Goal: Information Seeking & Learning: Check status

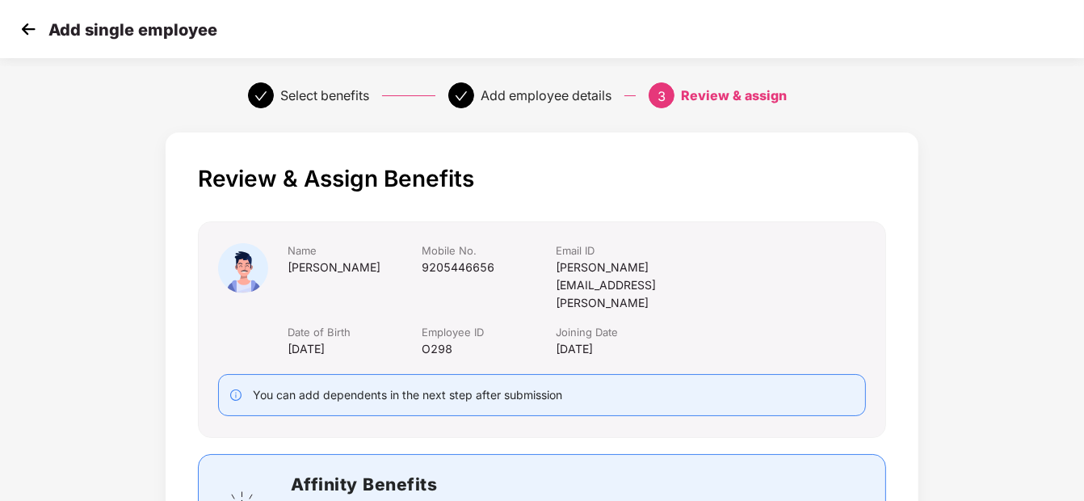
click at [27, 23] on img at bounding box center [28, 29] width 24 height 24
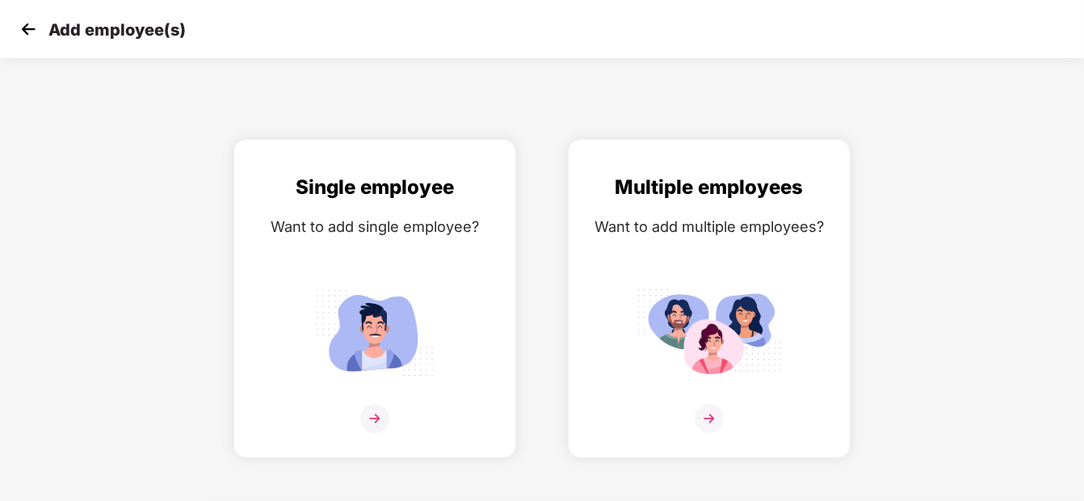
click at [29, 23] on img at bounding box center [28, 29] width 24 height 24
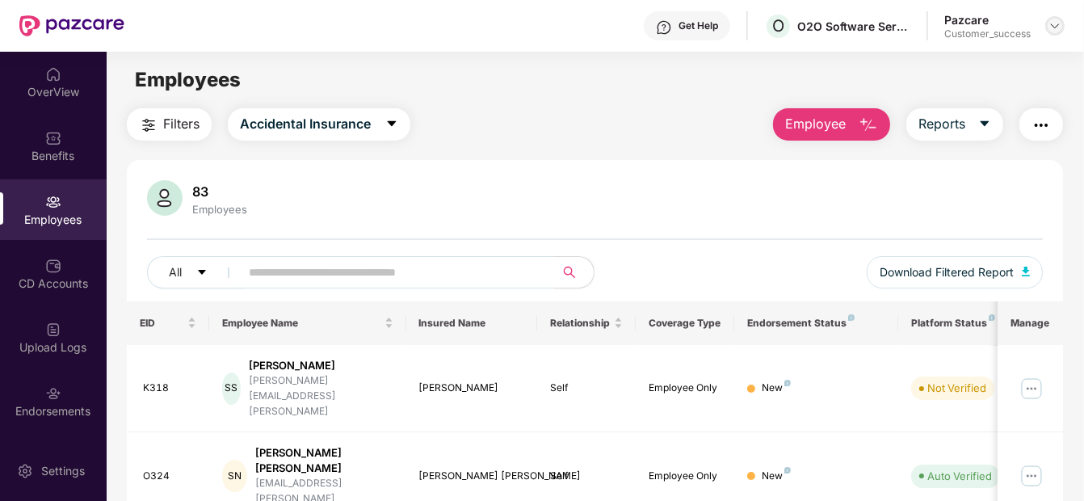
click at [1050, 22] on img at bounding box center [1055, 25] width 13 height 13
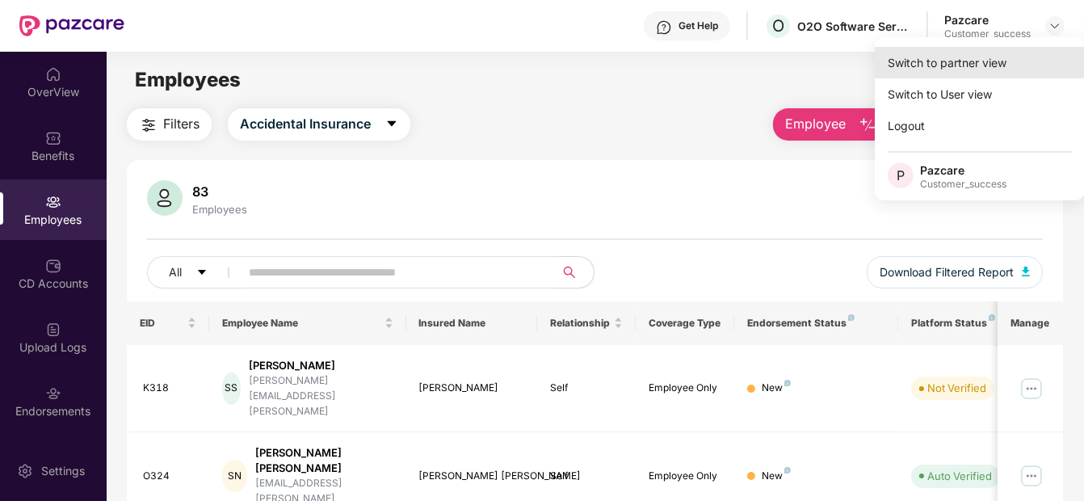
click at [979, 58] on div "Switch to partner view" at bounding box center [980, 63] width 210 height 32
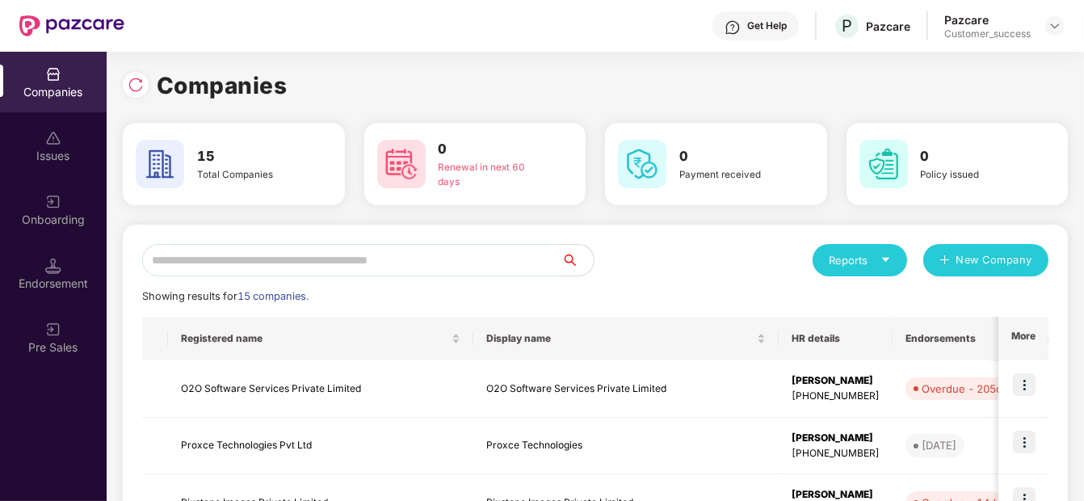
click at [266, 270] on input "text" at bounding box center [351, 260] width 419 height 32
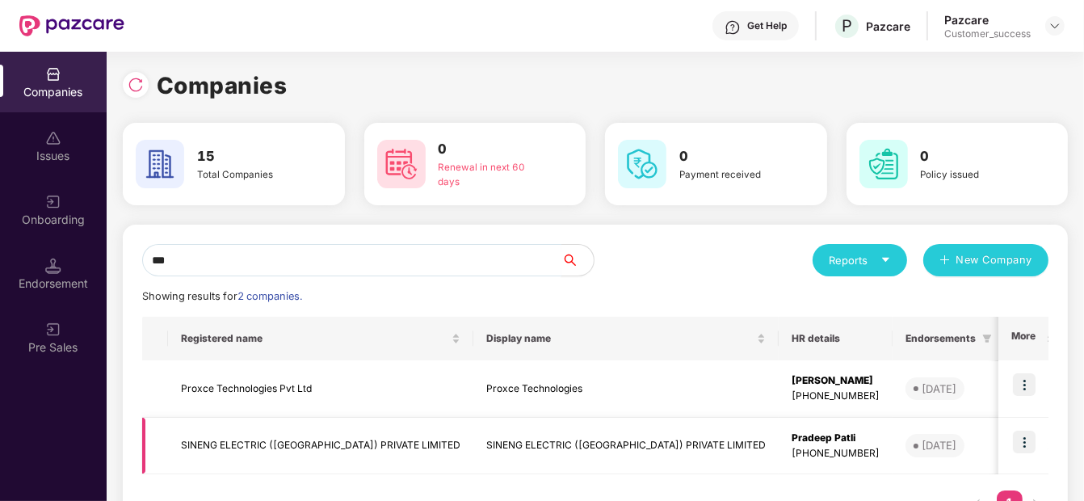
type input "***"
click at [1033, 446] on img at bounding box center [1024, 442] width 23 height 23
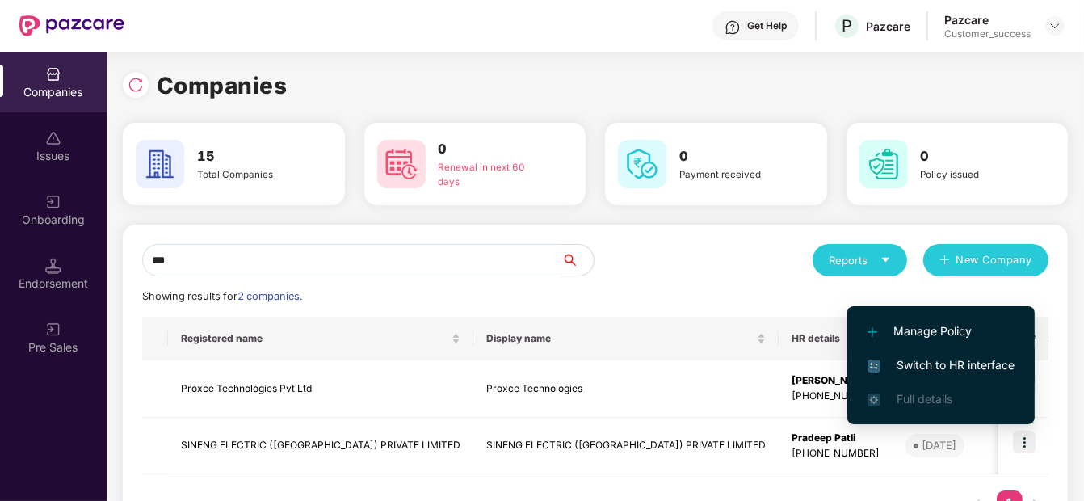
click at [949, 368] on span "Switch to HR interface" at bounding box center [941, 365] width 147 height 18
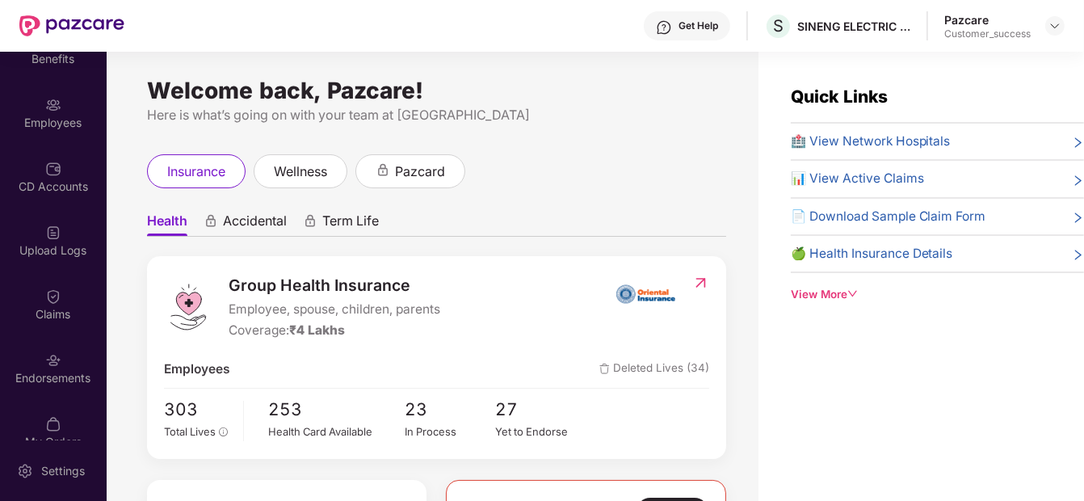
scroll to position [96, 0]
click at [42, 336] on div "OverView Benefits Employees CD Accounts Upload Logs Claims Endorsements My Orde…" at bounding box center [53, 246] width 107 height 389
click at [49, 364] on img at bounding box center [53, 361] width 16 height 16
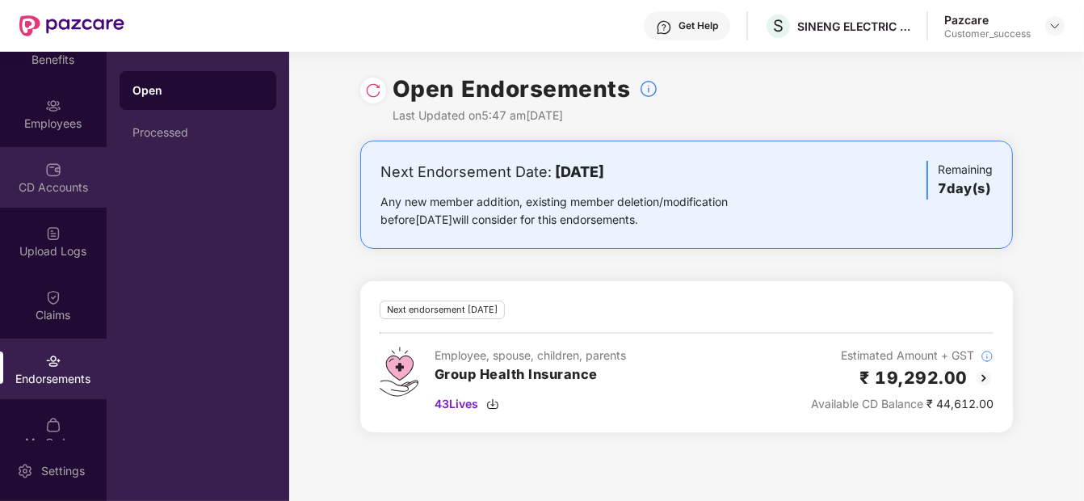
click at [52, 168] on img at bounding box center [53, 170] width 16 height 16
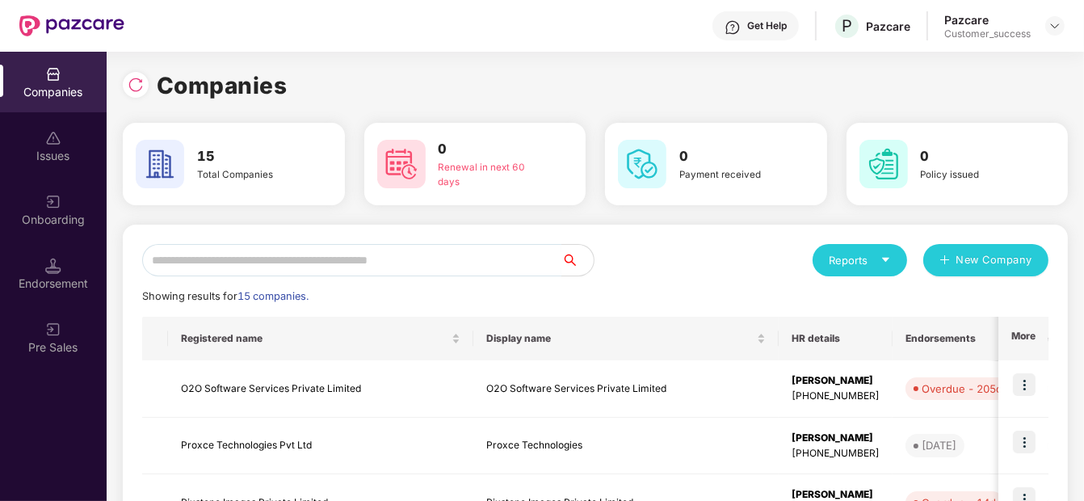
click at [215, 256] on input "text" at bounding box center [351, 260] width 419 height 32
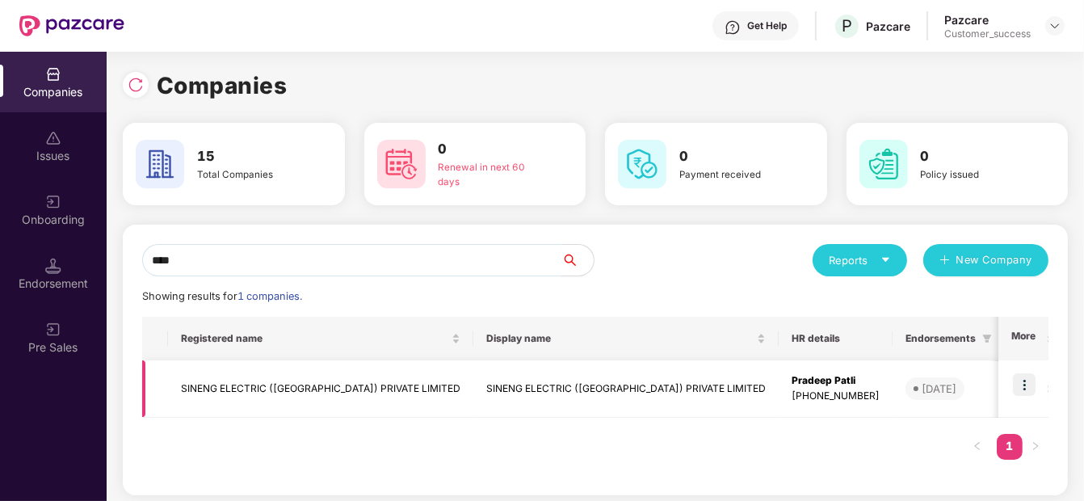
type input "****"
click at [1013, 389] on img at bounding box center [1024, 384] width 23 height 23
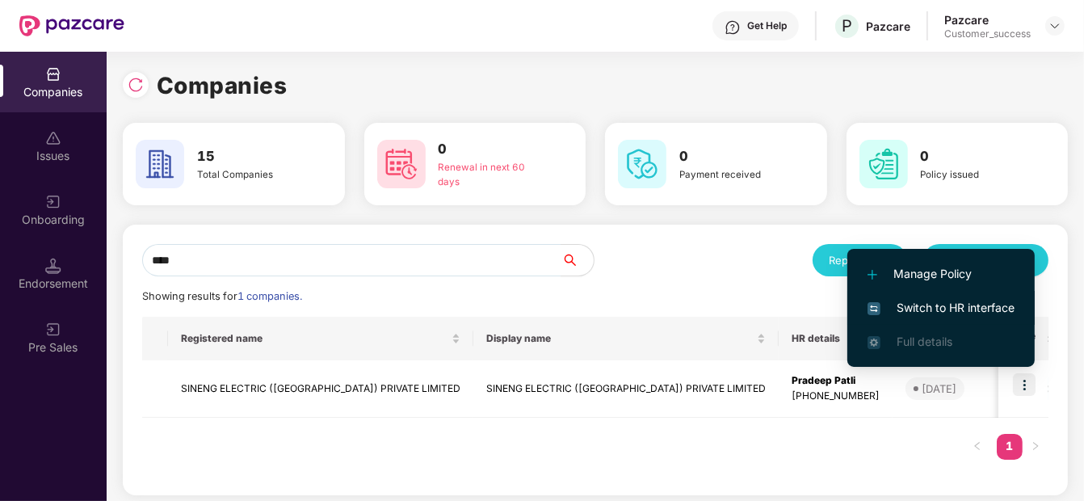
click at [972, 297] on li "Switch to HR interface" at bounding box center [940, 308] width 187 height 34
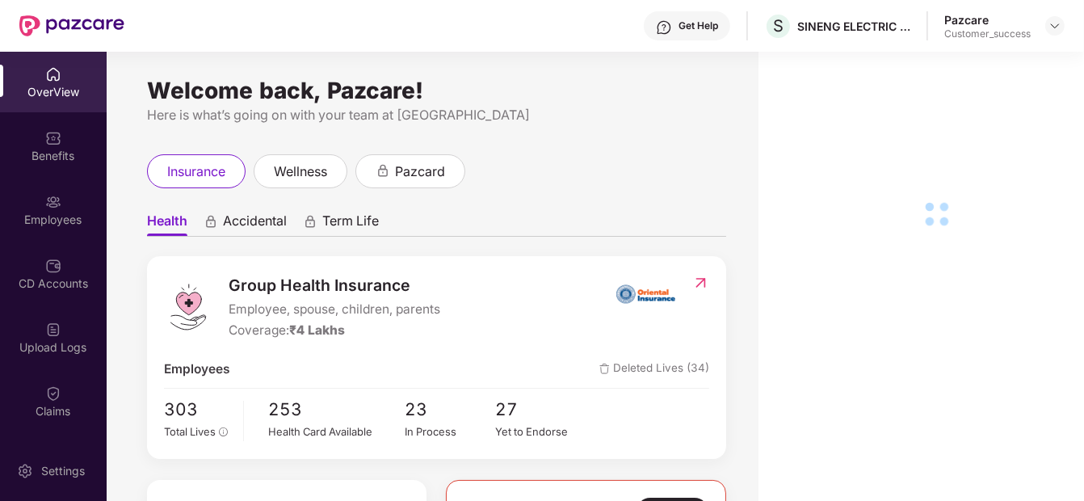
click at [55, 214] on div "Employees" at bounding box center [53, 220] width 107 height 16
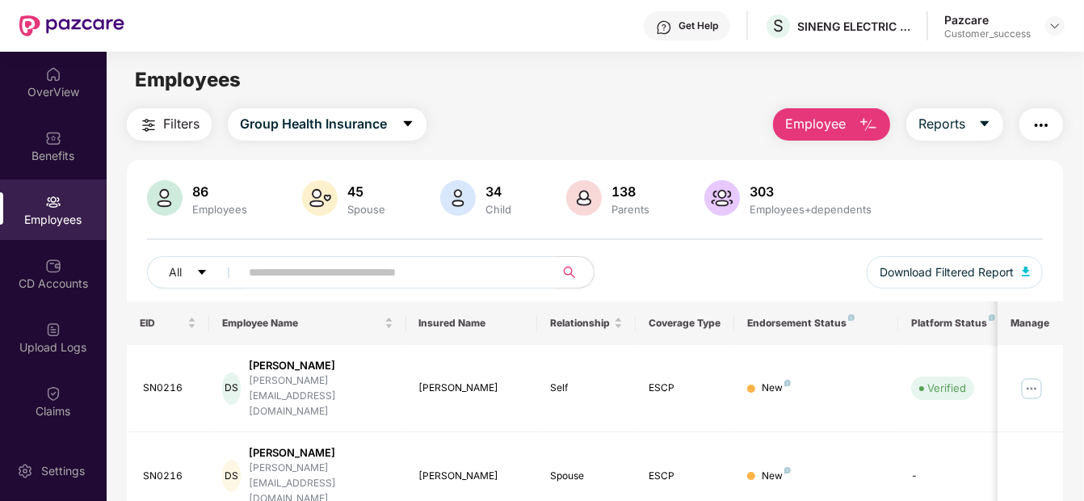
click at [344, 269] on input "text" at bounding box center [391, 272] width 284 height 24
paste input "**********"
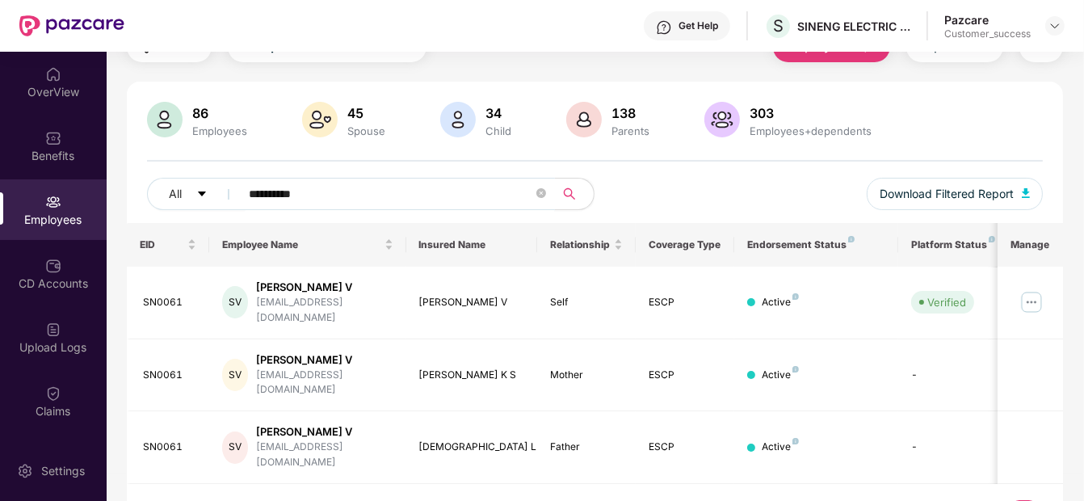
scroll to position [78, 0]
type input "**********"
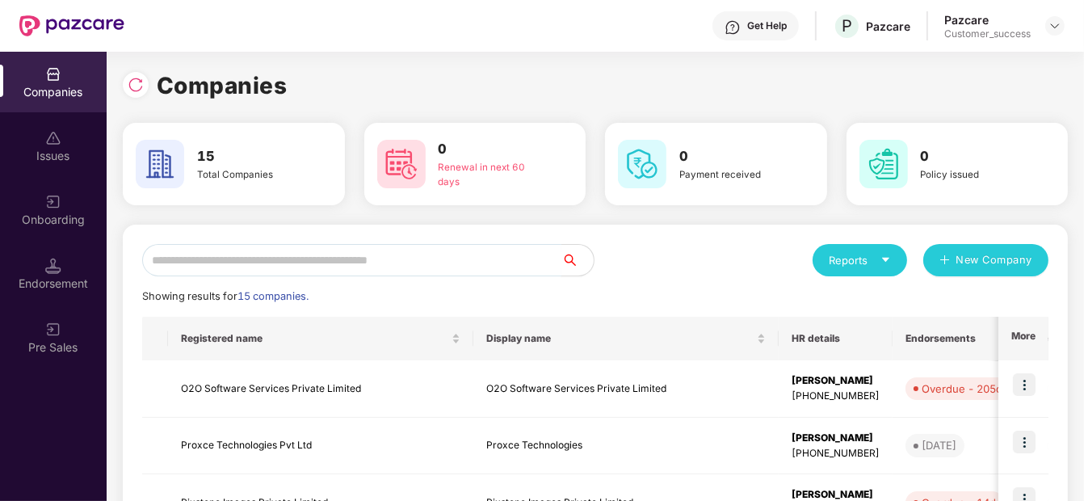
click at [267, 271] on input "text" at bounding box center [351, 260] width 419 height 32
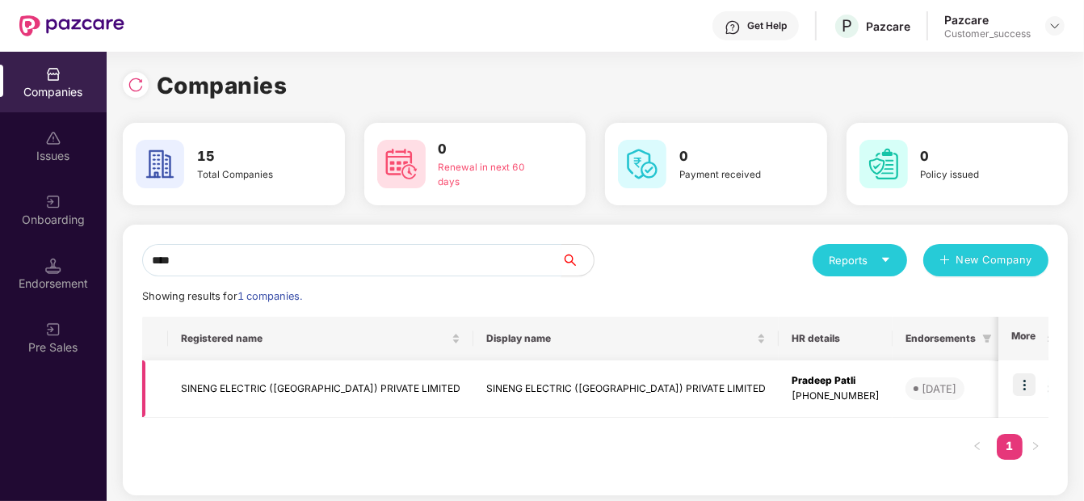
type input "****"
click at [240, 406] on td "SINENG ELECTRIC ([GEOGRAPHIC_DATA]) PRIVATE LIMITED" at bounding box center [320, 388] width 305 height 57
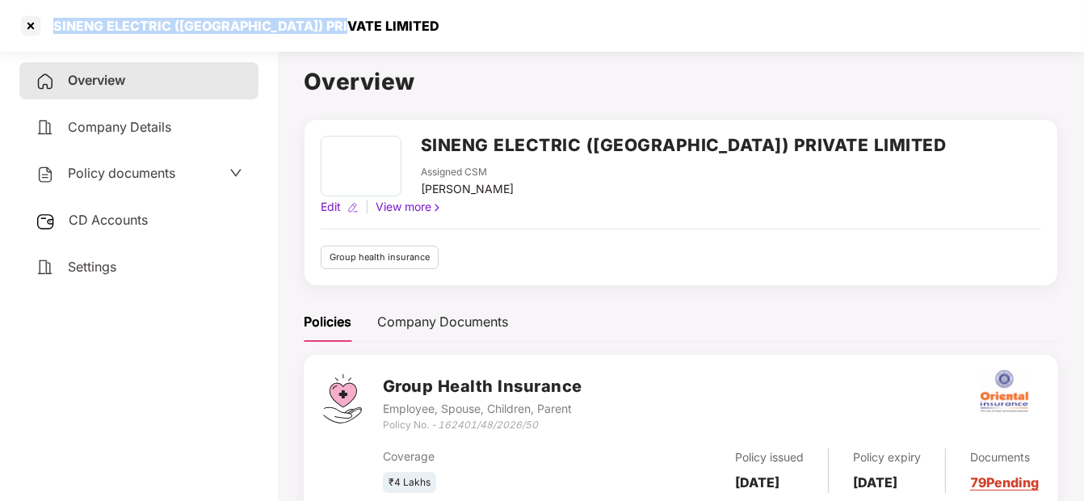
drag, startPoint x: 50, startPoint y: 27, endPoint x: 347, endPoint y: 26, distance: 297.3
click at [347, 26] on div "SINENG ELECTRIC ([GEOGRAPHIC_DATA]) PRIVATE LIMITED" at bounding box center [542, 26] width 1084 height 52
copy div "SINENG ELECTRIC ([GEOGRAPHIC_DATA]) PRIVATE LIMITED"
click at [30, 27] on div at bounding box center [31, 26] width 26 height 26
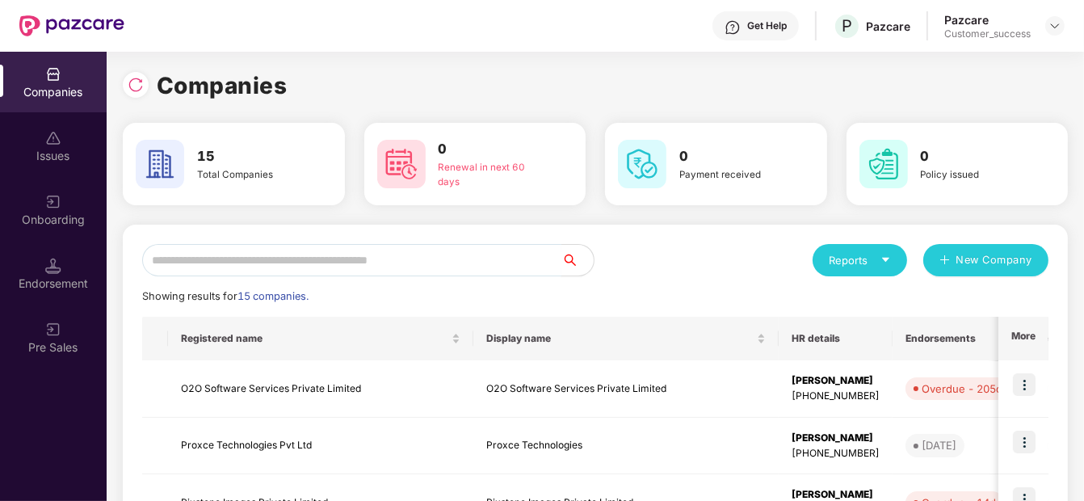
click at [289, 274] on input "text" at bounding box center [351, 260] width 419 height 32
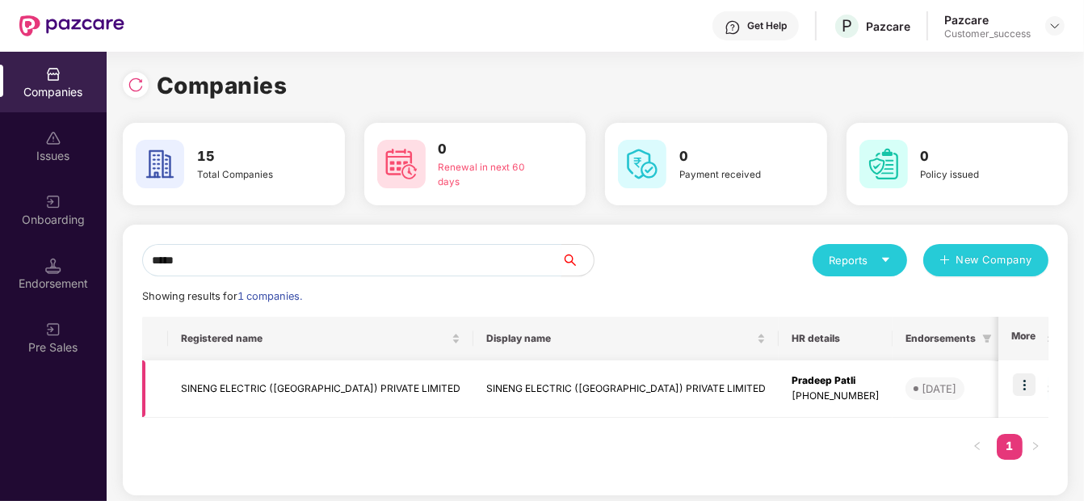
type input "*****"
click at [262, 377] on td "SINENG ELECTRIC ([GEOGRAPHIC_DATA]) PRIVATE LIMITED" at bounding box center [320, 388] width 305 height 57
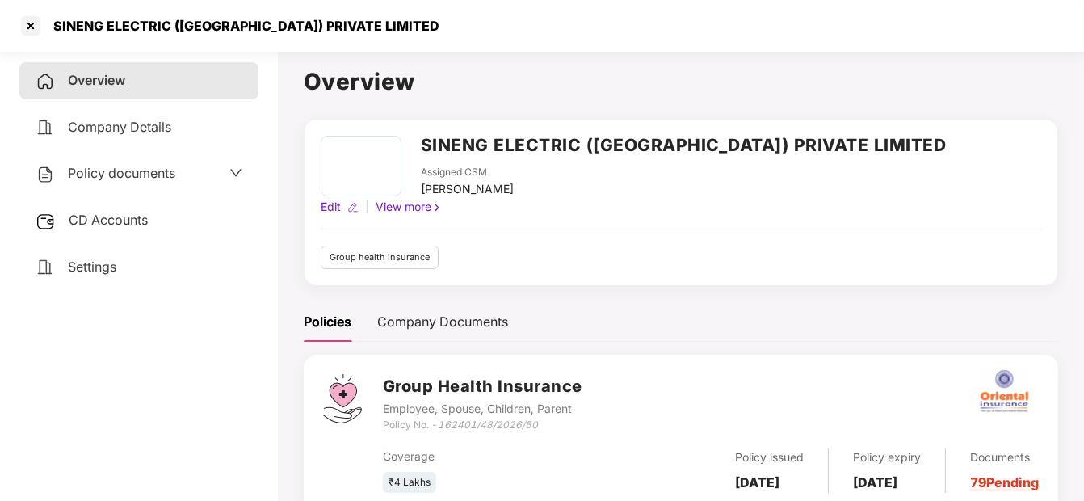
click at [116, 166] on span "Policy documents" at bounding box center [121, 173] width 107 height 16
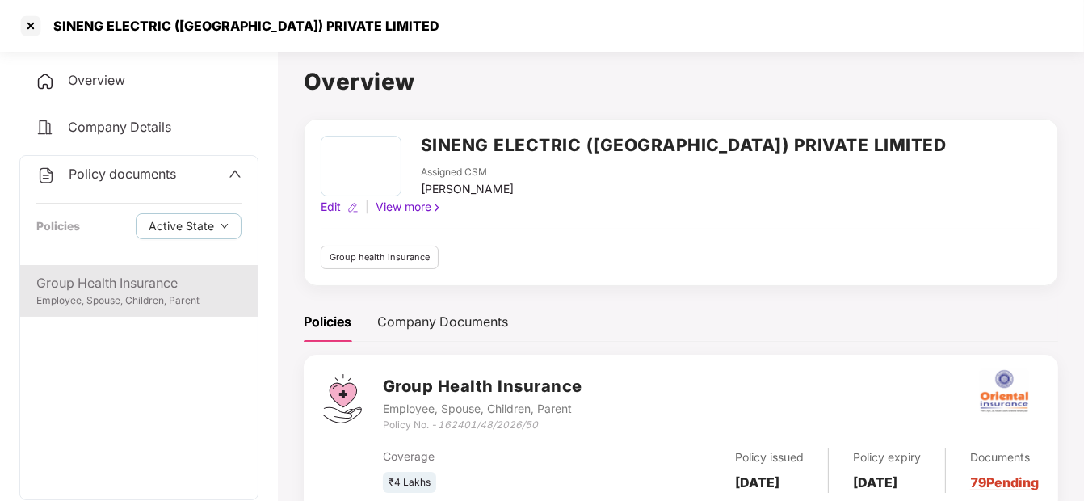
click at [99, 303] on div "Employee, Spouse, Children, Parent" at bounding box center [138, 300] width 205 height 15
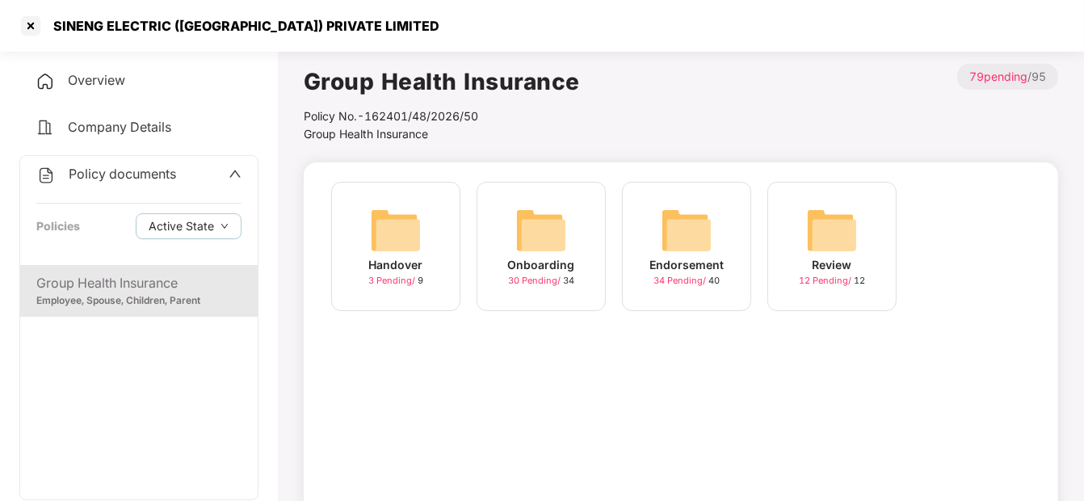
click at [683, 249] on img at bounding box center [687, 230] width 52 height 52
click at [656, 240] on div "July-2025 14 Pending / 20" at bounding box center [686, 246] width 129 height 129
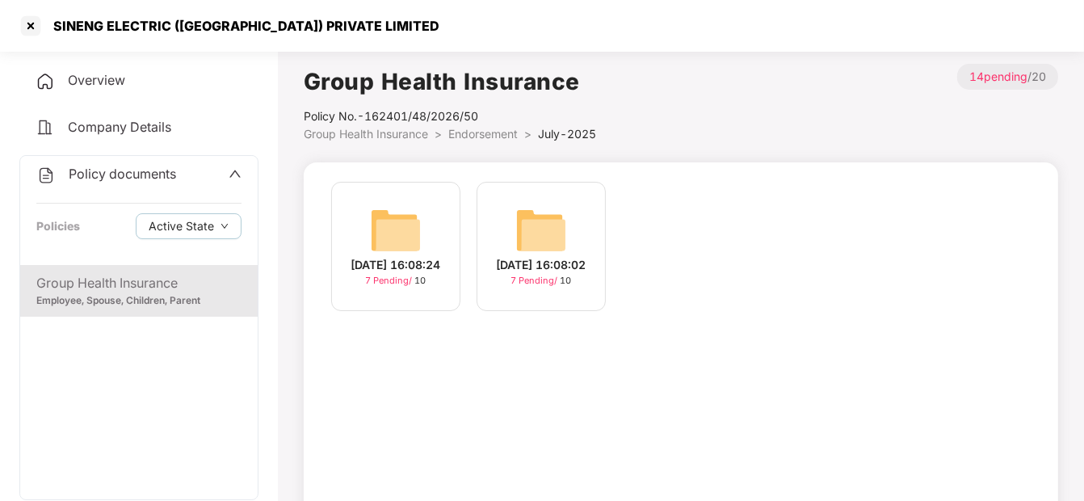
scroll to position [32, 0]
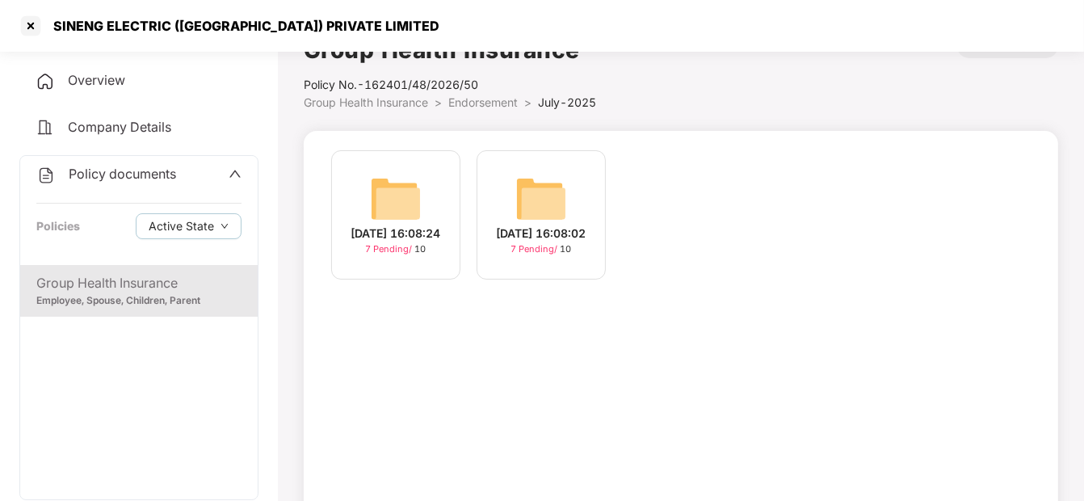
click at [526, 206] on img at bounding box center [541, 199] width 52 height 52
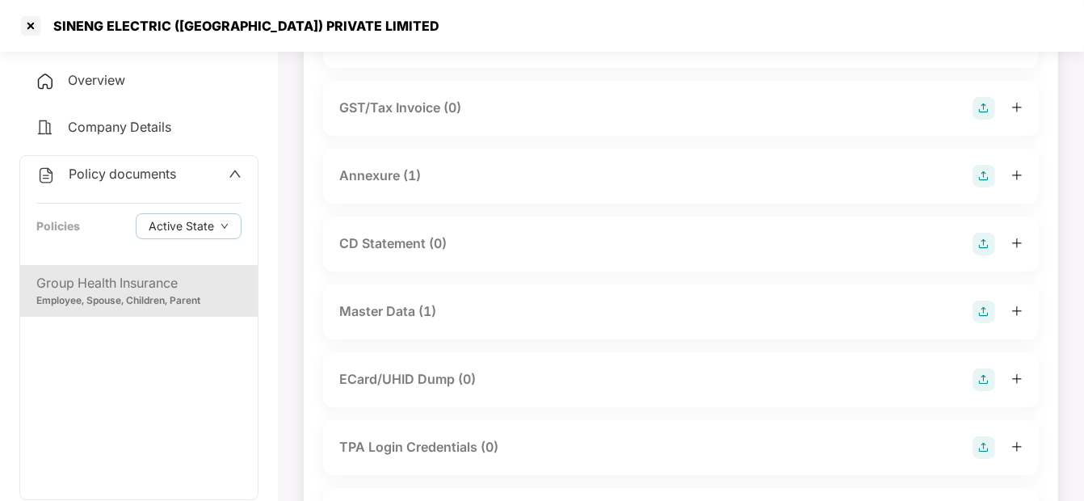
scroll to position [238, 0]
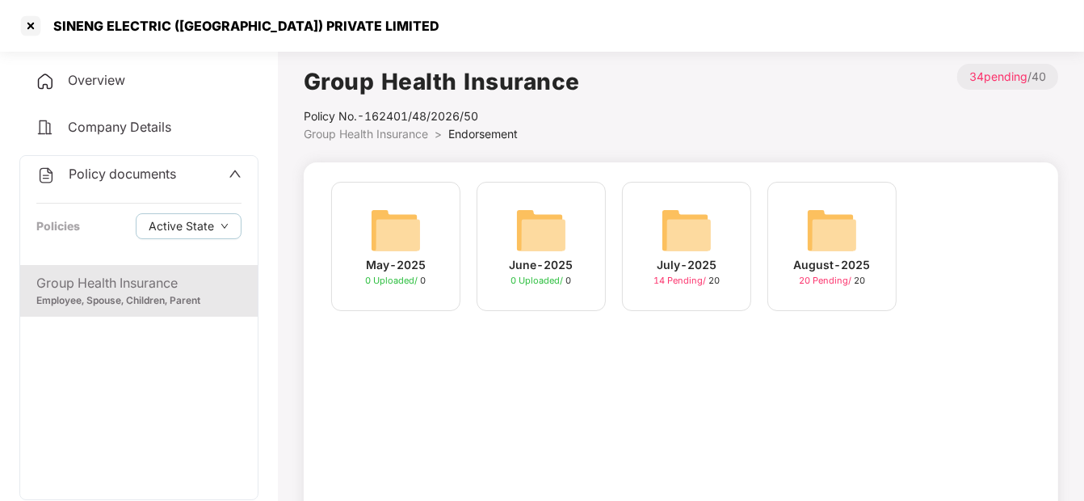
click at [857, 222] on div "August-2025 20 Pending / 20" at bounding box center [832, 246] width 129 height 129
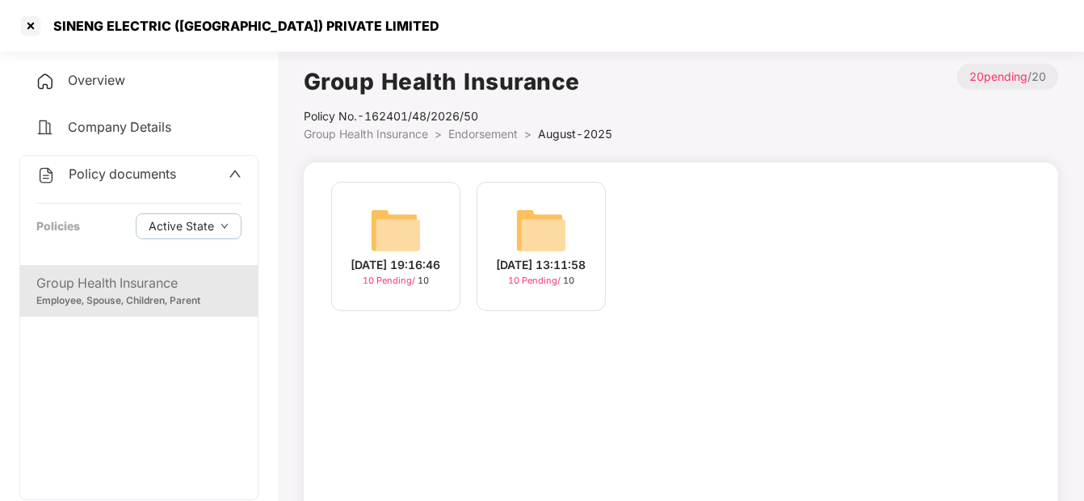
click at [560, 232] on img at bounding box center [541, 230] width 52 height 52
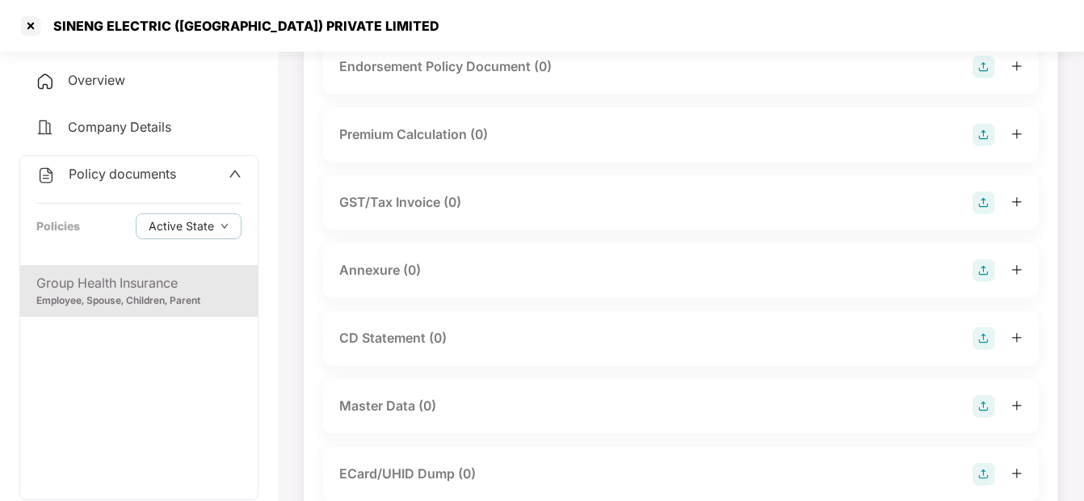
scroll to position [141, 0]
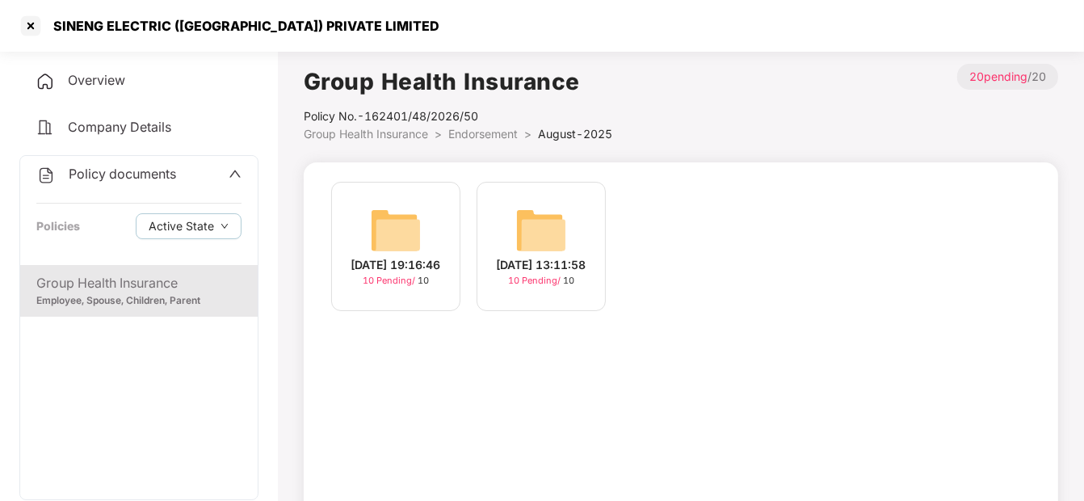
click at [420, 226] on img at bounding box center [396, 230] width 52 height 52
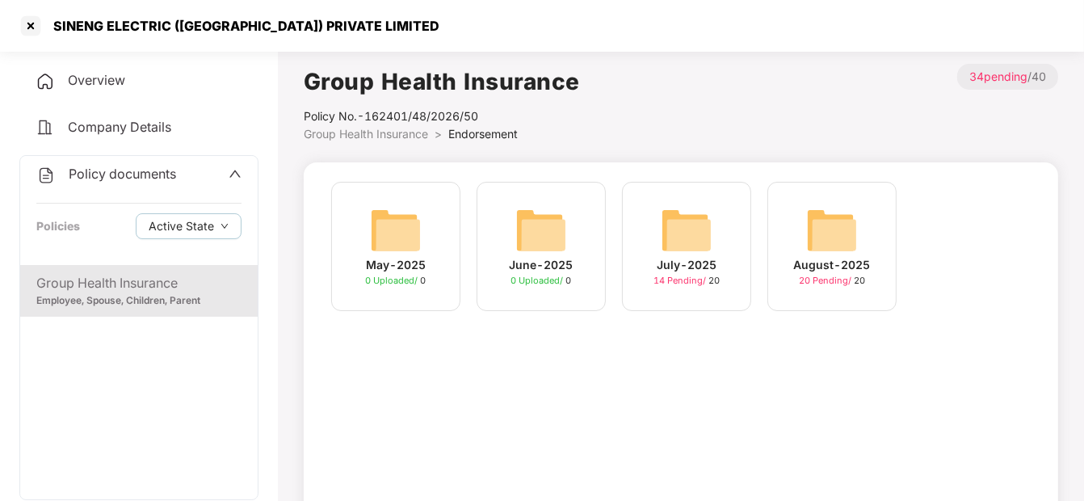
click at [688, 241] on img at bounding box center [687, 230] width 52 height 52
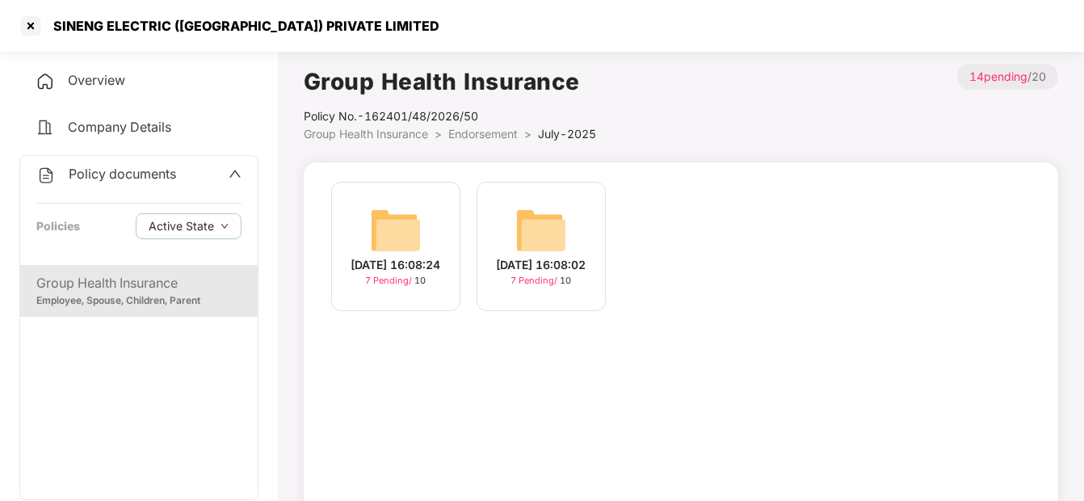
click at [526, 242] on img at bounding box center [541, 230] width 52 height 52
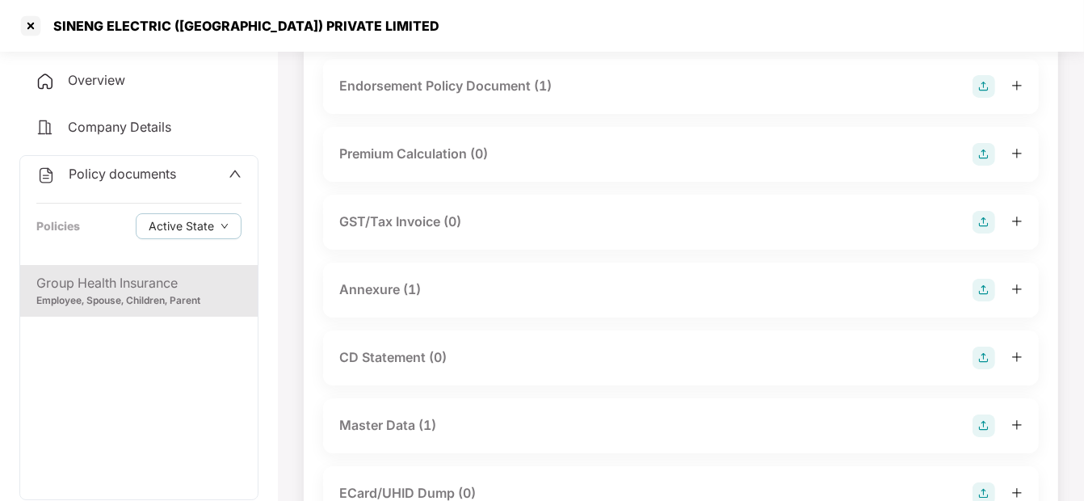
scroll to position [111, 0]
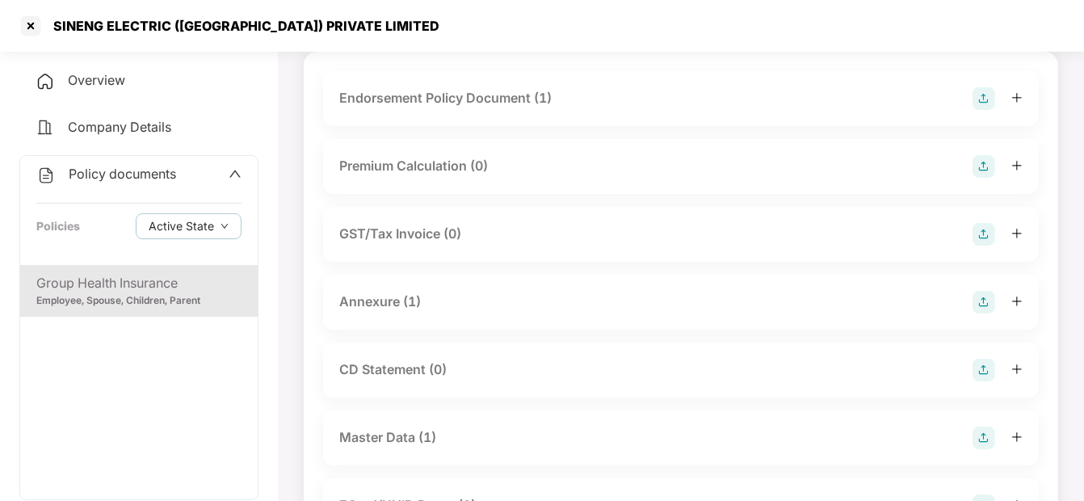
click at [419, 424] on div "Master Data (1)" at bounding box center [681, 437] width 716 height 55
click at [413, 434] on div "Master Data (1)" at bounding box center [387, 437] width 97 height 20
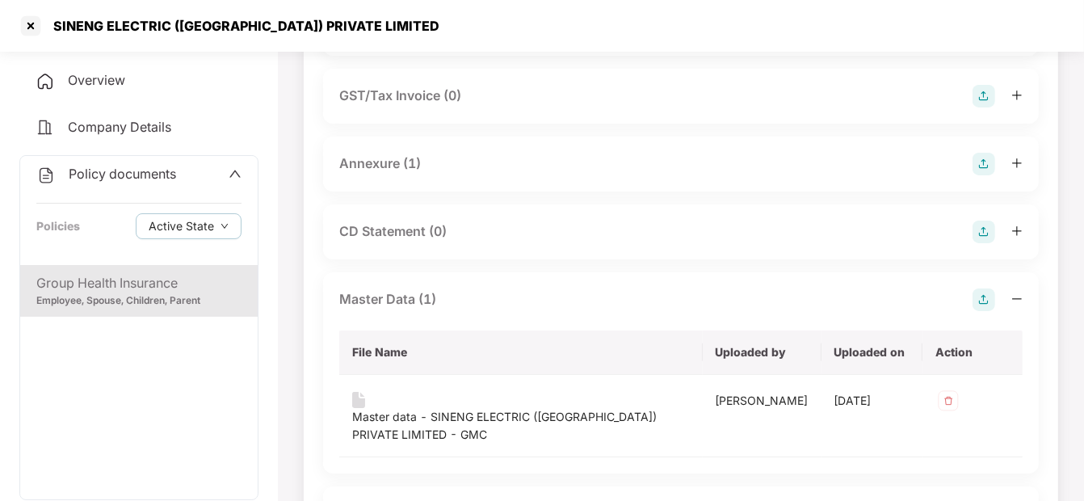
scroll to position [252, 0]
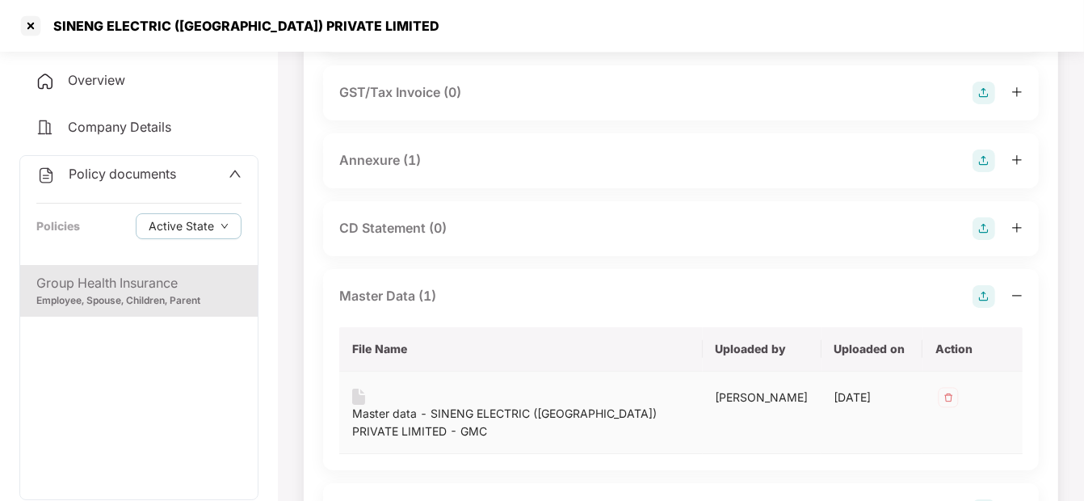
click at [440, 413] on div "Master data - SINENG ELECTRIC (INDIA) PRIVATE LIMITED - GMC" at bounding box center [521, 423] width 338 height 36
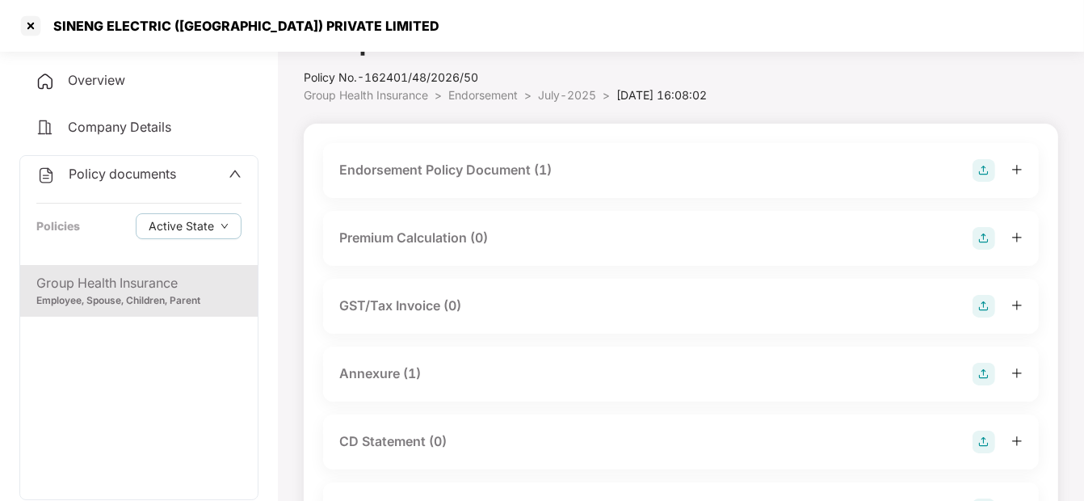
scroll to position [0, 0]
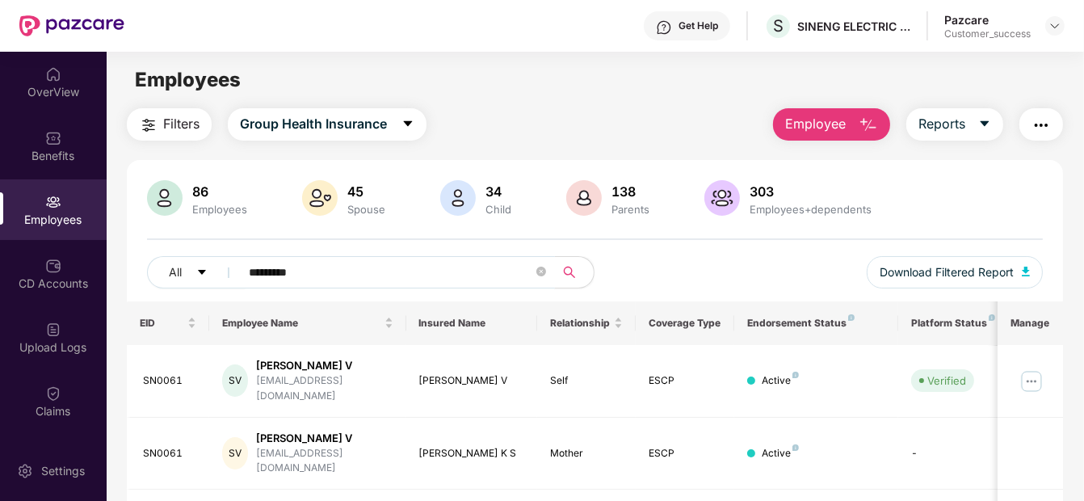
scroll to position [78, 0]
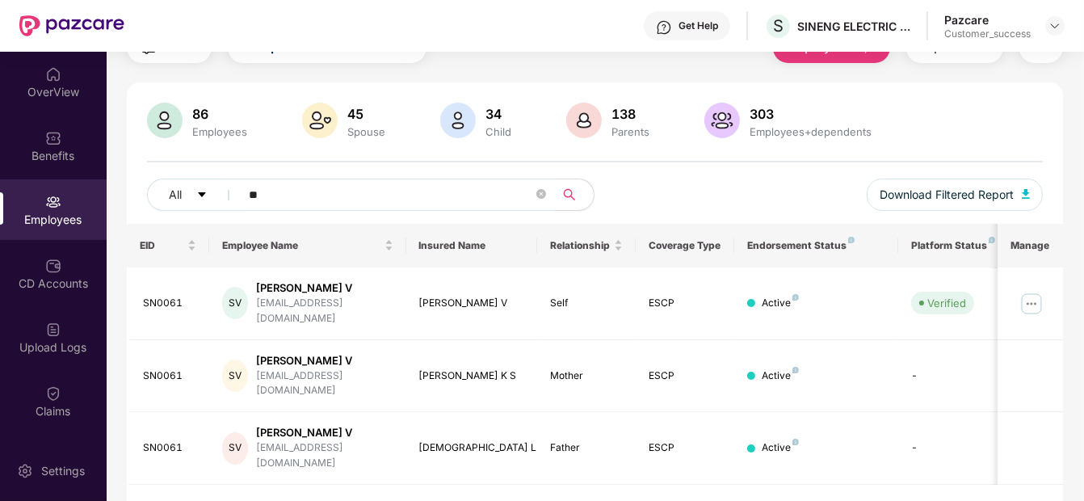
type input "*"
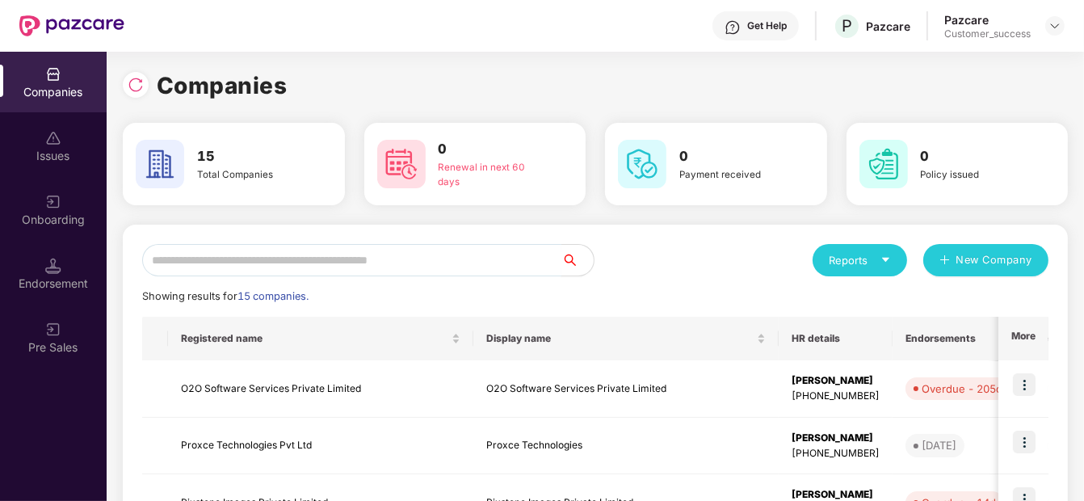
click at [353, 262] on input "text" at bounding box center [351, 260] width 419 height 32
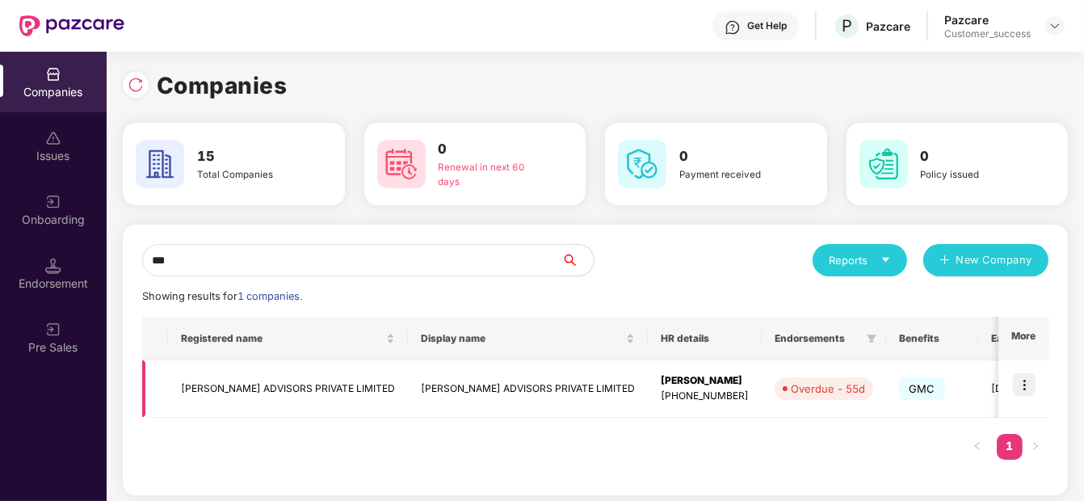
type input "***"
click at [1016, 385] on img at bounding box center [1024, 384] width 23 height 23
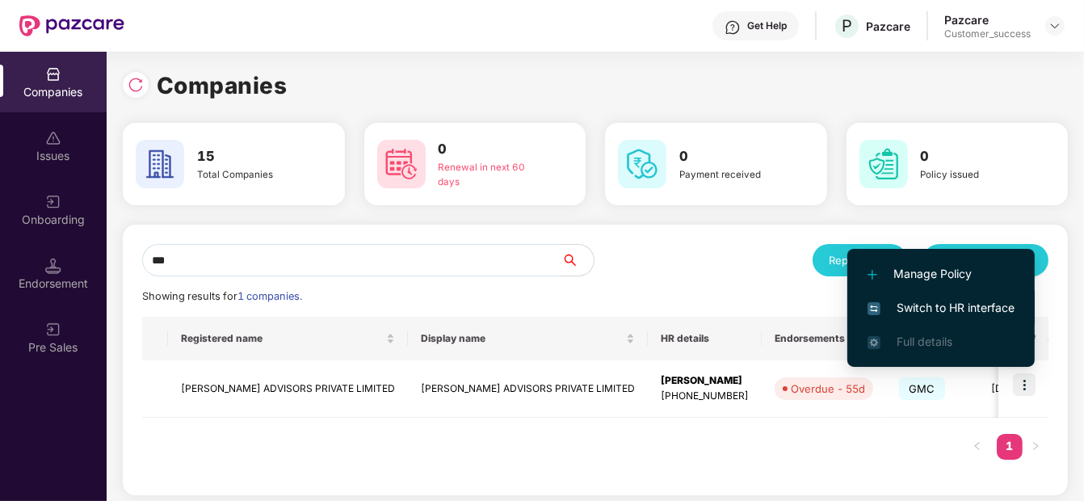
click at [949, 308] on span "Switch to HR interface" at bounding box center [941, 308] width 147 height 18
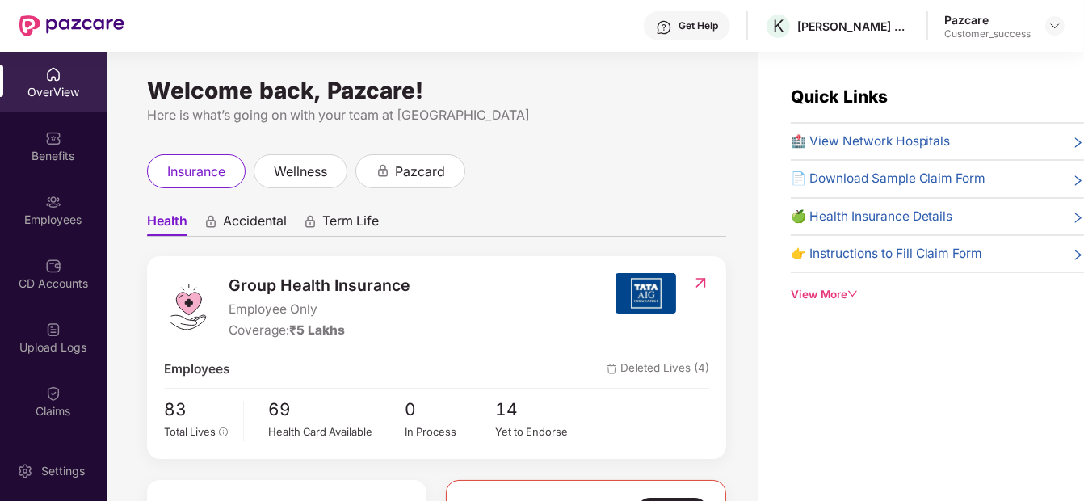
scroll to position [130, 0]
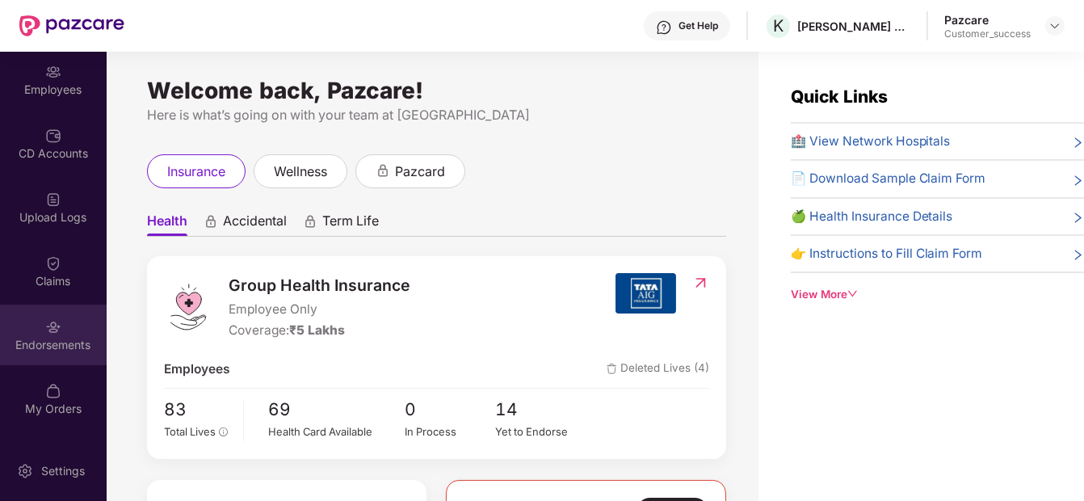
click at [47, 310] on div "Endorsements" at bounding box center [53, 335] width 107 height 61
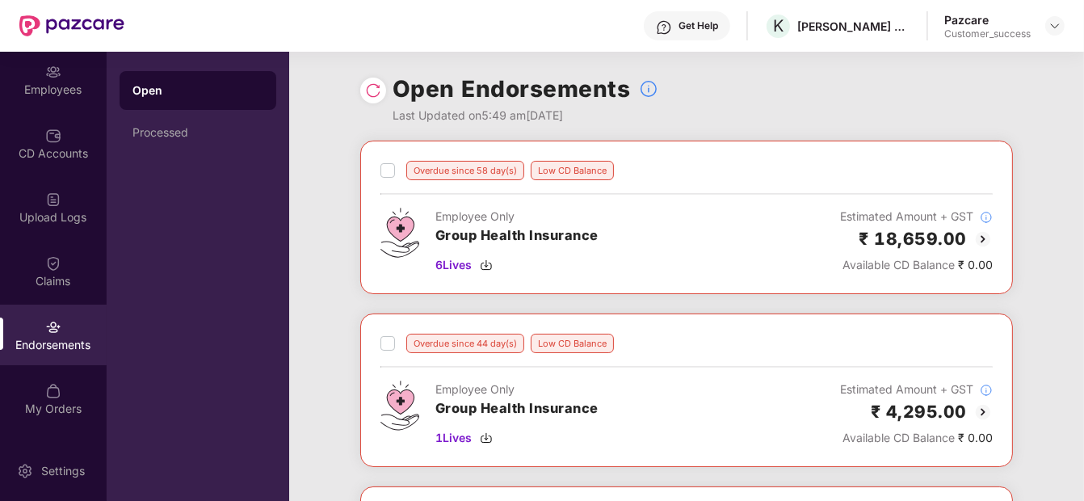
click at [977, 238] on img at bounding box center [983, 238] width 19 height 19
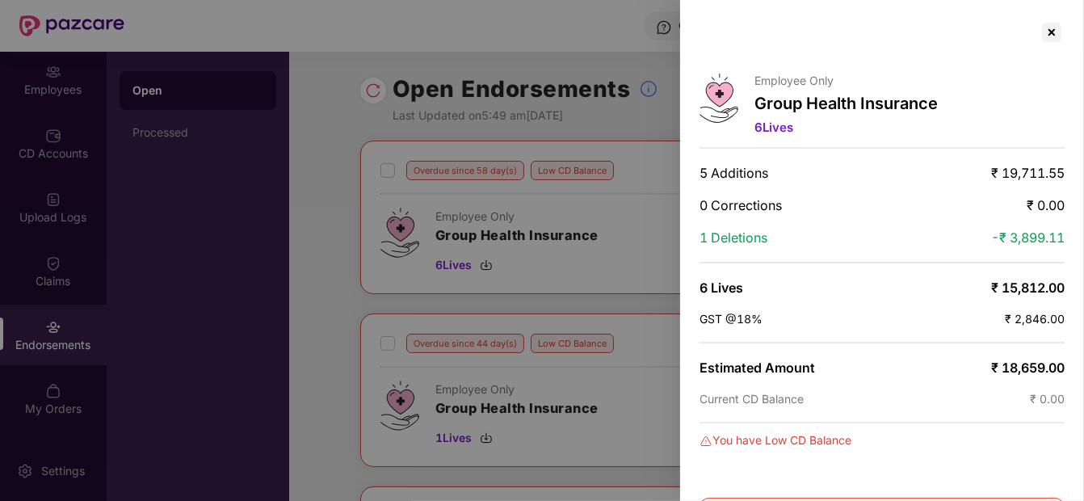
scroll to position [0, 0]
click at [1045, 32] on div at bounding box center [1052, 32] width 26 height 26
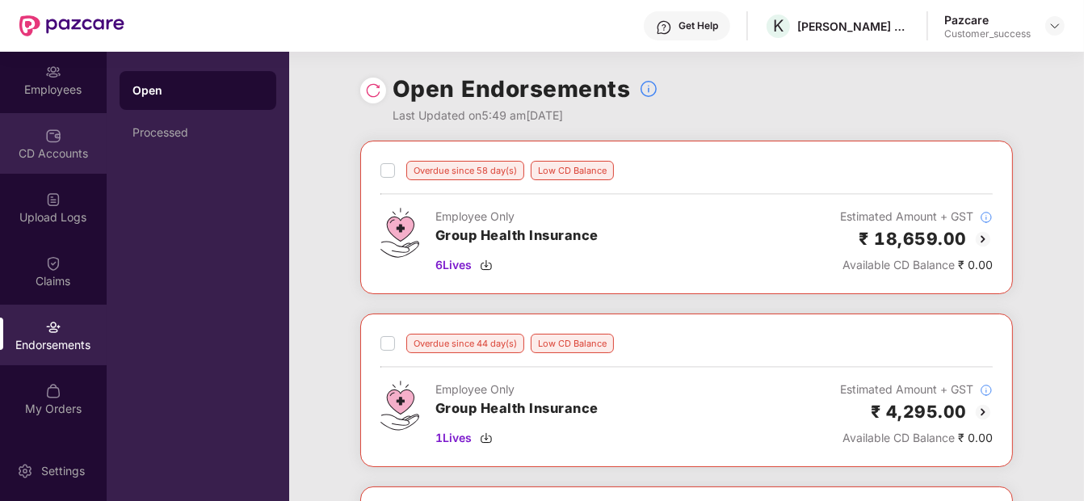
click at [47, 162] on div "CD Accounts" at bounding box center [53, 143] width 107 height 61
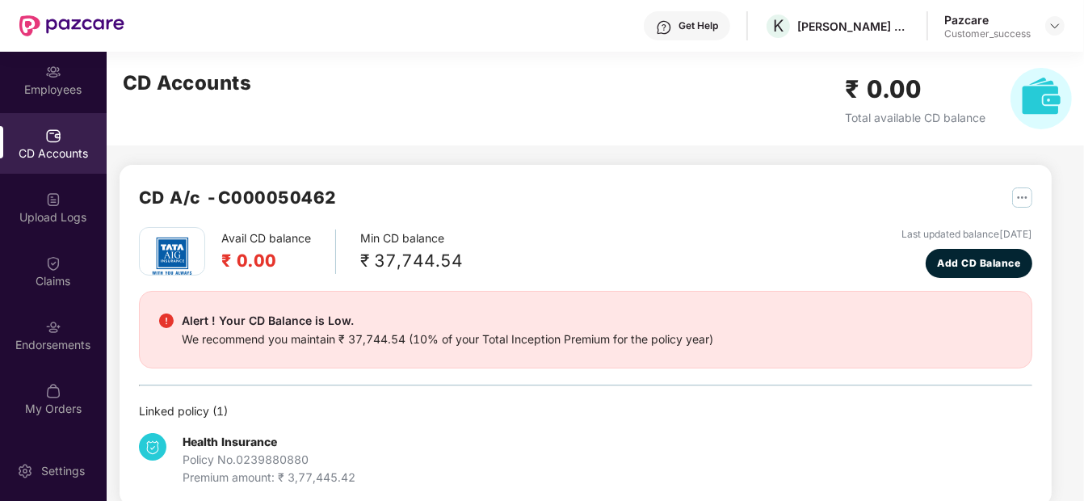
click at [272, 242] on div "Avail CD balance ₹ 0.00" at bounding box center [278, 251] width 115 height 44
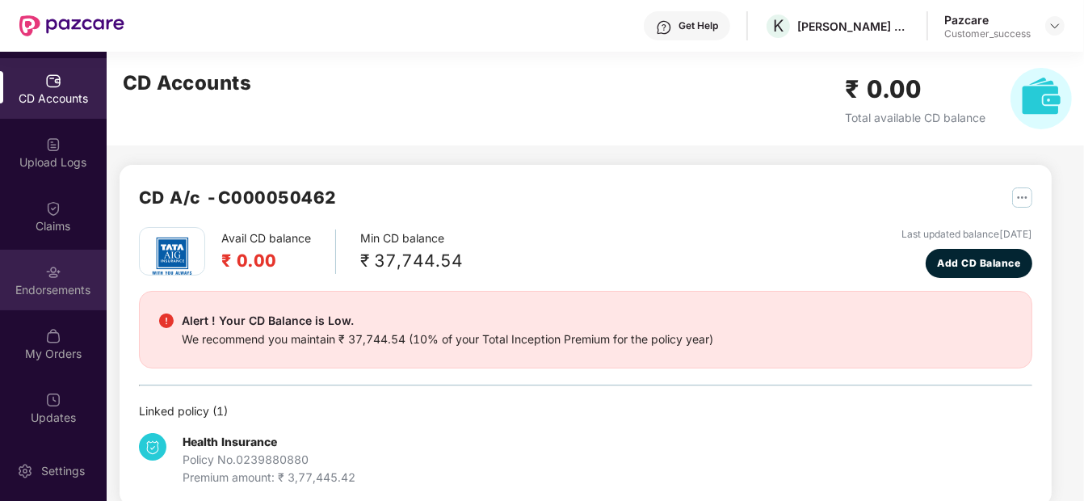
scroll to position [23, 0]
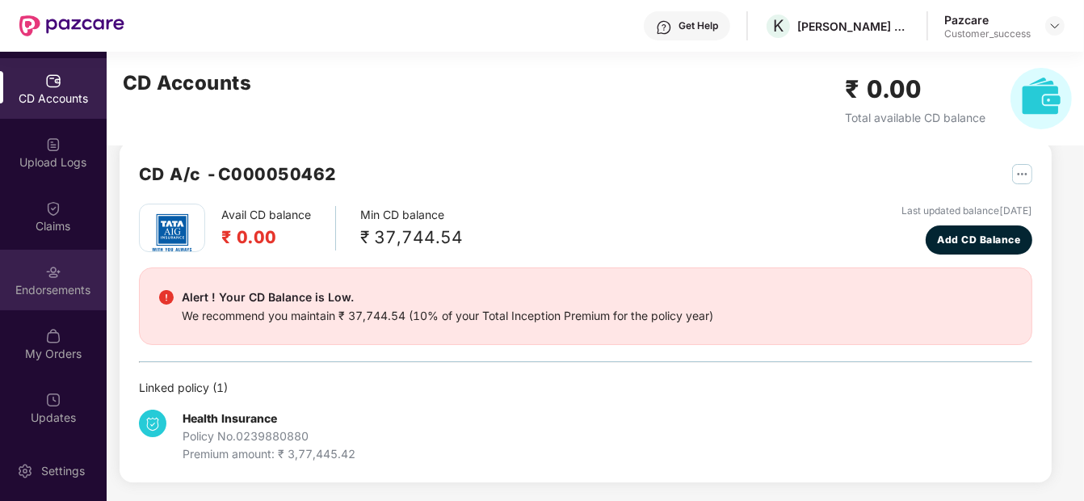
click at [53, 276] on img at bounding box center [53, 272] width 16 height 16
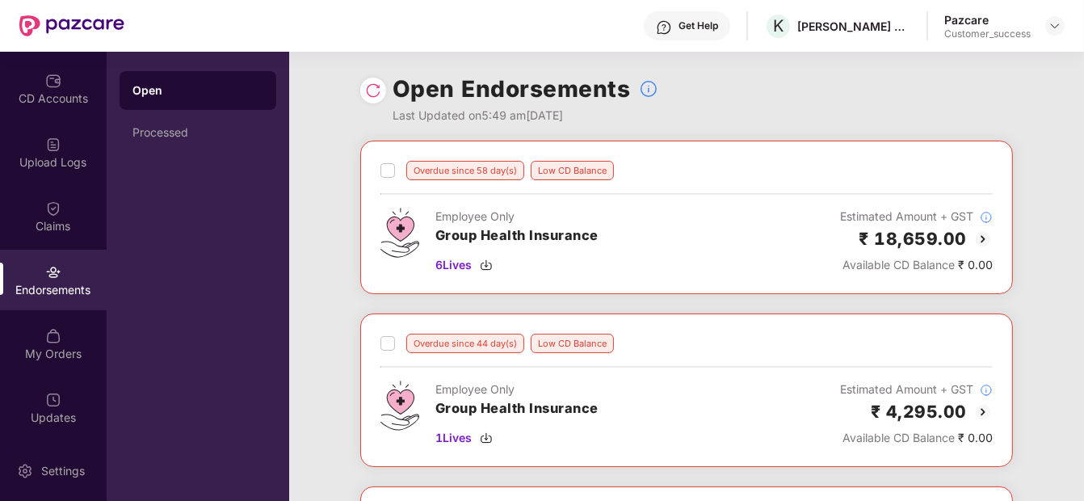
scroll to position [33, 0]
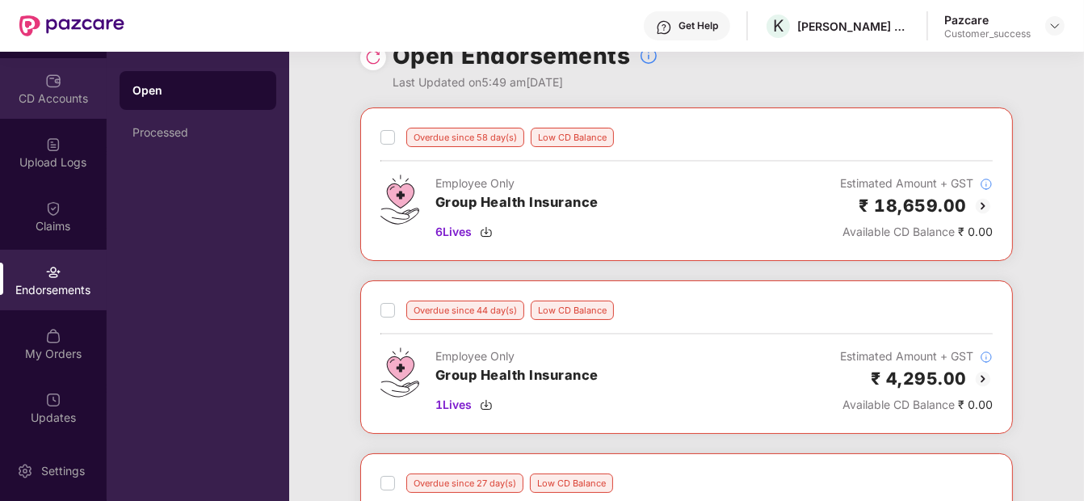
click at [44, 103] on div "CD Accounts" at bounding box center [53, 98] width 107 height 16
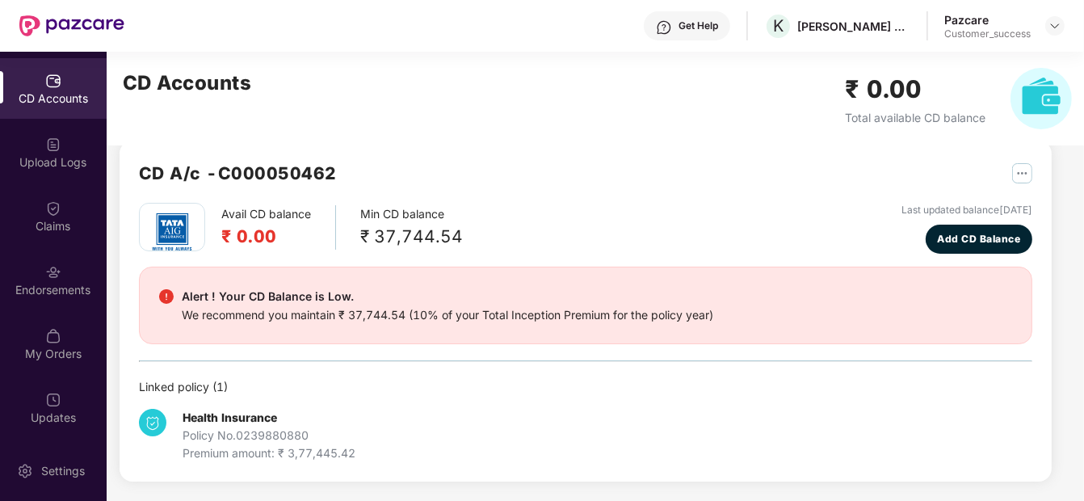
scroll to position [23, 0]
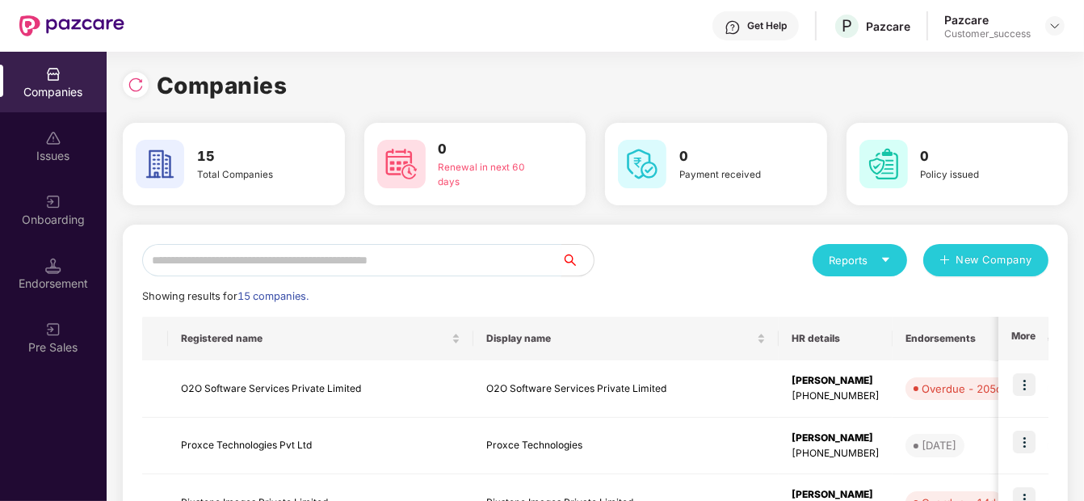
click at [268, 264] on input "text" at bounding box center [351, 260] width 419 height 32
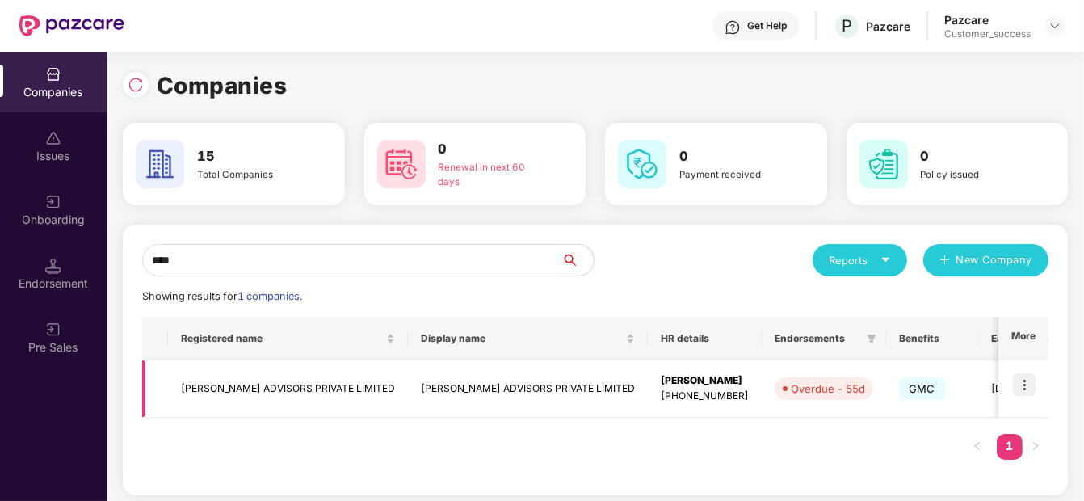
type input "****"
click at [234, 394] on td "[PERSON_NAME] ADVISORS PRIVATE LIMITED" at bounding box center [288, 388] width 240 height 57
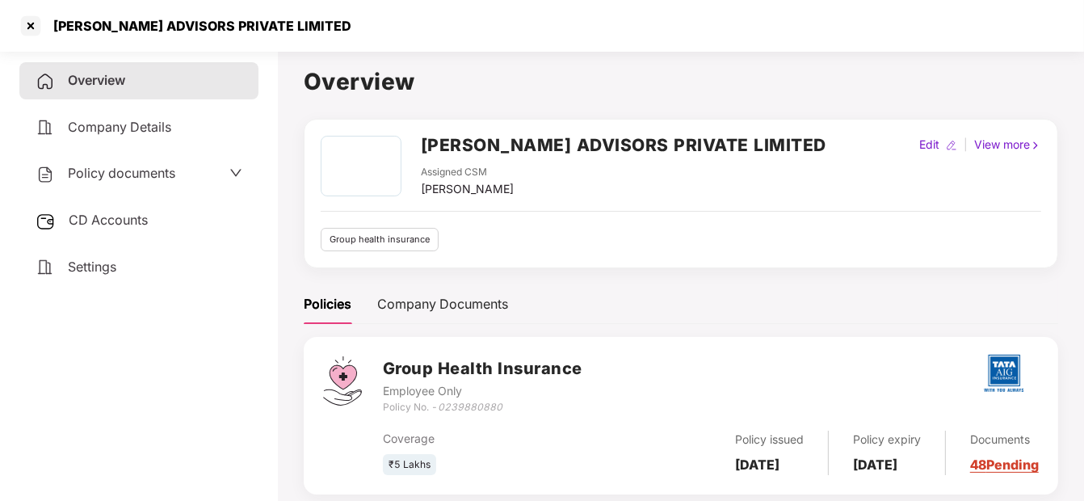
click at [88, 170] on span "Policy documents" at bounding box center [121, 173] width 107 height 16
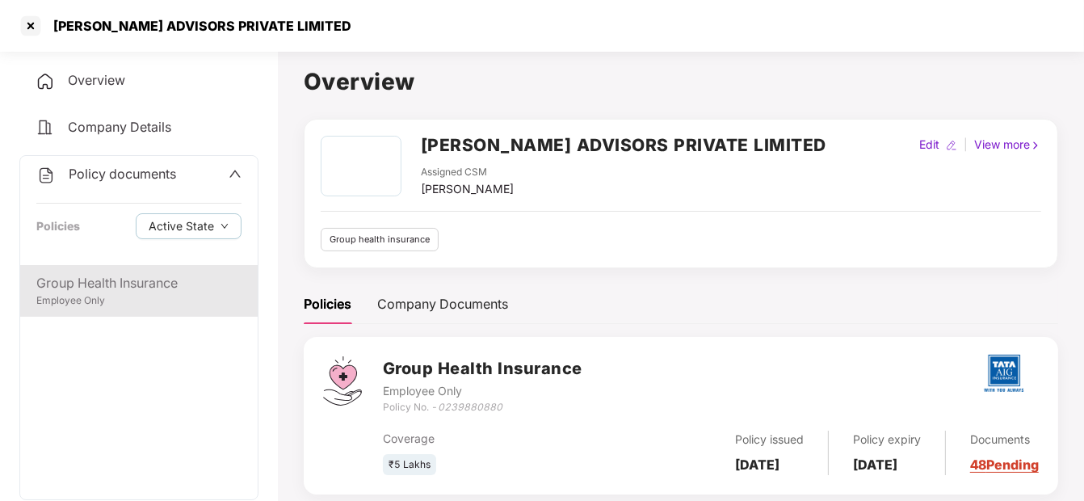
click at [115, 275] on div "Group Health Insurance" at bounding box center [138, 283] width 205 height 20
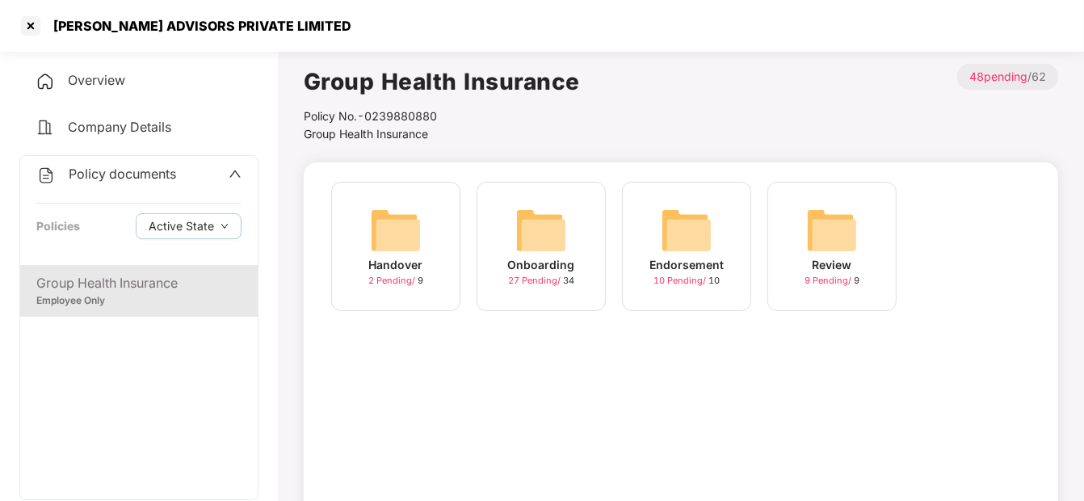
click at [516, 226] on img at bounding box center [541, 230] width 52 height 52
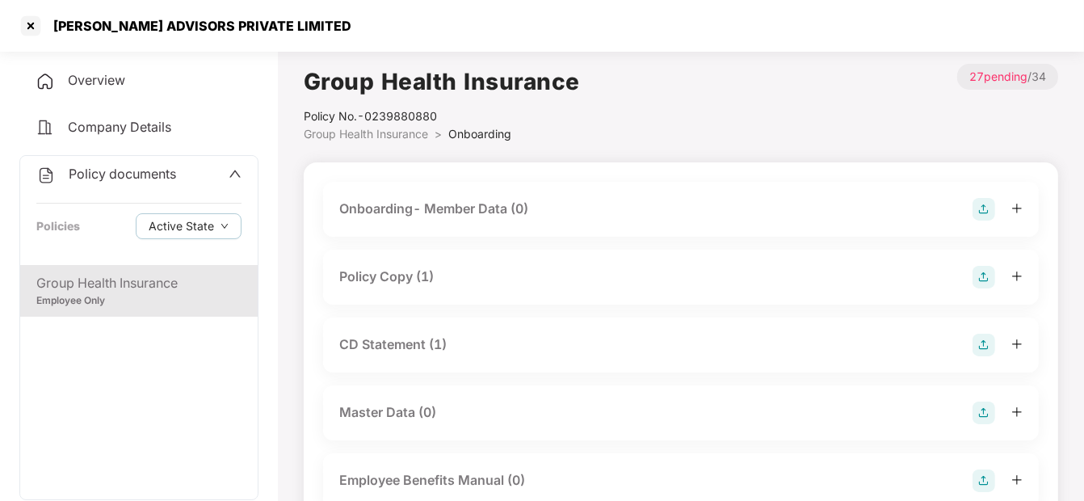
click at [420, 274] on div "Policy Copy (1)" at bounding box center [386, 277] width 95 height 20
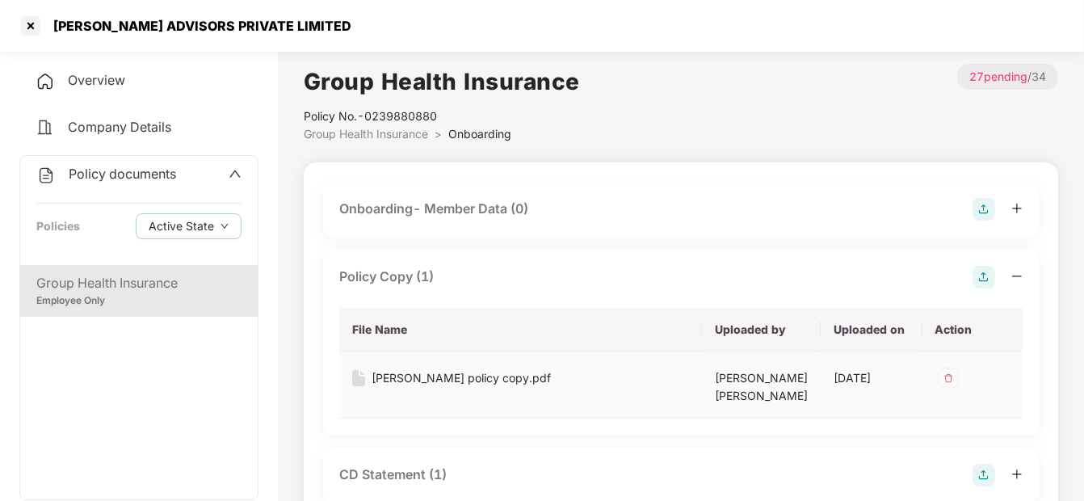
click at [378, 374] on div "[PERSON_NAME] policy copy.pdf" at bounding box center [461, 378] width 179 height 18
click at [31, 29] on div at bounding box center [31, 26] width 26 height 26
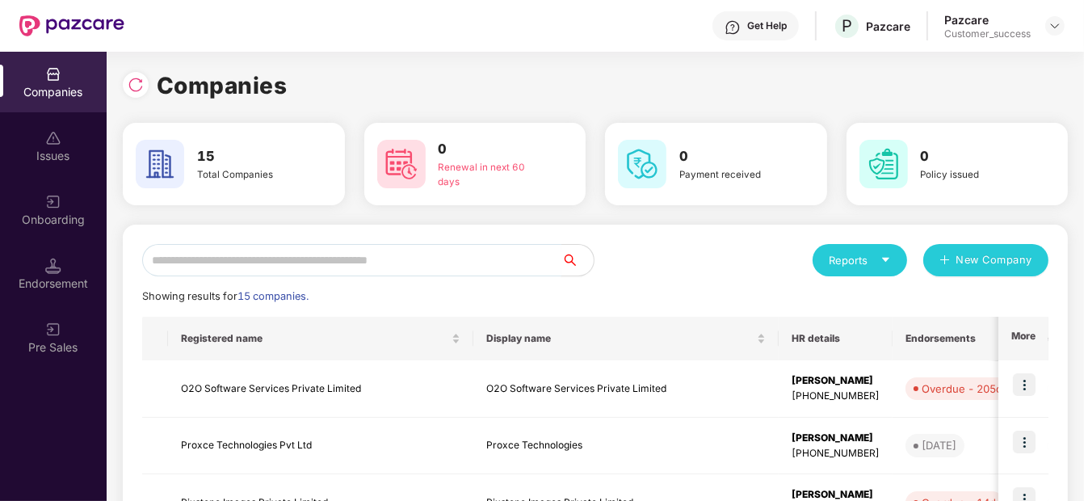
click at [427, 254] on input "text" at bounding box center [351, 260] width 419 height 32
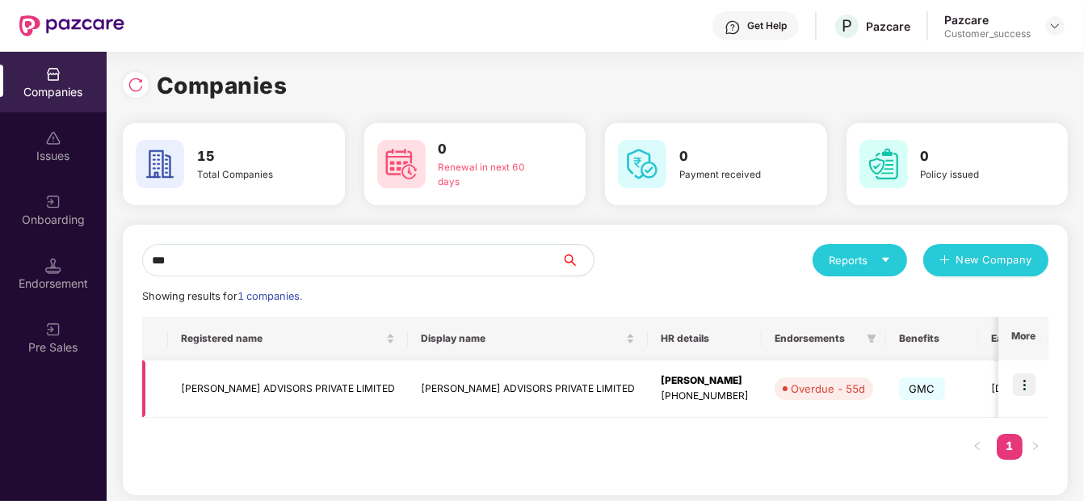
type input "***"
click at [1020, 371] on td at bounding box center [1024, 388] width 50 height 57
click at [1024, 383] on img at bounding box center [1024, 384] width 23 height 23
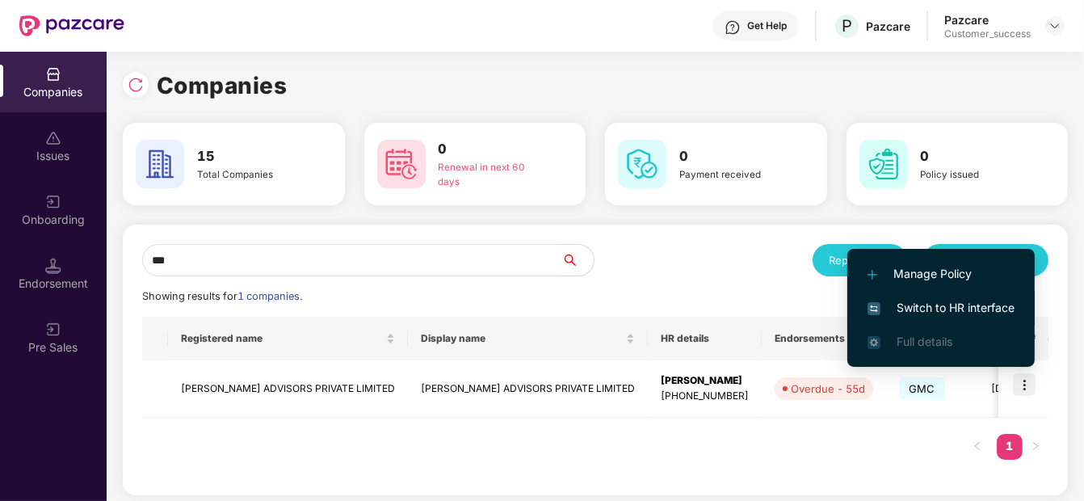
click at [1003, 315] on span "Switch to HR interface" at bounding box center [941, 308] width 147 height 18
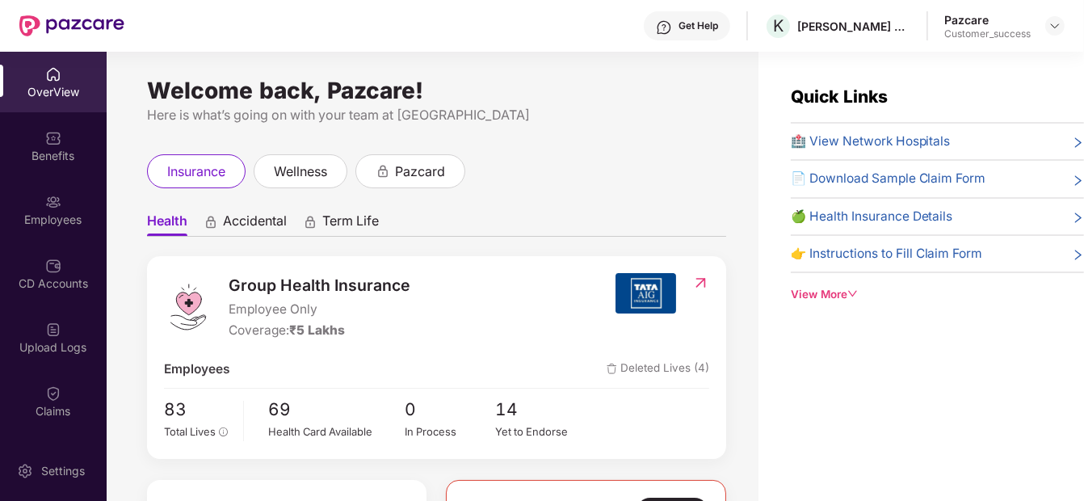
scroll to position [32, 0]
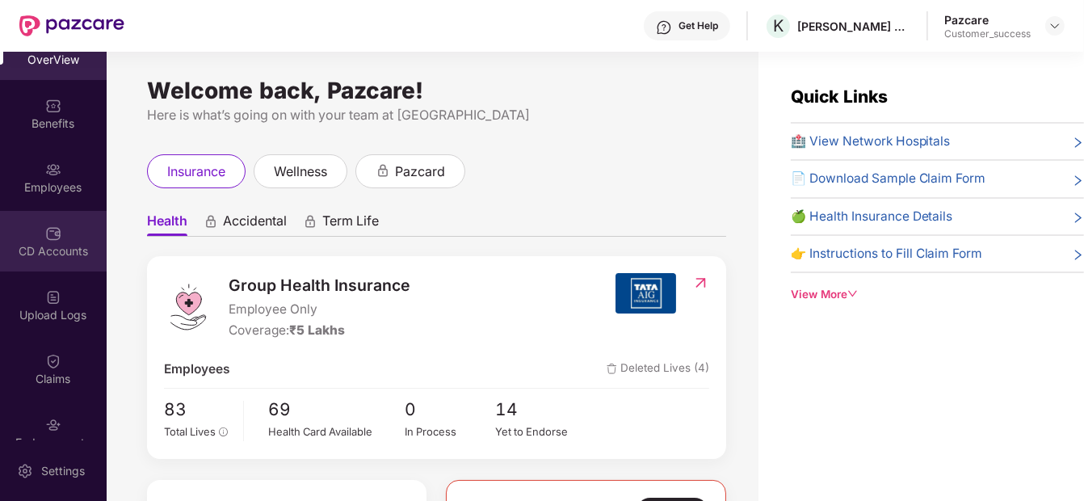
click at [53, 228] on img at bounding box center [53, 233] width 16 height 16
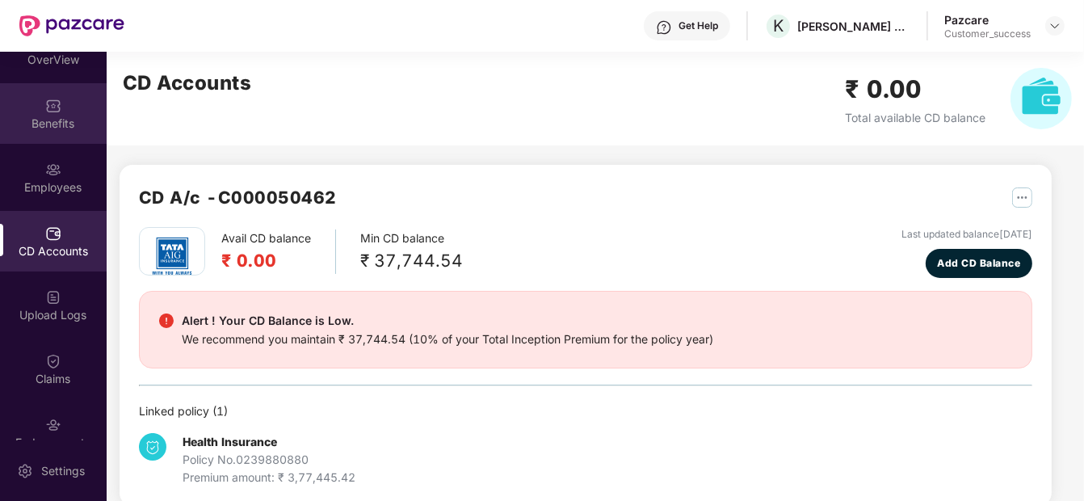
click at [48, 102] on img at bounding box center [53, 106] width 16 height 16
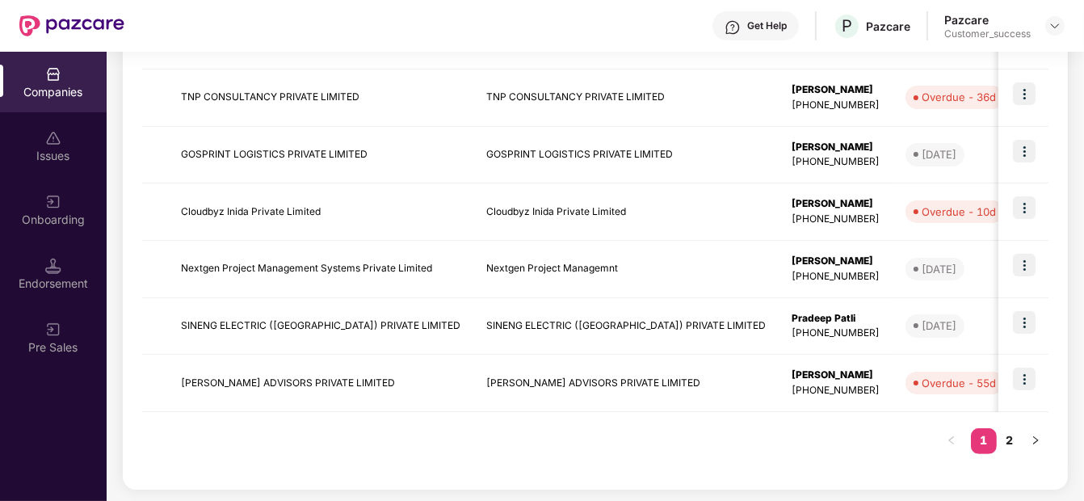
scroll to position [520, 0]
click at [1008, 440] on link "2" at bounding box center [1010, 439] width 26 height 24
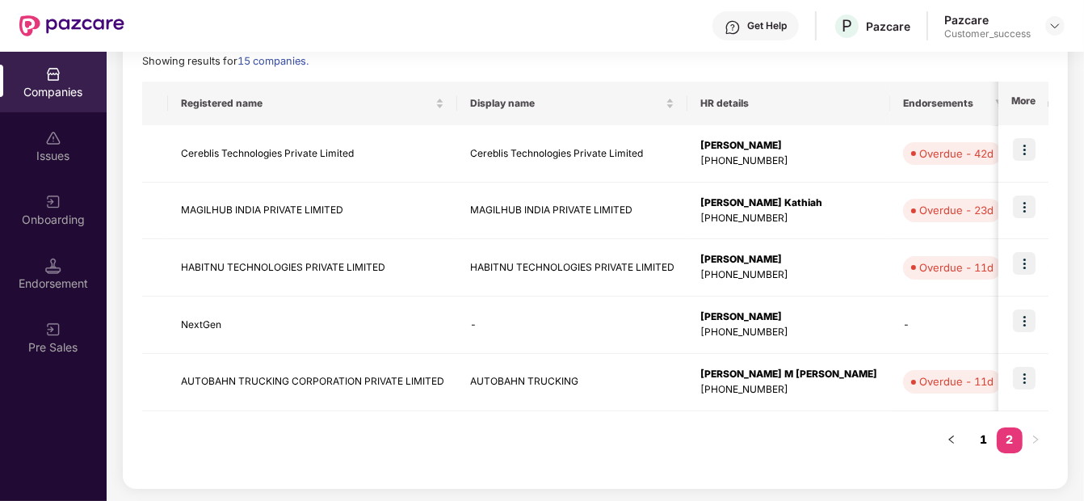
click at [982, 435] on link "1" at bounding box center [984, 439] width 26 height 24
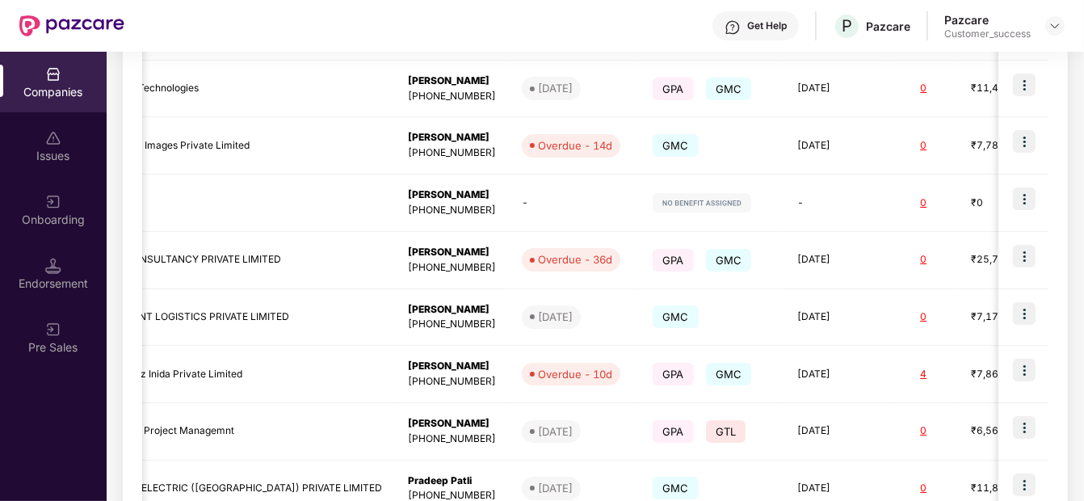
scroll to position [0, 385]
click at [1034, 313] on img at bounding box center [1024, 313] width 23 height 23
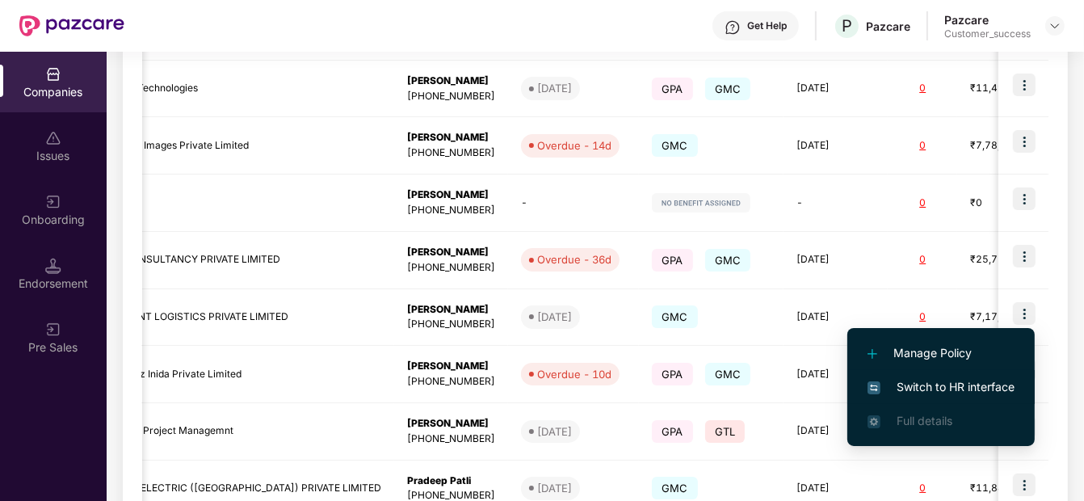
click at [895, 387] on span "Switch to HR interface" at bounding box center [941, 387] width 147 height 18
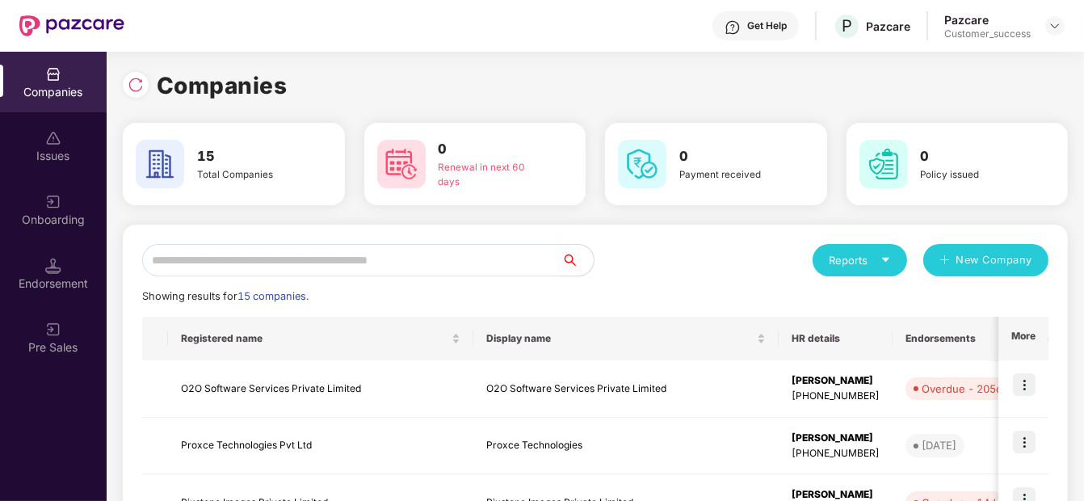
scroll to position [0, 0]
click at [311, 270] on input "text" at bounding box center [351, 260] width 419 height 32
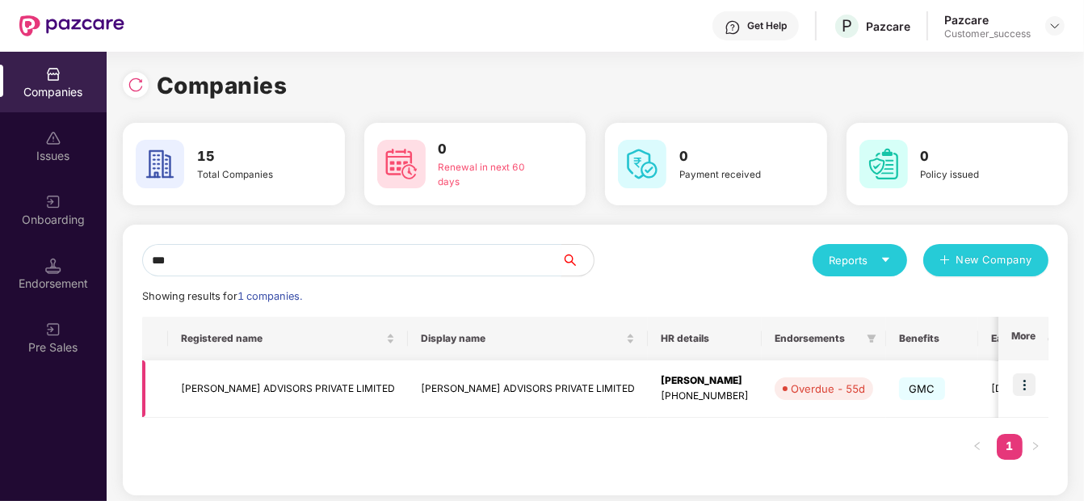
type input "***"
click at [1017, 387] on img at bounding box center [1024, 384] width 23 height 23
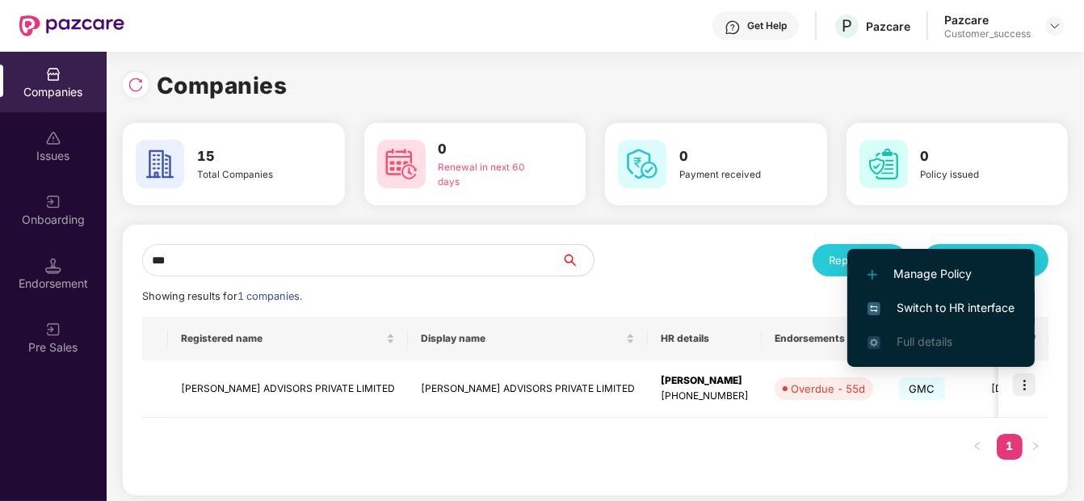
click at [983, 310] on span "Switch to HR interface" at bounding box center [941, 308] width 147 height 18
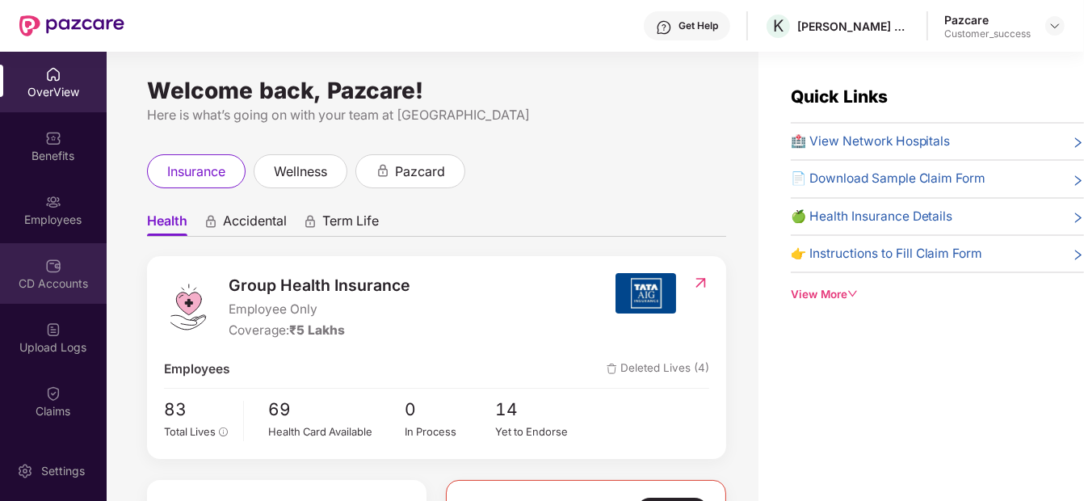
scroll to position [185, 0]
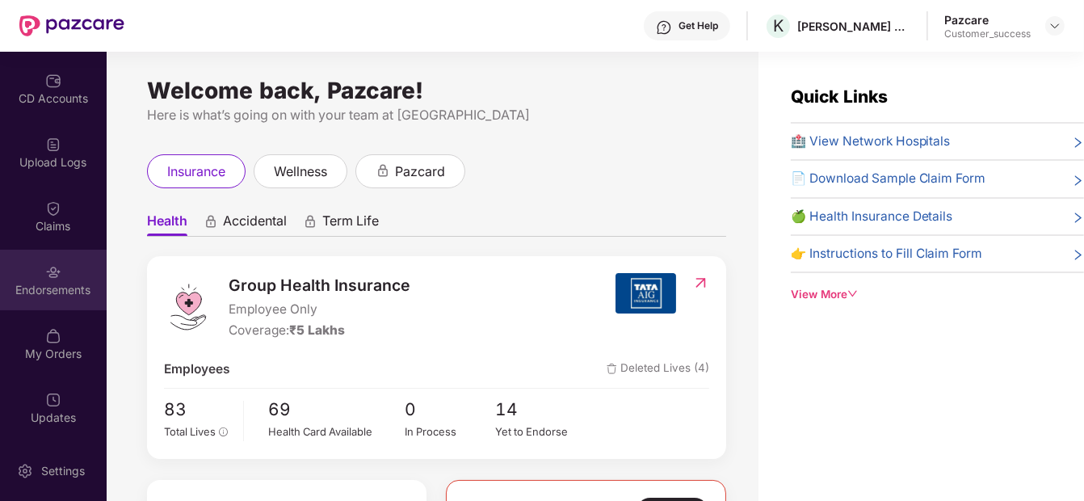
click at [68, 291] on div "Endorsements" at bounding box center [53, 290] width 107 height 16
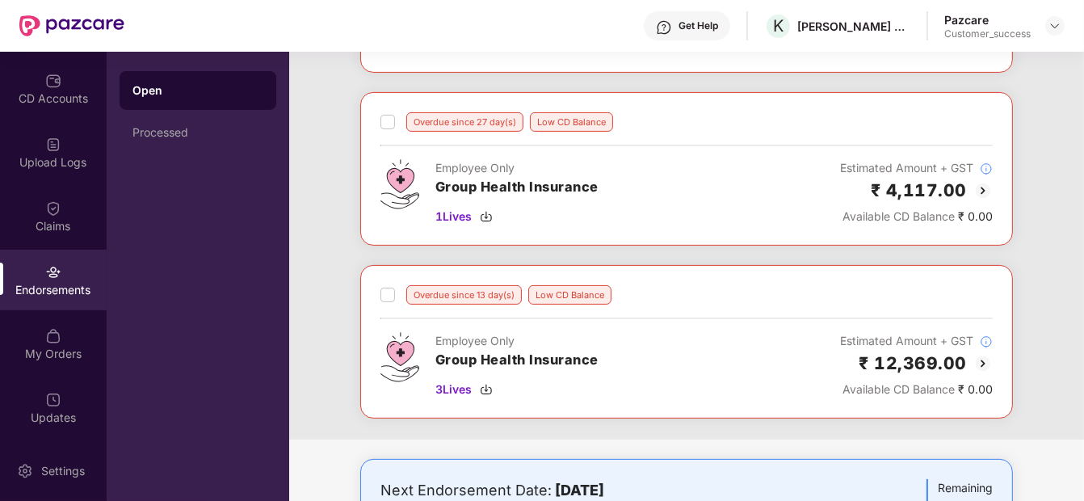
scroll to position [0, 0]
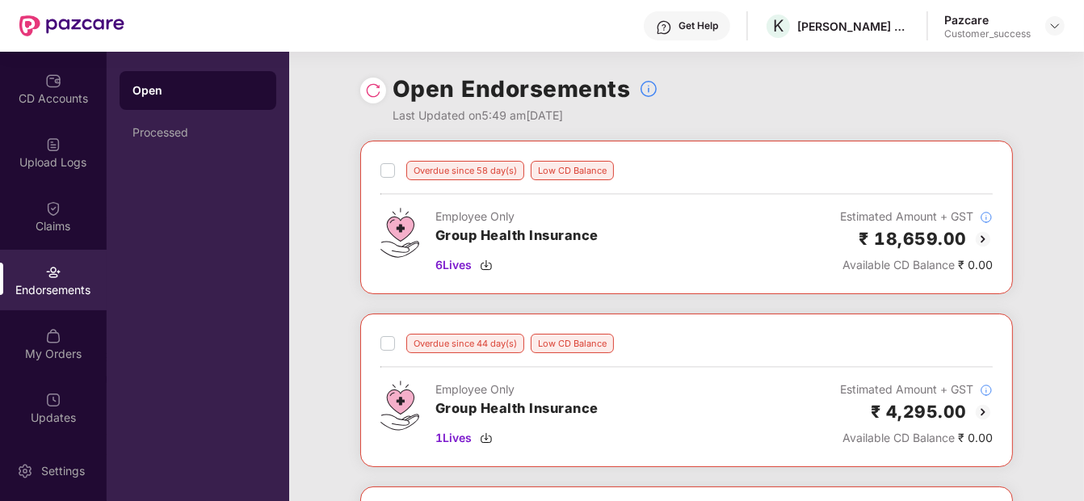
click at [982, 235] on img at bounding box center [983, 238] width 19 height 19
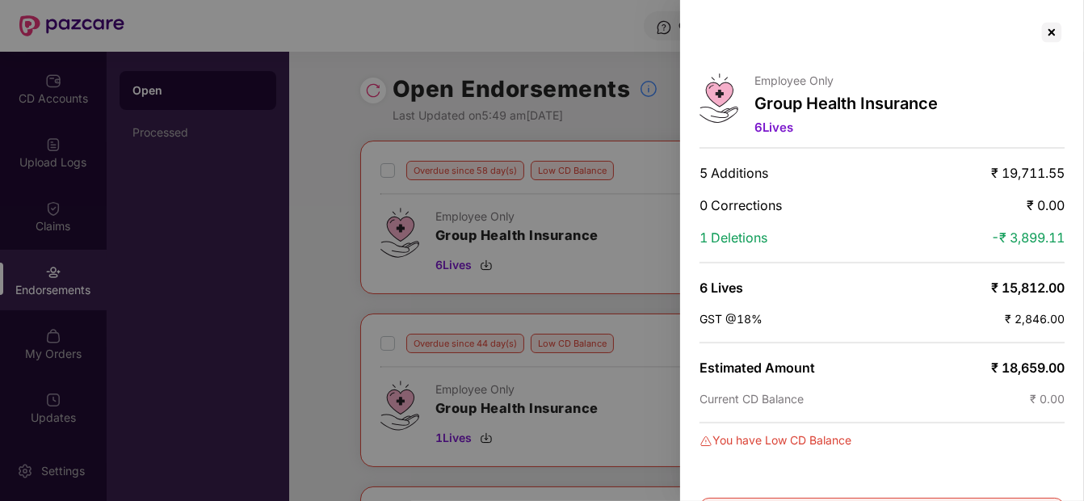
click at [603, 288] on div at bounding box center [542, 250] width 1084 height 501
click at [1053, 23] on div at bounding box center [1052, 32] width 26 height 26
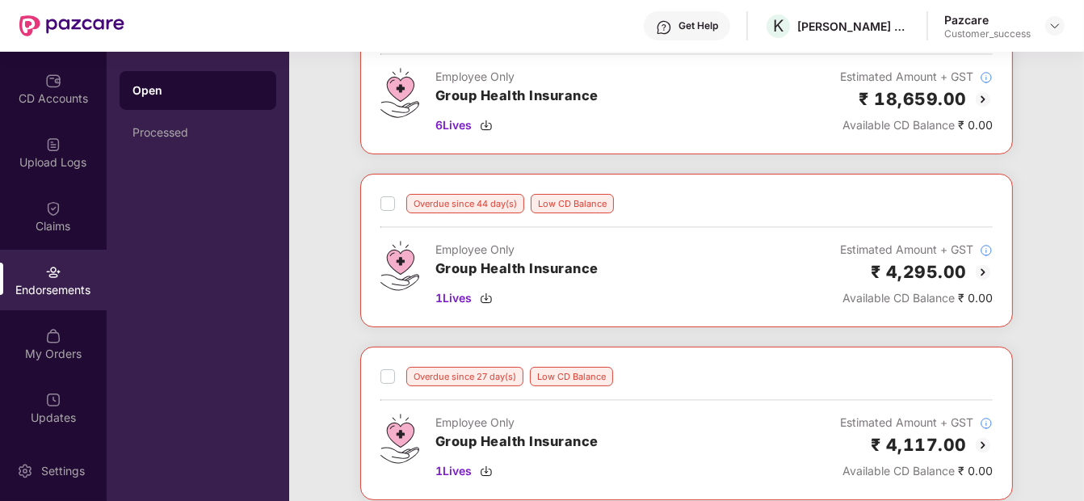
scroll to position [141, 0]
click at [982, 271] on img at bounding box center [983, 271] width 19 height 19
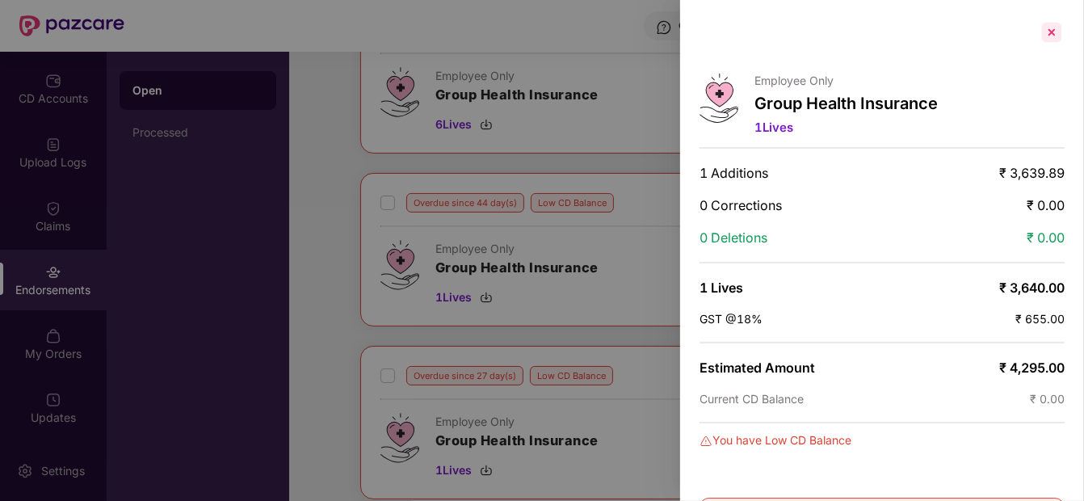
click at [1050, 39] on div at bounding box center [1052, 32] width 26 height 26
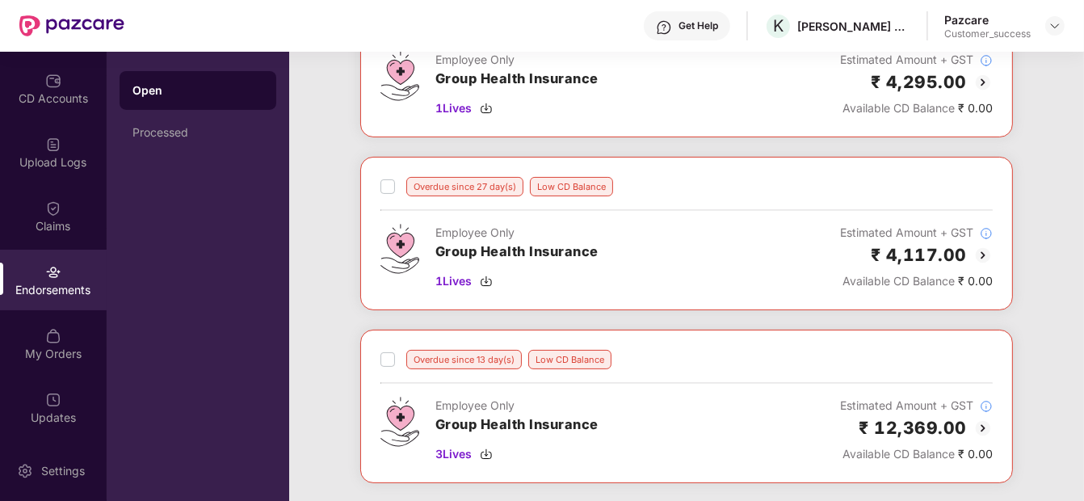
scroll to position [333, 0]
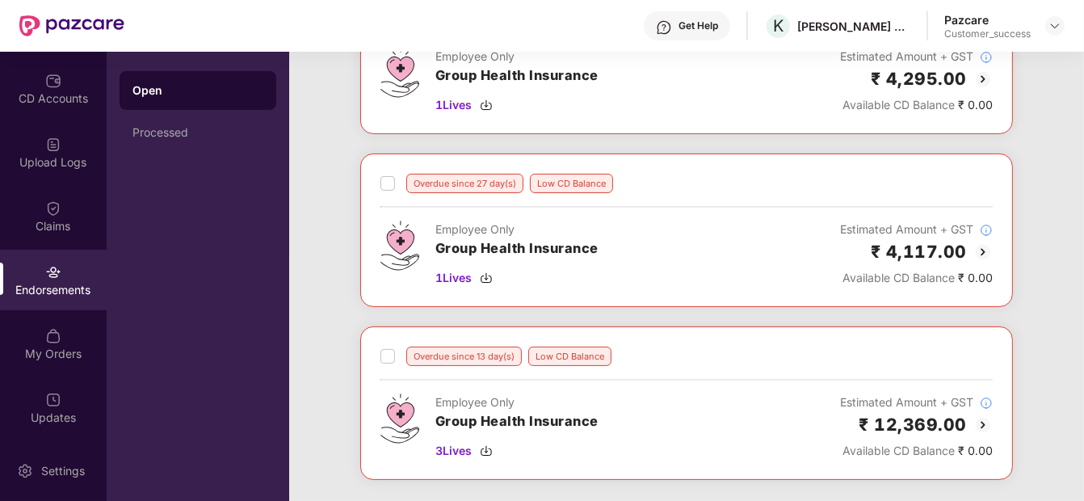
click at [980, 246] on img at bounding box center [983, 251] width 19 height 19
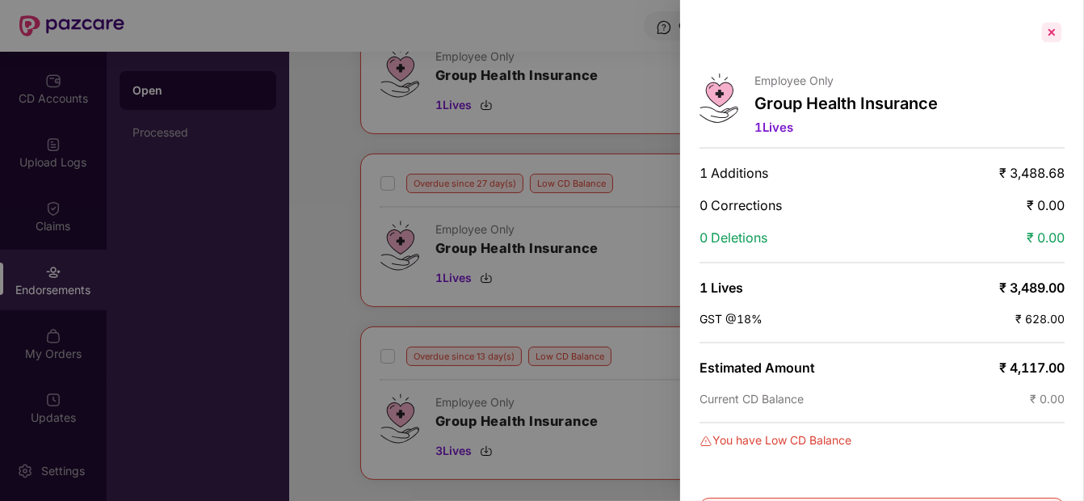
click at [1055, 34] on div at bounding box center [1052, 32] width 26 height 26
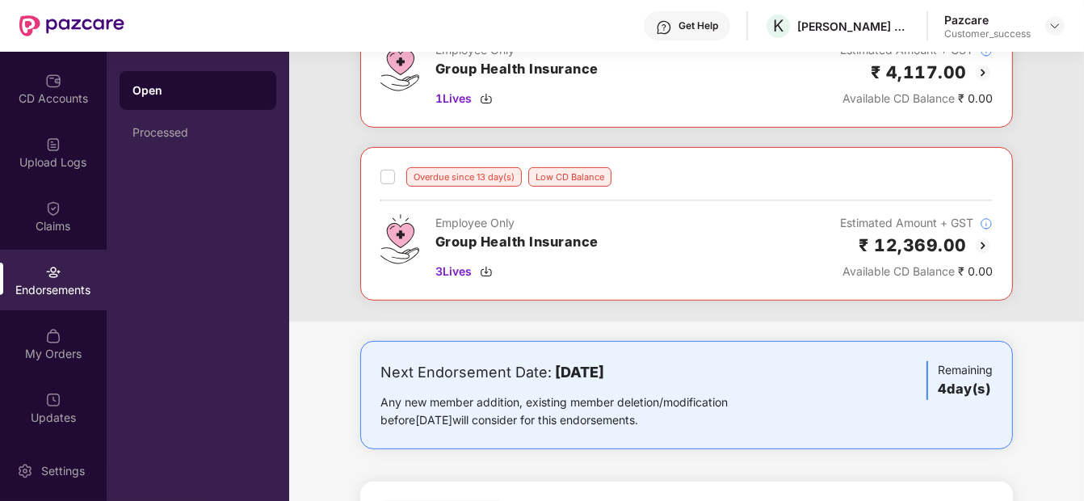
scroll to position [513, 0]
click at [982, 242] on img at bounding box center [983, 244] width 19 height 19
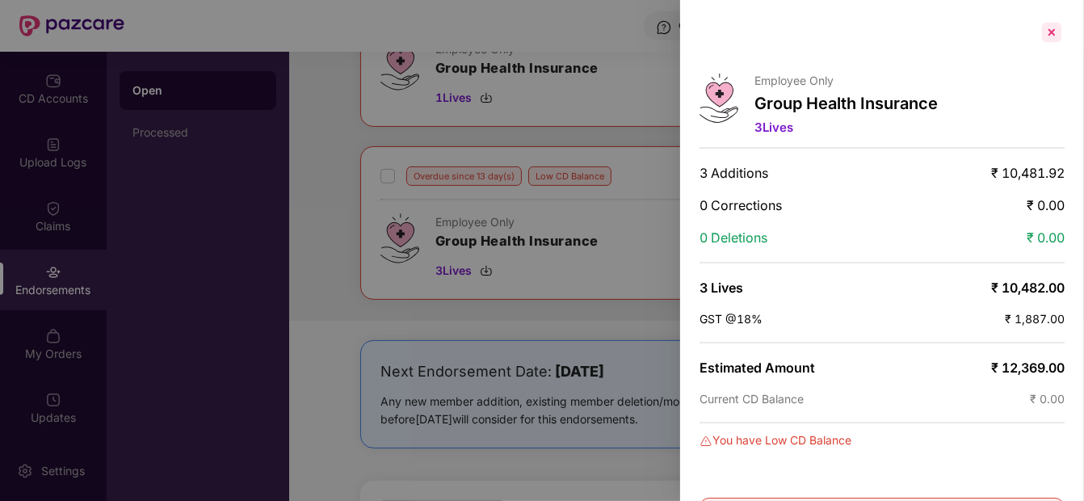
click at [1045, 30] on div at bounding box center [1052, 32] width 26 height 26
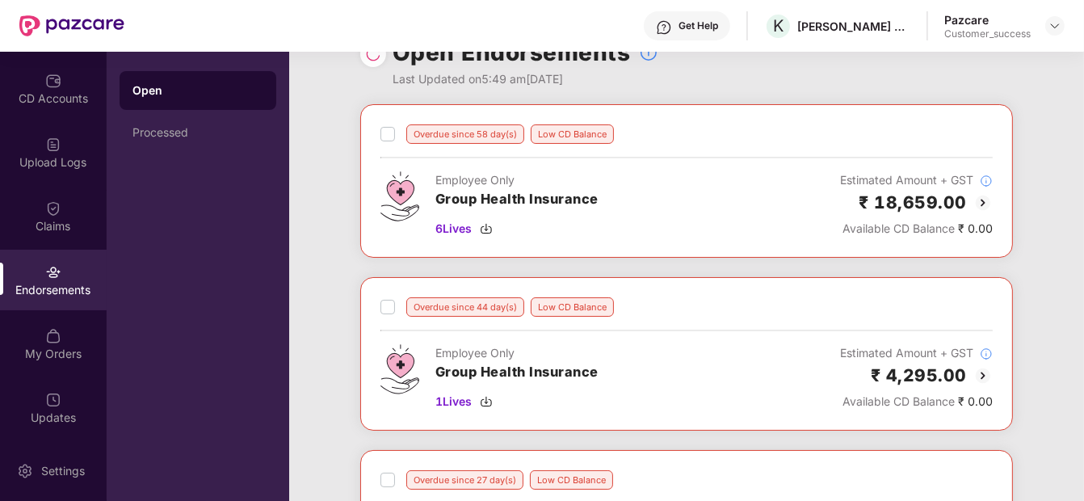
scroll to position [37, 0]
click at [983, 204] on img at bounding box center [983, 201] width 19 height 19
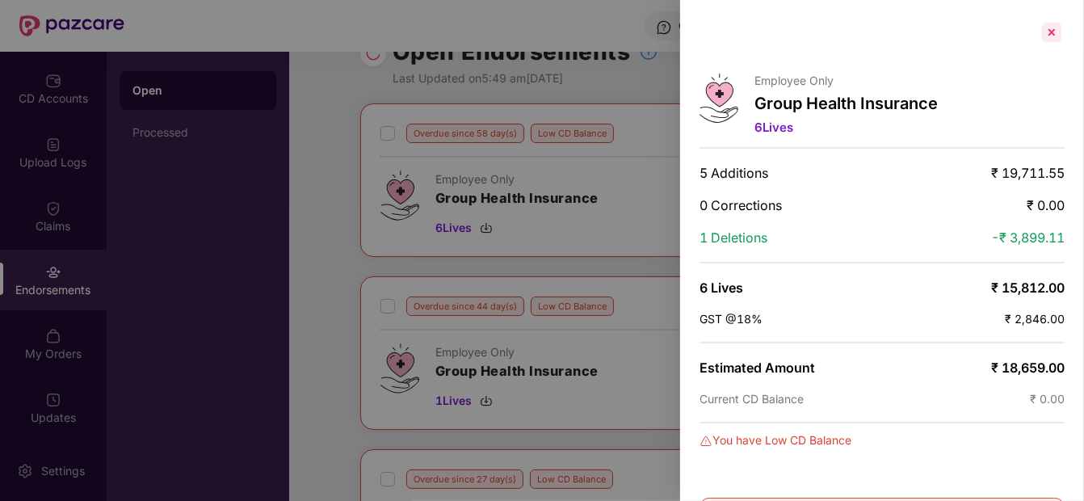
click at [1050, 33] on div at bounding box center [1052, 32] width 26 height 26
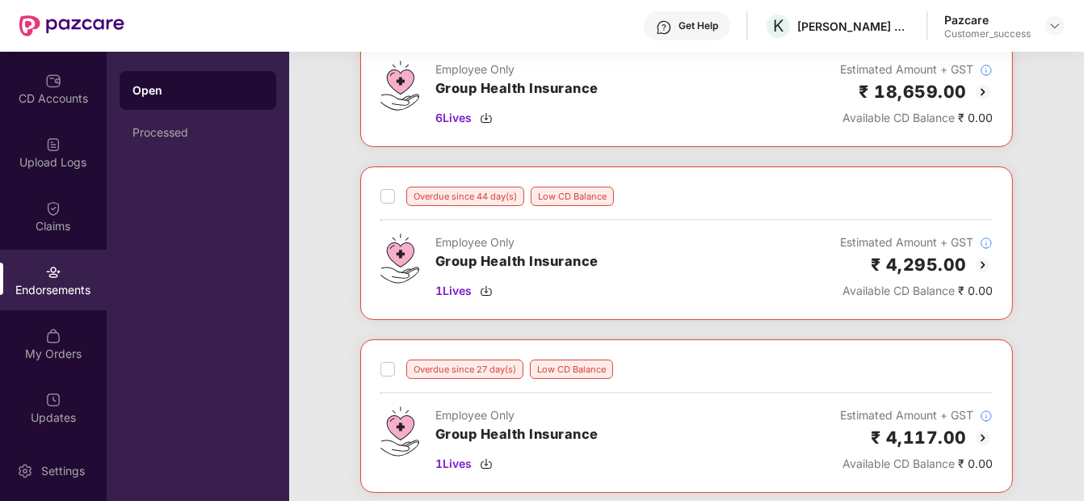
scroll to position [149, 0]
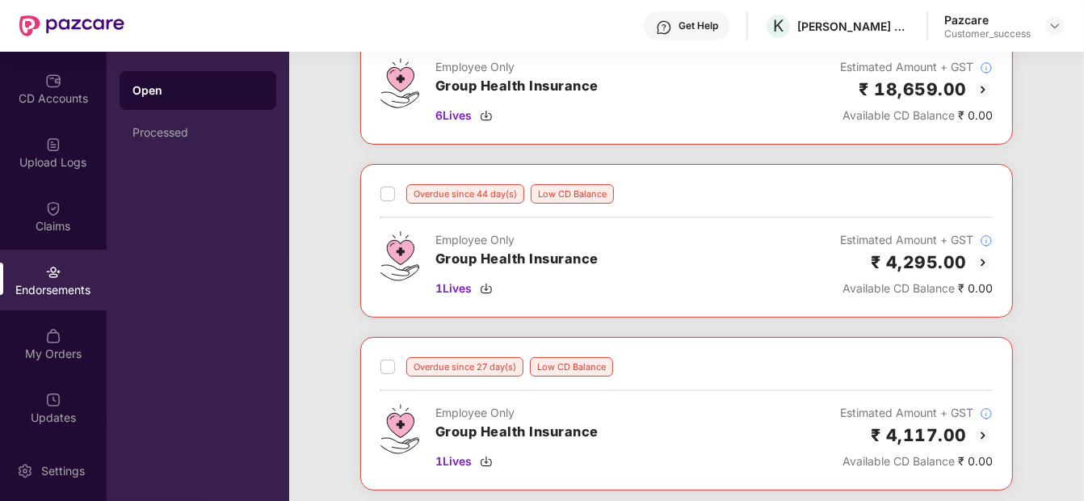
click at [982, 265] on img at bounding box center [983, 262] width 19 height 19
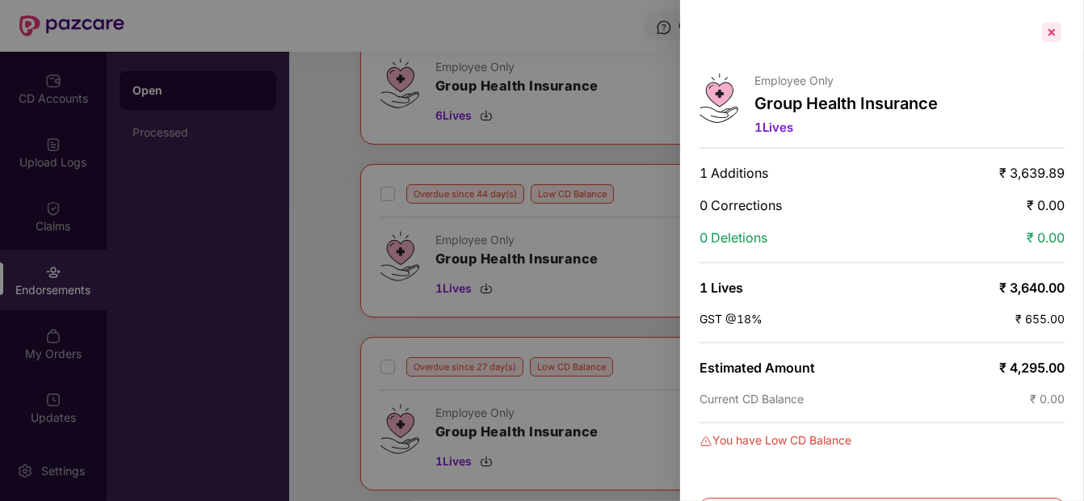
click at [1049, 25] on div at bounding box center [1052, 32] width 26 height 26
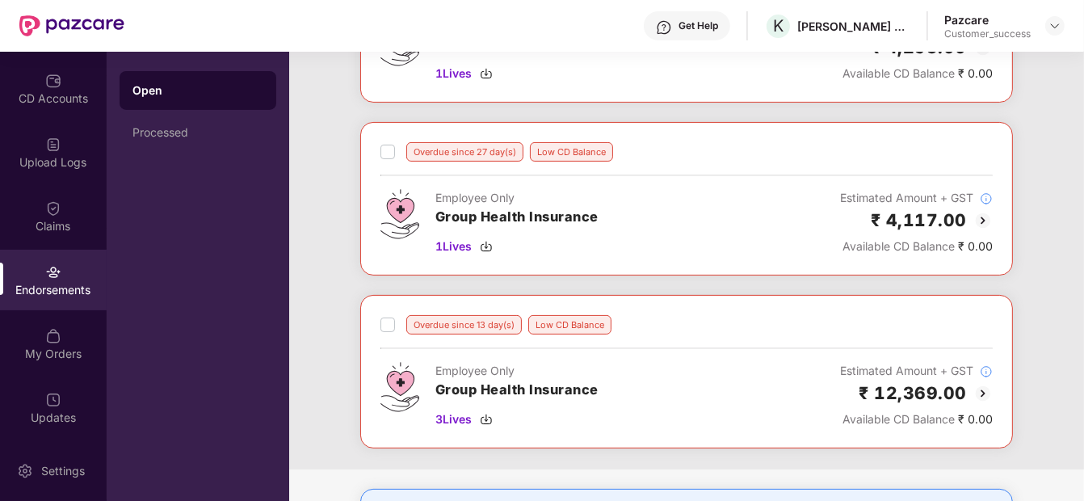
scroll to position [368, 0]
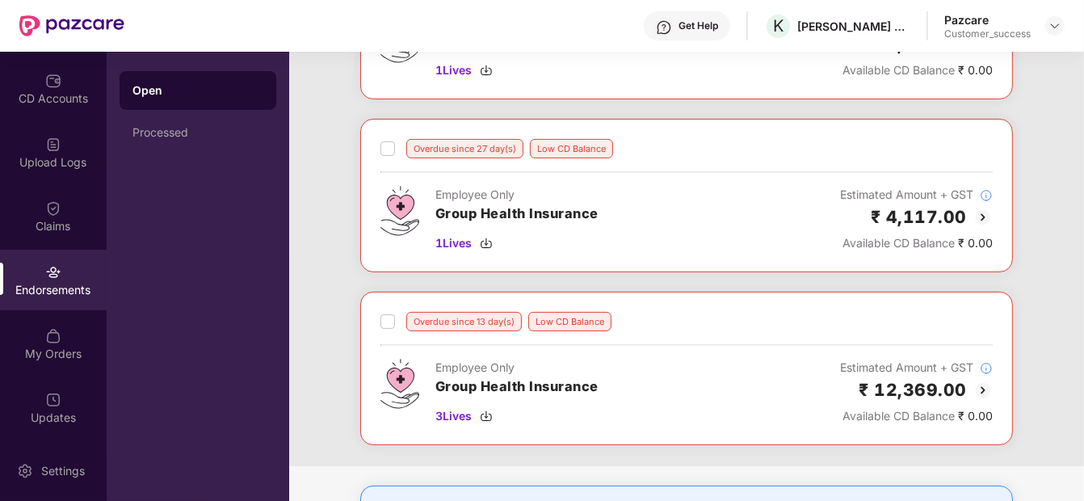
click at [982, 214] on img at bounding box center [983, 217] width 19 height 19
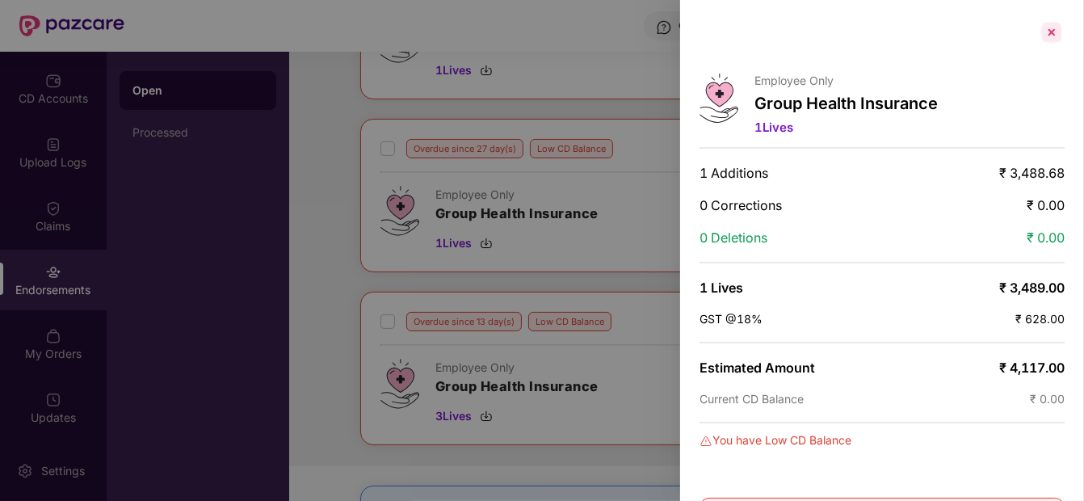
click at [1051, 24] on div at bounding box center [1052, 32] width 26 height 26
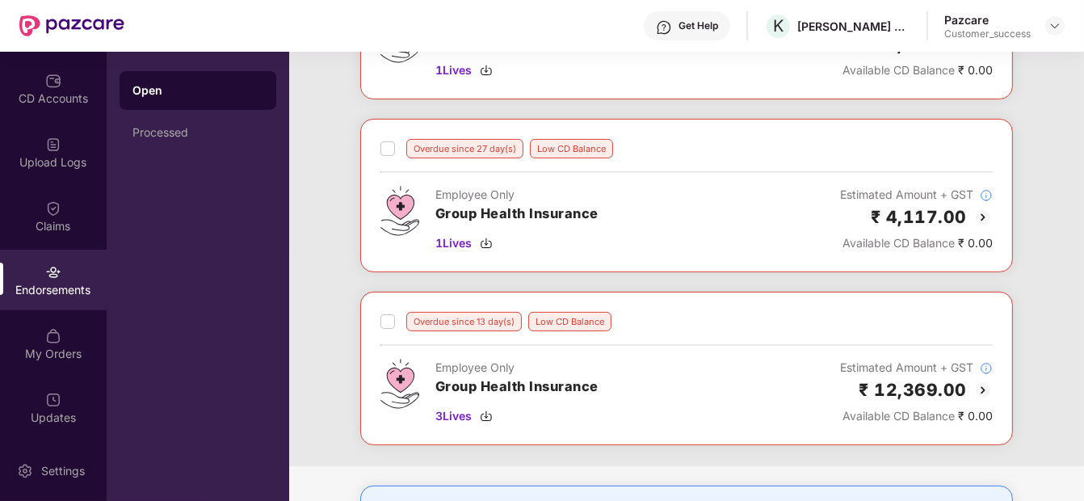
scroll to position [0, 0]
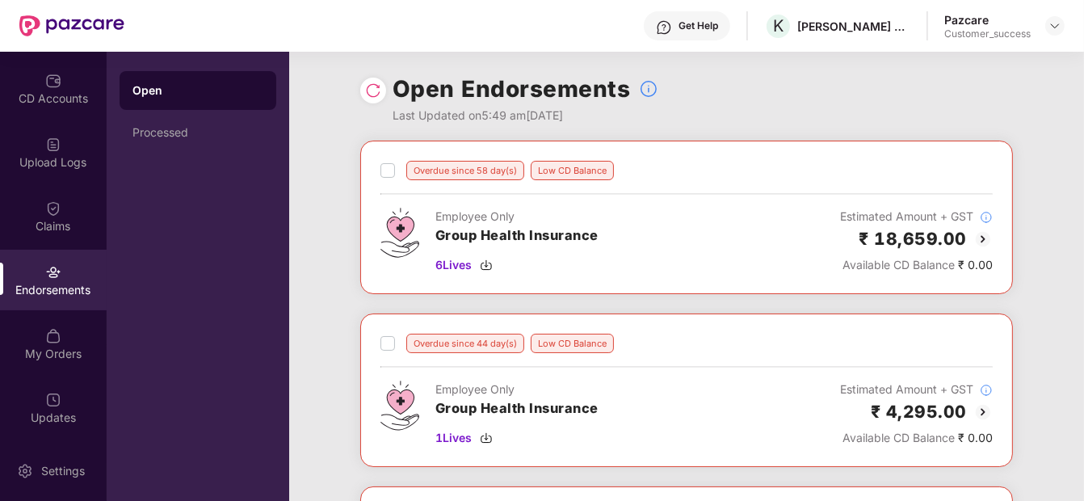
click at [980, 234] on img at bounding box center [983, 238] width 19 height 19
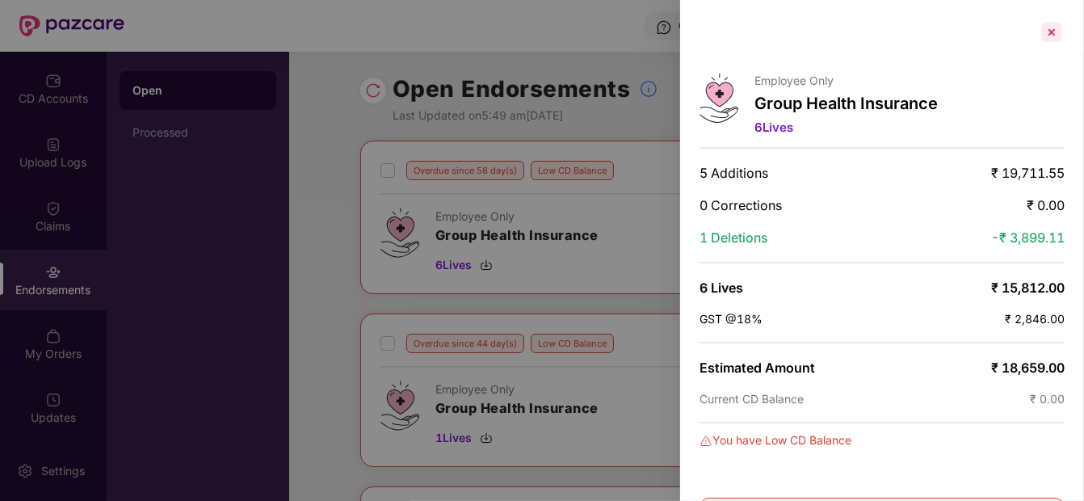
click at [1047, 39] on div at bounding box center [1052, 32] width 26 height 26
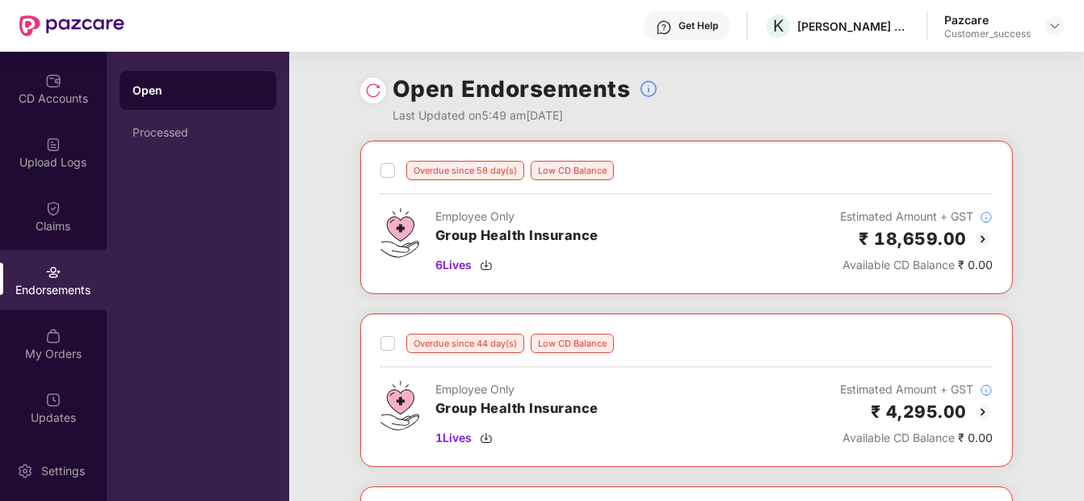
click at [982, 416] on img at bounding box center [983, 411] width 19 height 19
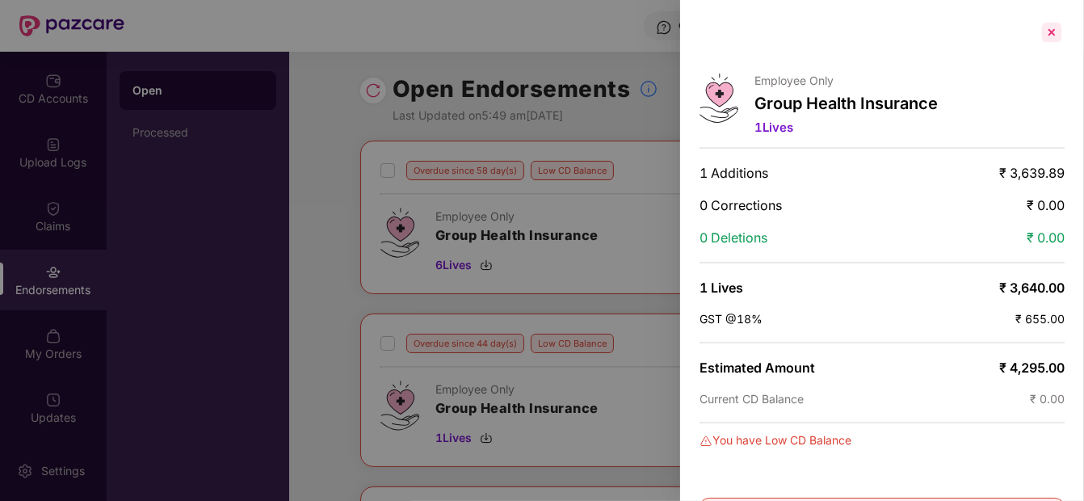
click at [1046, 41] on div at bounding box center [1052, 32] width 26 height 26
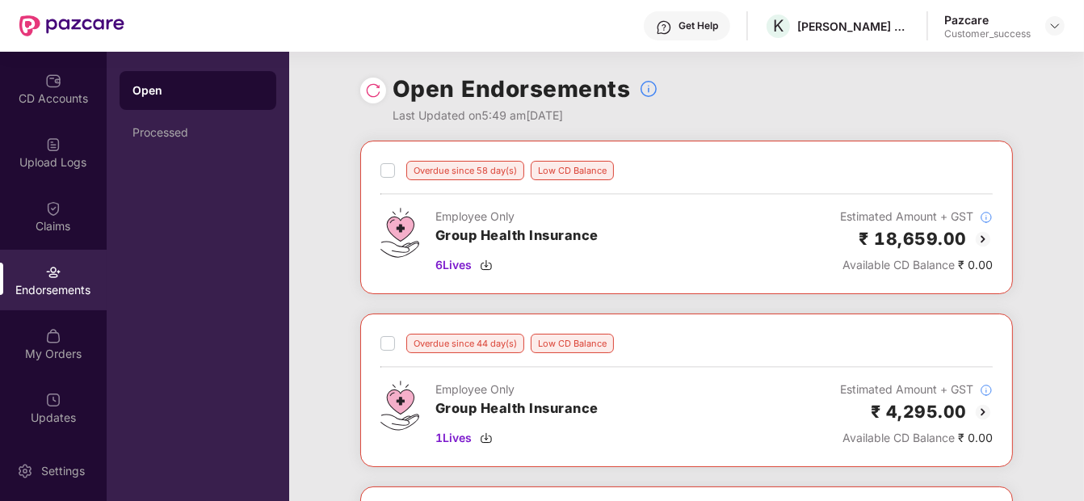
click at [983, 235] on img at bounding box center [983, 238] width 19 height 19
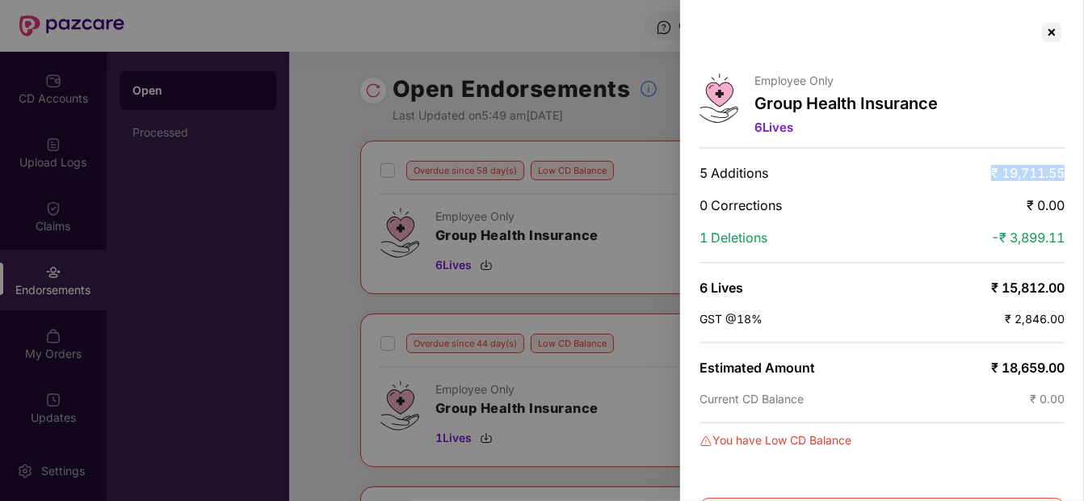
drag, startPoint x: 985, startPoint y: 176, endPoint x: 1060, endPoint y: 172, distance: 75.2
click at [1060, 172] on div "5 Additions ₹ 19,711.55" at bounding box center [882, 173] width 365 height 16
copy span "₹ 19,711.55"
click at [1051, 37] on div at bounding box center [1052, 32] width 26 height 26
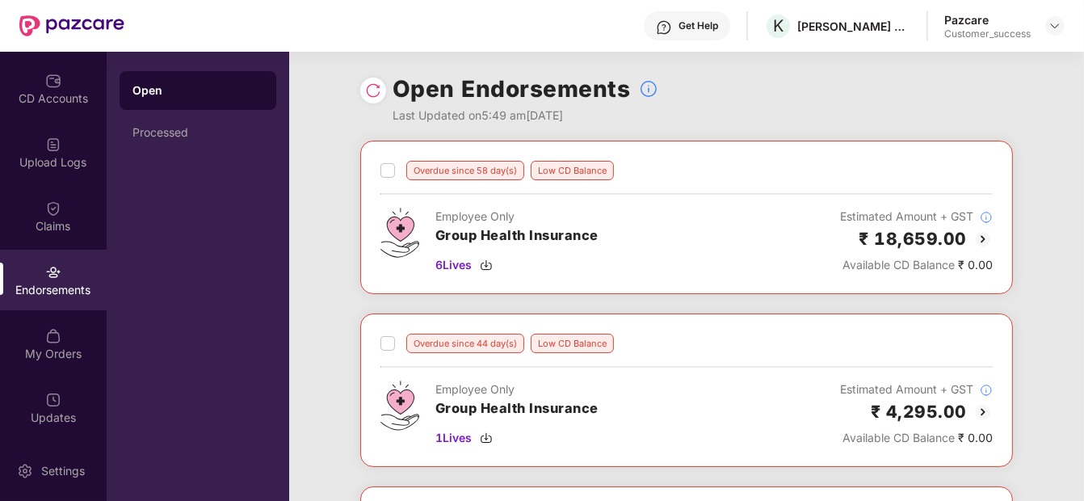
click at [983, 413] on img at bounding box center [983, 411] width 19 height 19
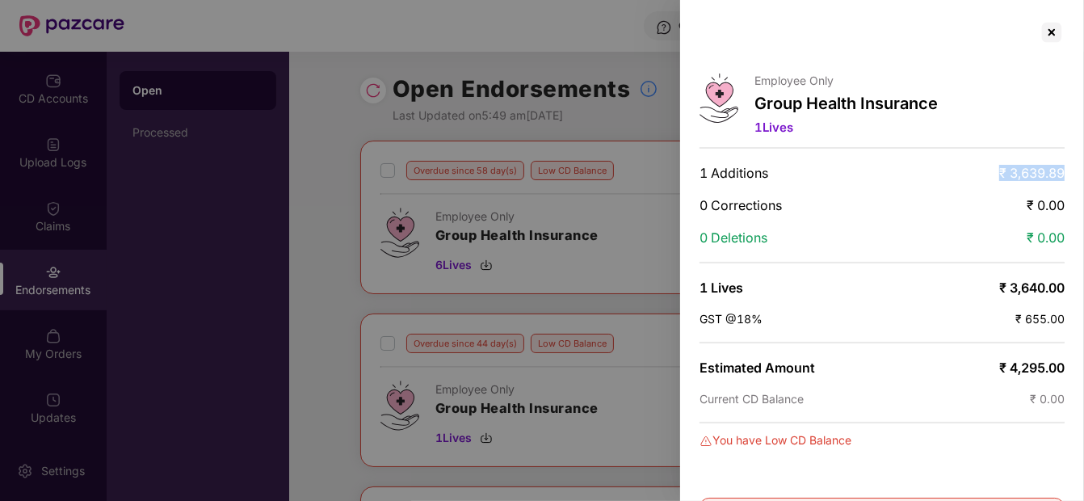
drag, startPoint x: 978, startPoint y: 167, endPoint x: 1063, endPoint y: 175, distance: 86.0
click at [1063, 175] on div "Employee Only Group Health Insurance 1 Lives 1 Additions ₹ 3,639.89 0 Correctio…" at bounding box center [882, 250] width 404 height 501
copy span "₹ 3,639.89"
click at [1062, 33] on div at bounding box center [1052, 32] width 26 height 26
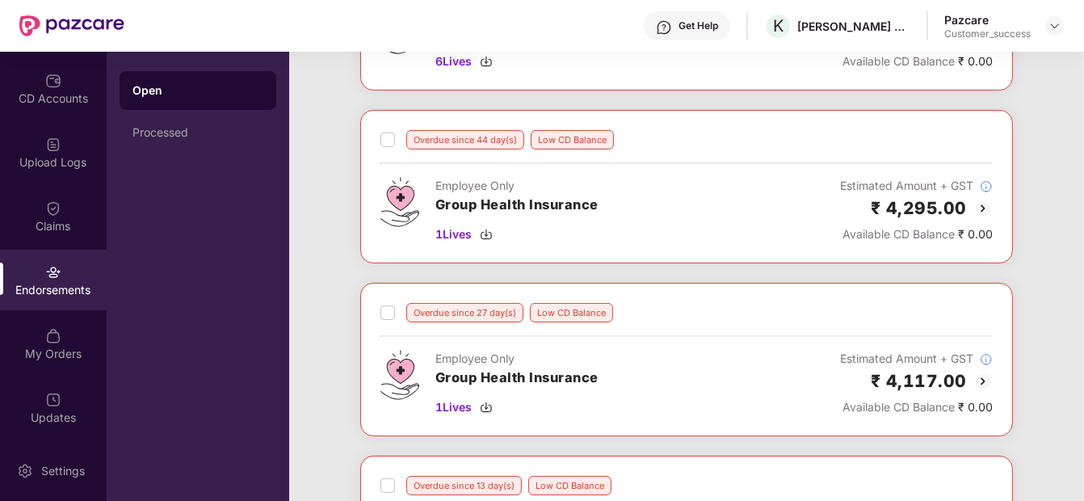
scroll to position [334, 0]
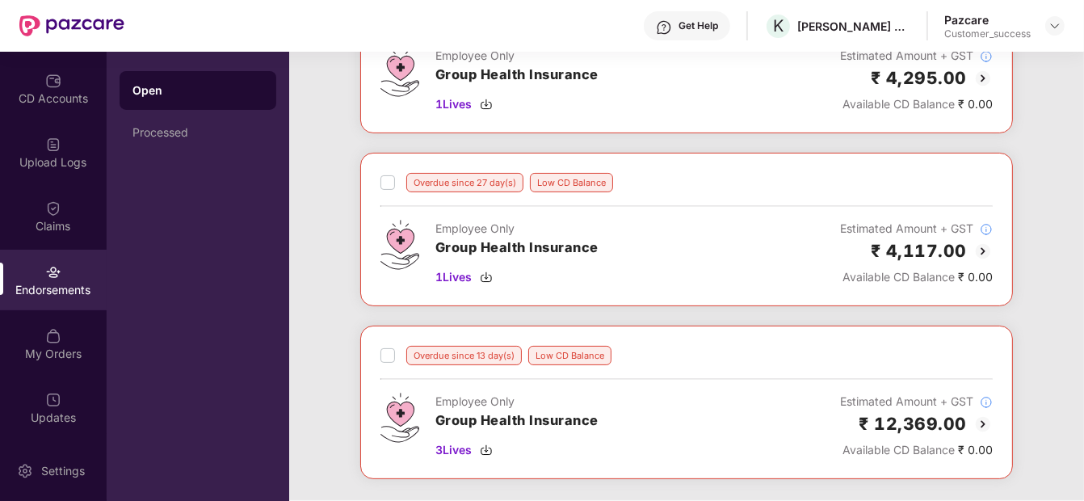
click at [979, 249] on img at bounding box center [983, 251] width 19 height 19
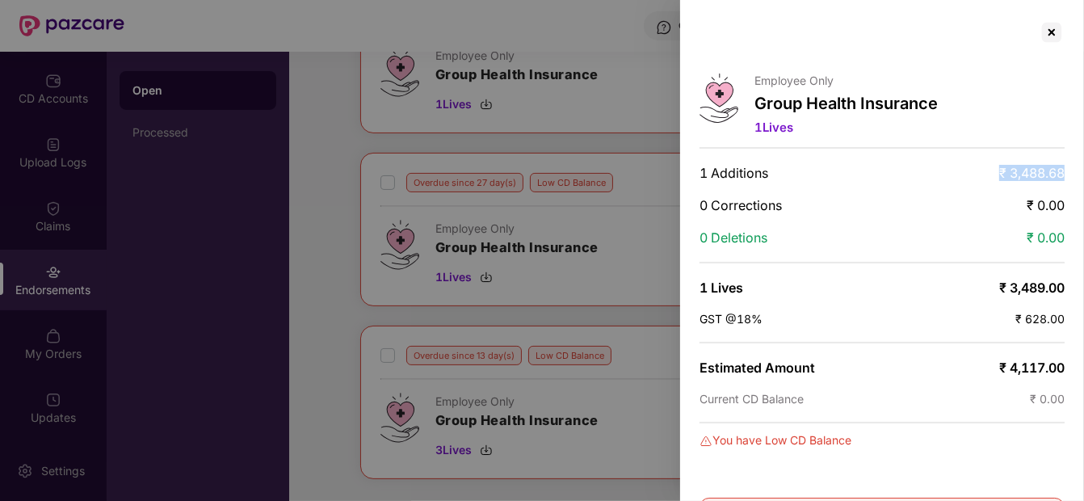
drag, startPoint x: 990, startPoint y: 170, endPoint x: 1070, endPoint y: 175, distance: 80.1
click at [1070, 175] on div "Employee Only Group Health Insurance 1 Lives 1 Additions ₹ 3,488.68 0 Correctio…" at bounding box center [882, 250] width 404 height 501
copy span "₹ 3,488.68"
click at [1045, 36] on div at bounding box center [1052, 32] width 26 height 26
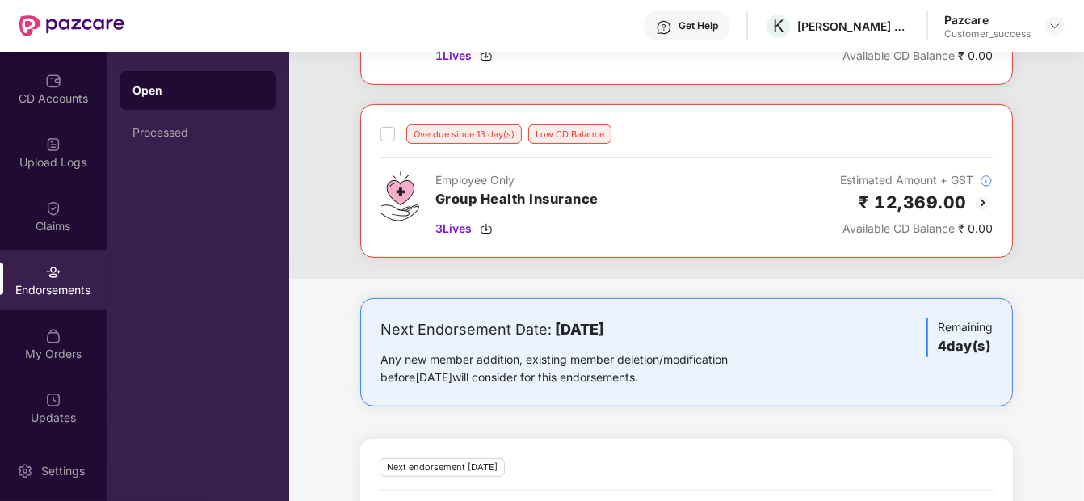
scroll to position [558, 0]
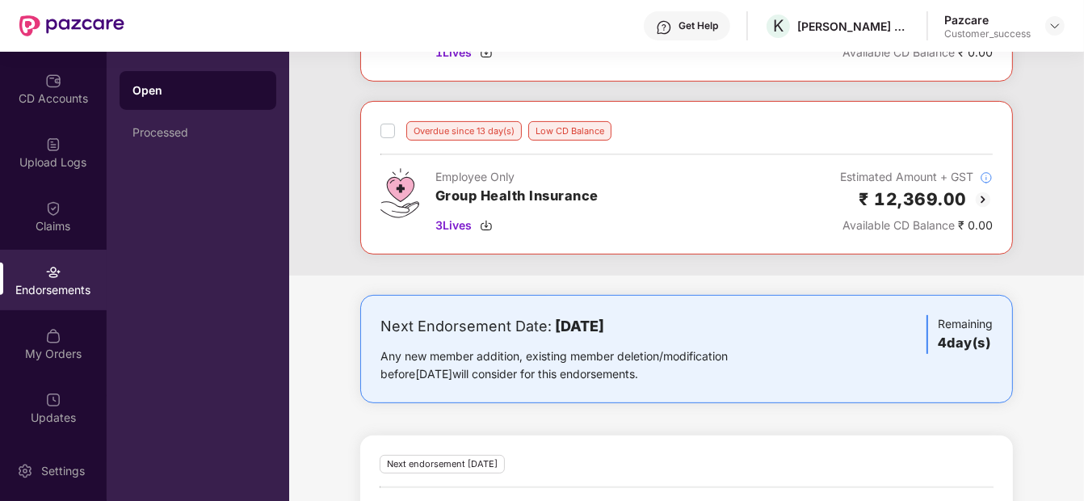
click at [982, 196] on img at bounding box center [983, 199] width 19 height 19
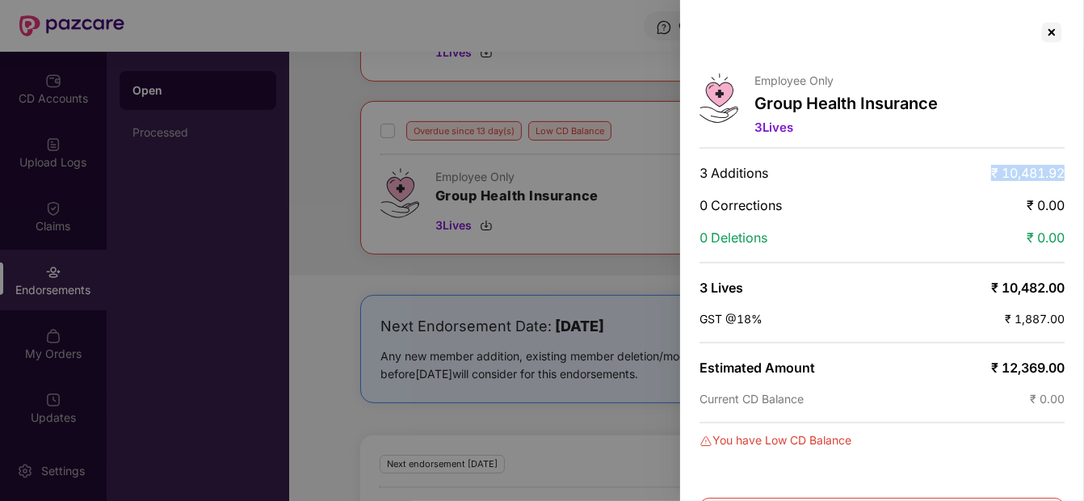
drag, startPoint x: 963, startPoint y: 169, endPoint x: 1066, endPoint y: 166, distance: 102.7
click at [1066, 166] on div "Employee Only Group Health Insurance 3 Lives 3 Additions ₹ 10,481.92 0 Correcti…" at bounding box center [882, 250] width 404 height 501
copy span "₹ 10,481.92"
click at [1042, 38] on div at bounding box center [1052, 32] width 26 height 26
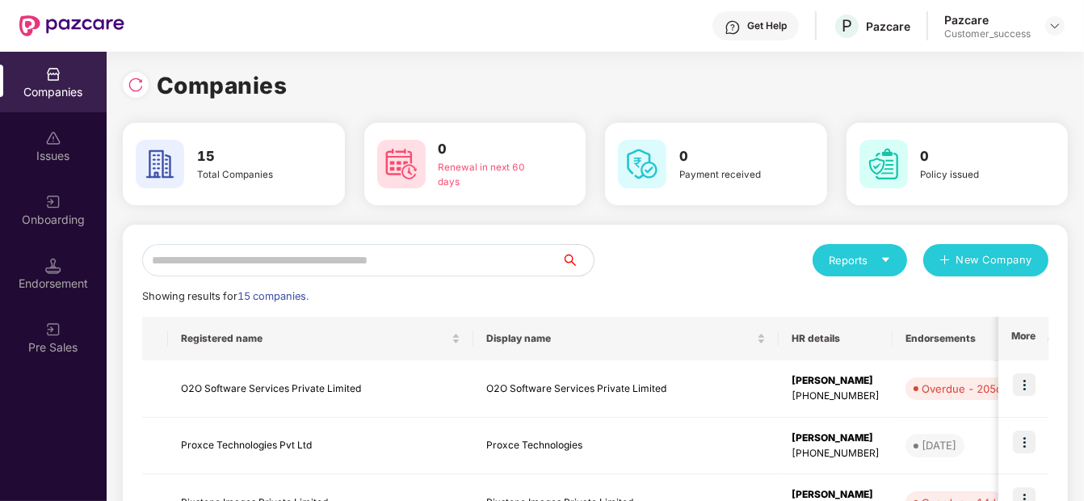
scroll to position [0, 0]
click at [256, 262] on input "*" at bounding box center [351, 260] width 419 height 32
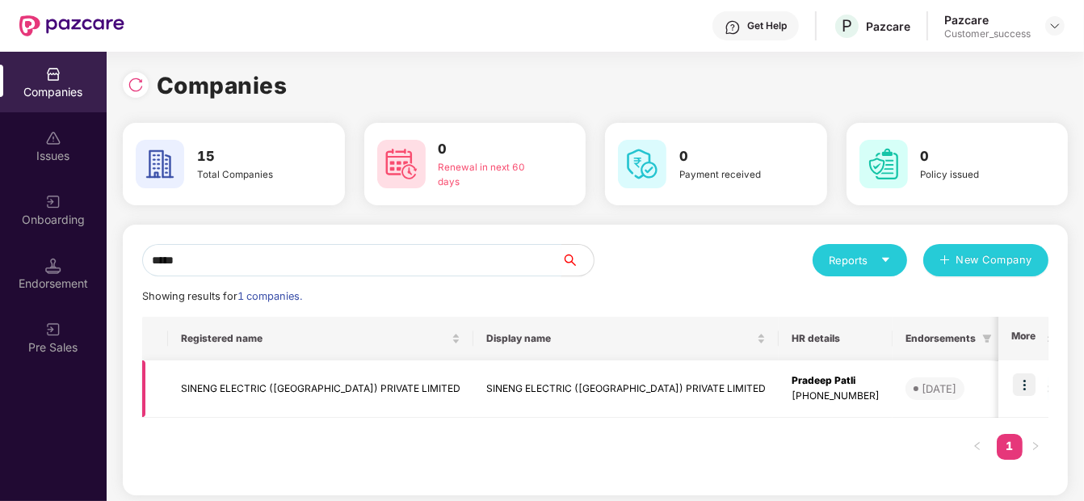
type input "*****"
click at [1030, 388] on img at bounding box center [1024, 384] width 23 height 23
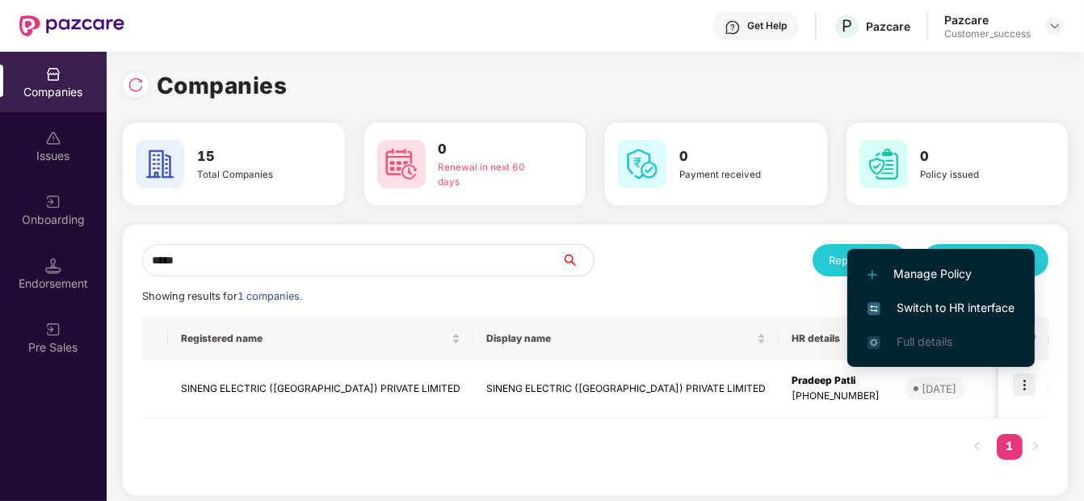
click at [961, 299] on span "Switch to HR interface" at bounding box center [941, 308] width 147 height 18
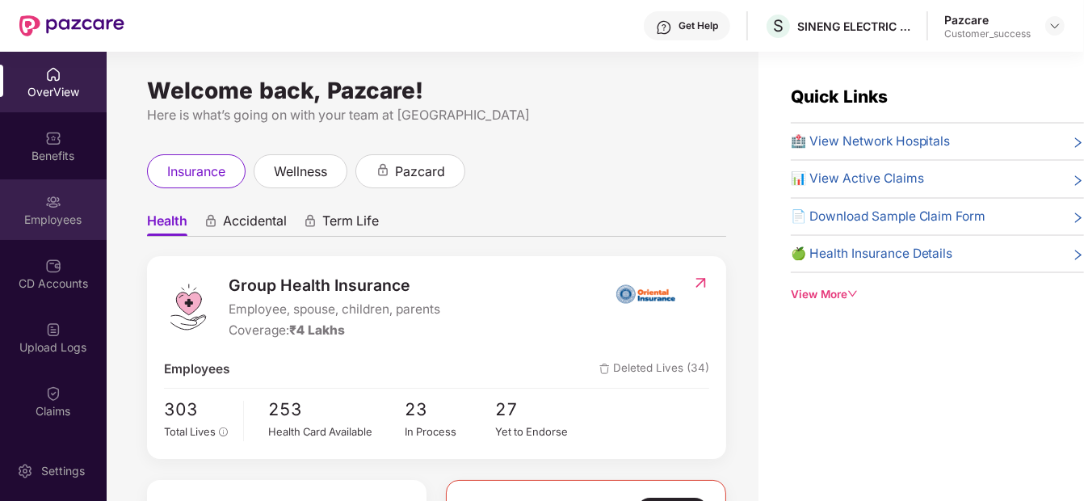
click at [60, 190] on div "Employees" at bounding box center [53, 209] width 107 height 61
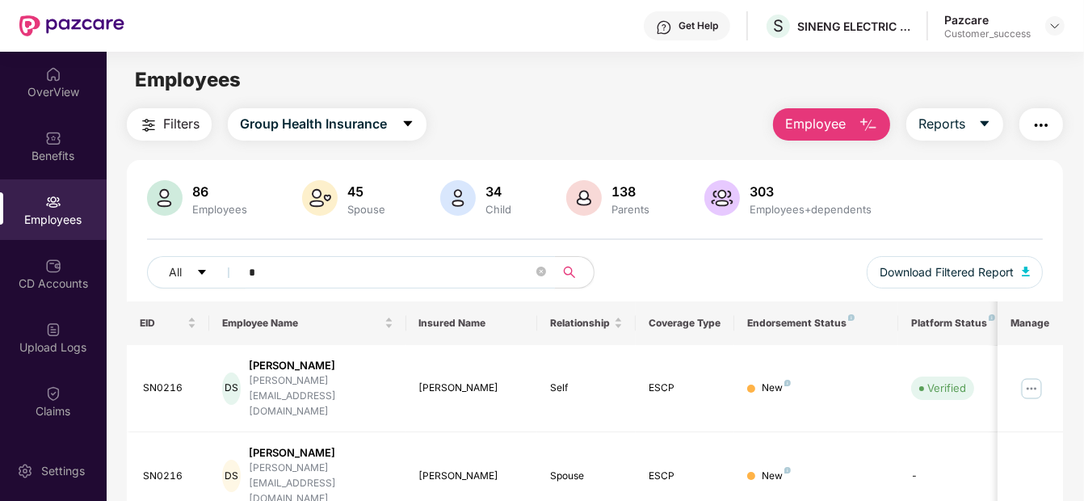
click at [326, 278] on input "*" at bounding box center [391, 272] width 284 height 24
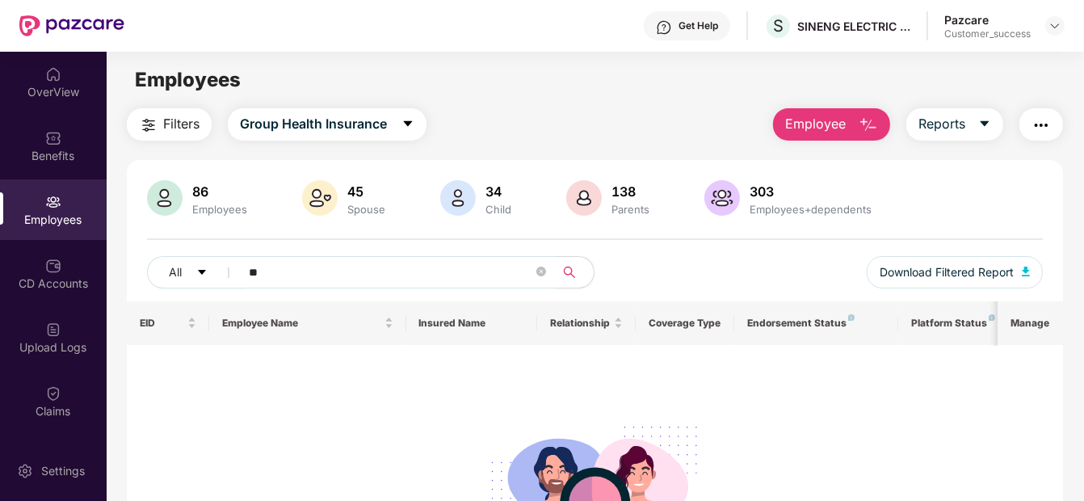
type input "*"
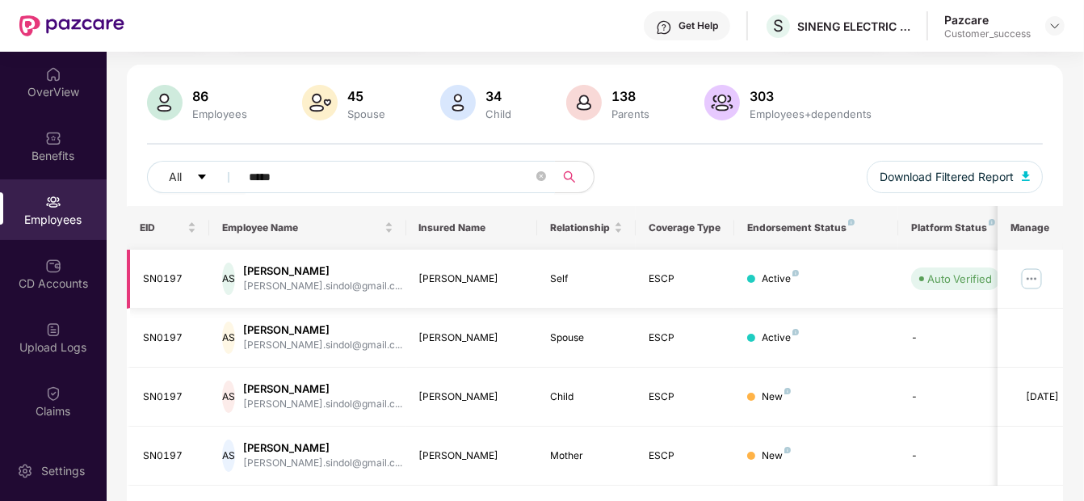
scroll to position [137, 0]
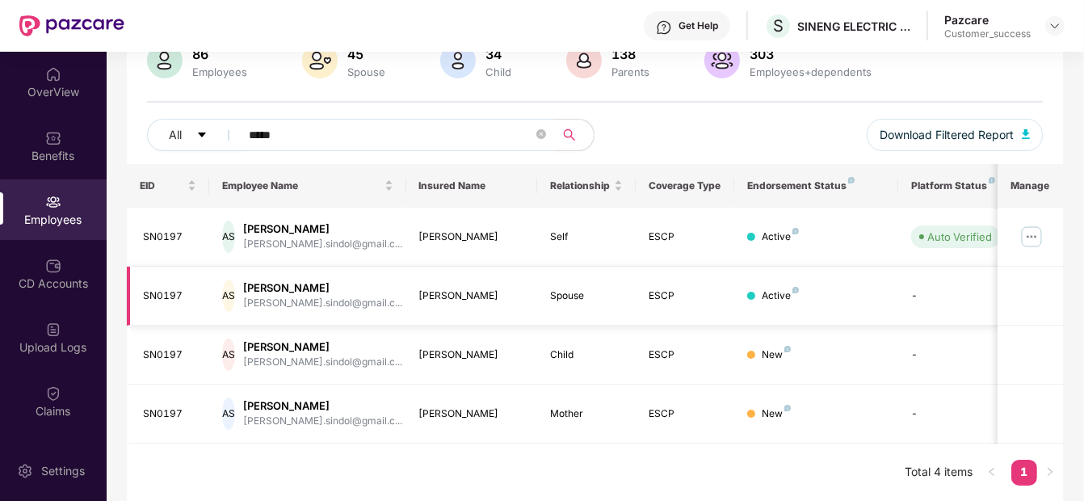
type input "*****"
click at [1035, 224] on img at bounding box center [1032, 237] width 26 height 26
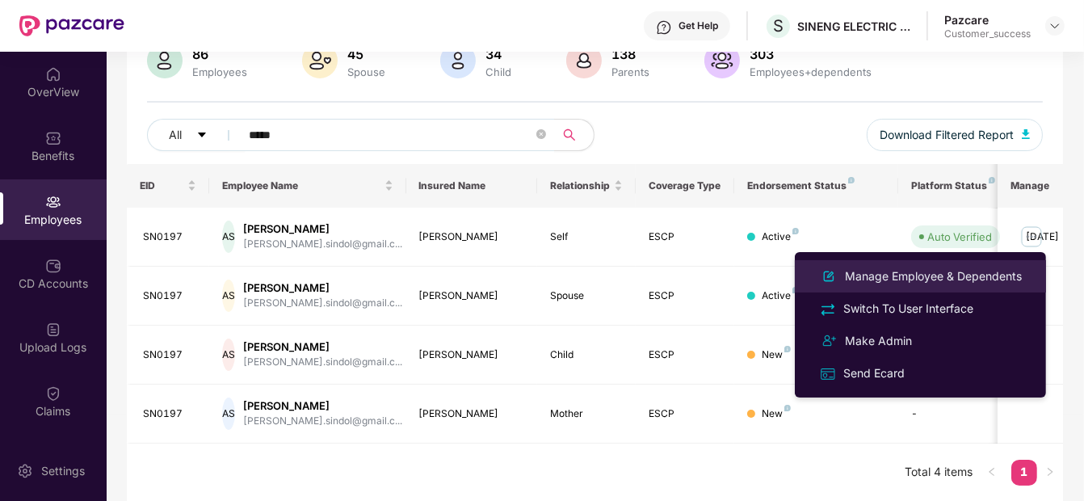
click at [955, 275] on div "Manage Employee & Dependents" at bounding box center [933, 276] width 183 height 18
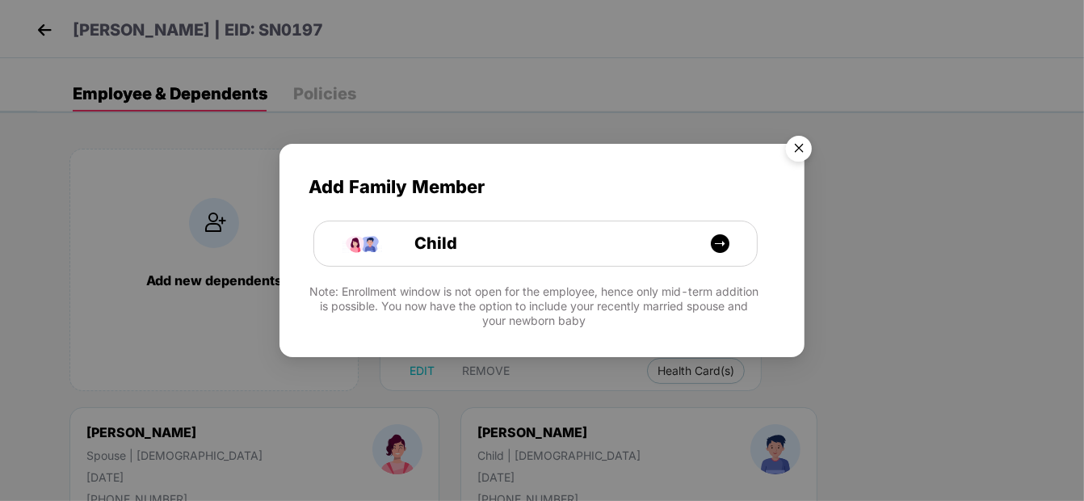
click at [798, 146] on img "Close" at bounding box center [798, 150] width 45 height 45
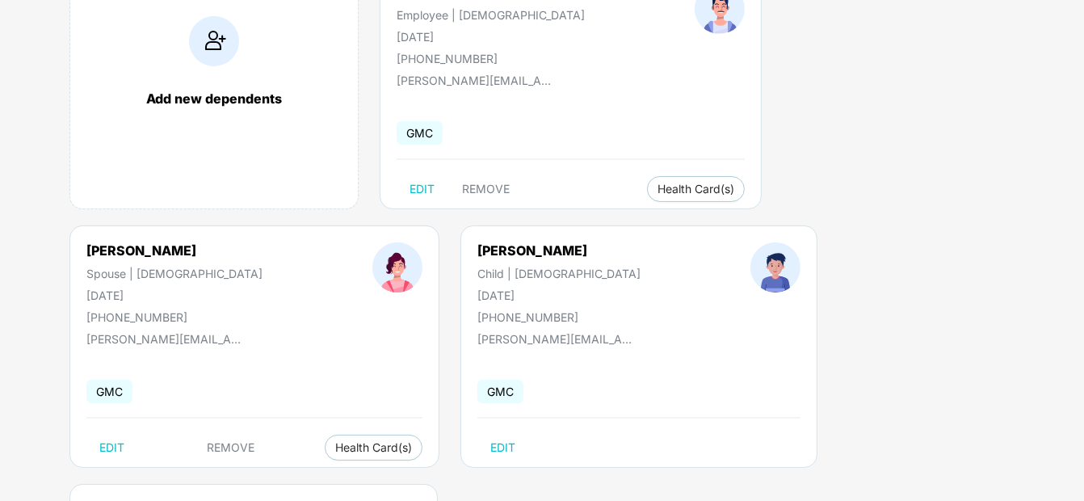
scroll to position [188, 0]
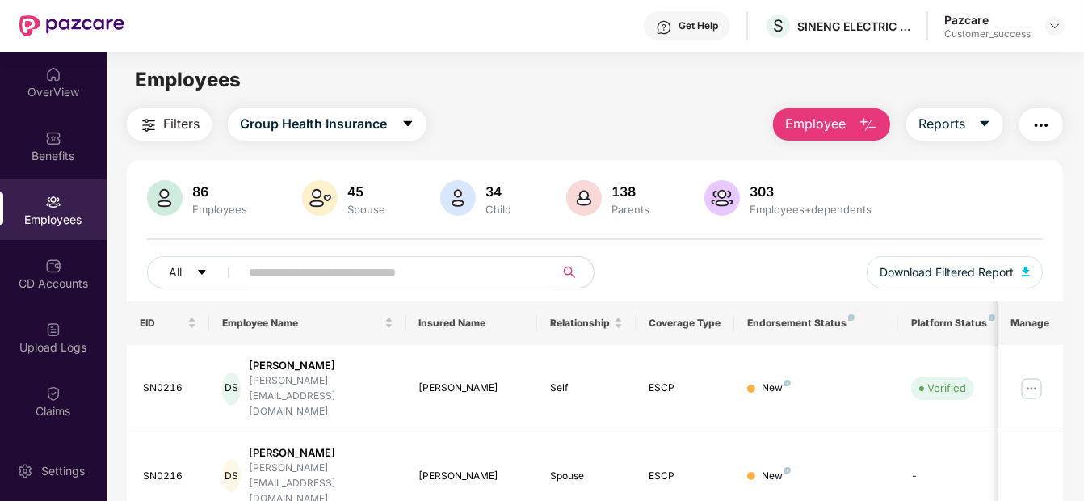
click at [317, 275] on input "text" at bounding box center [391, 272] width 284 height 24
paste input "******"
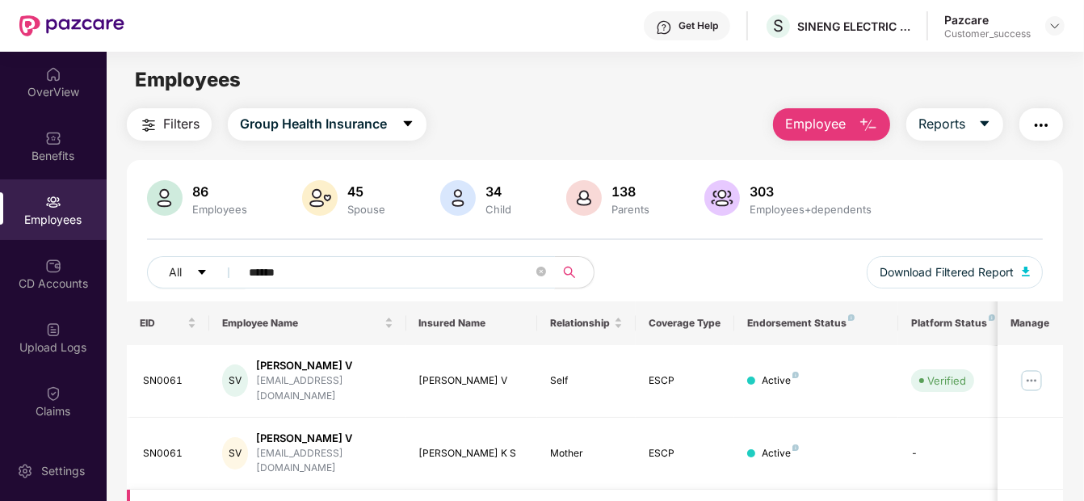
type input "******"
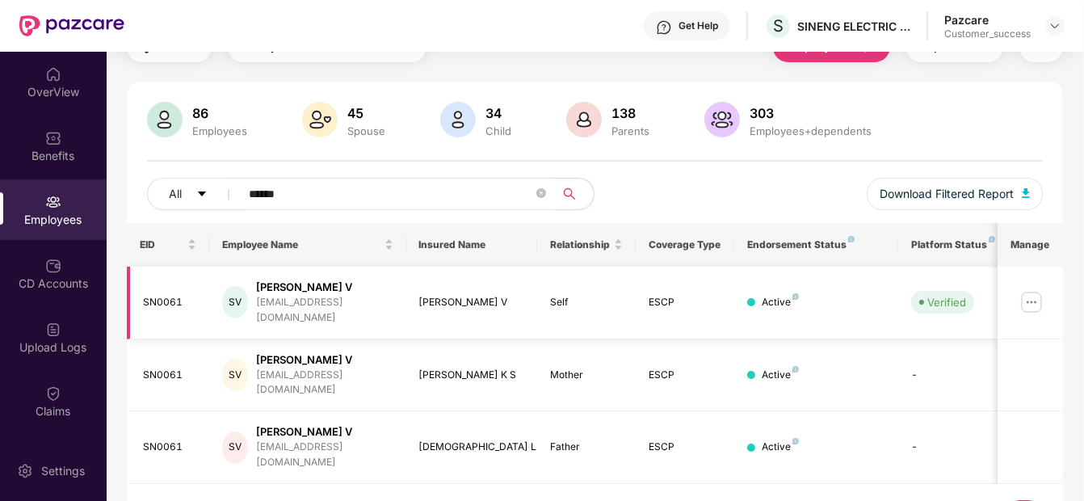
click at [1041, 297] on img at bounding box center [1032, 302] width 26 height 26
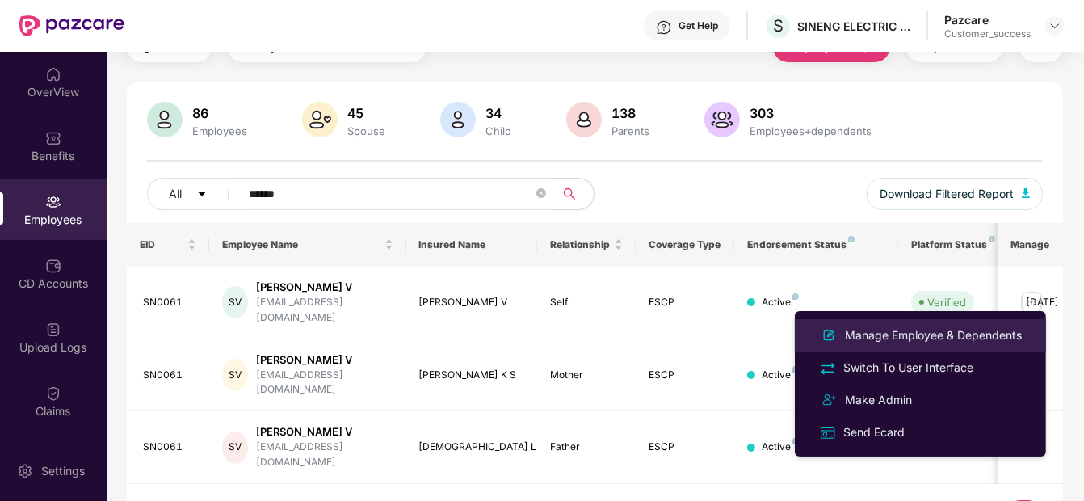
click at [939, 339] on div "Manage Employee & Dependents" at bounding box center [933, 335] width 183 height 18
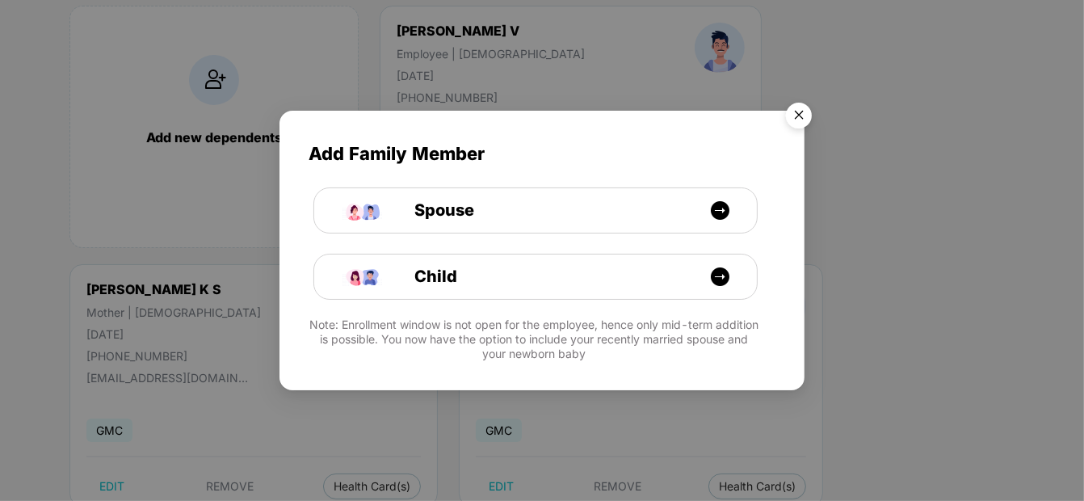
scroll to position [188, 0]
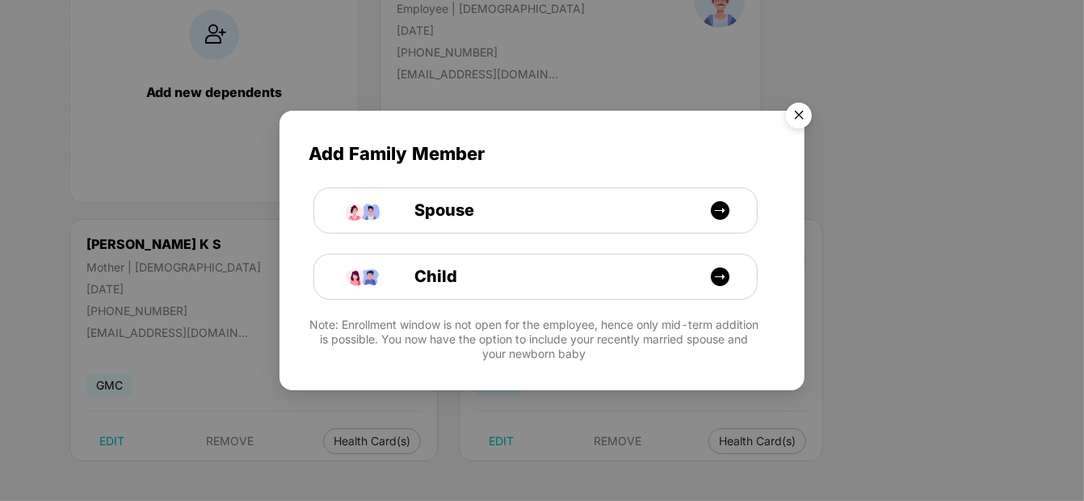
click at [796, 124] on img "Close" at bounding box center [798, 117] width 45 height 45
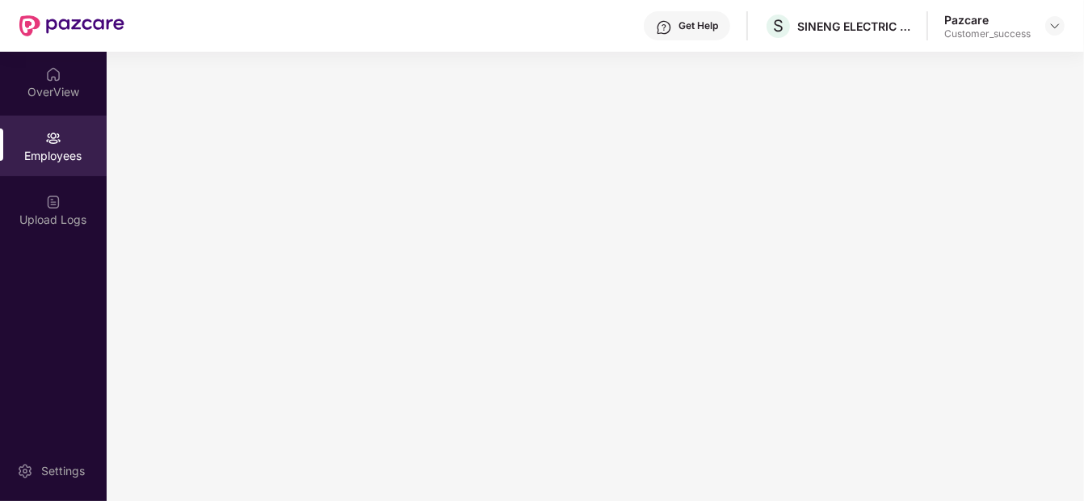
scroll to position [0, 0]
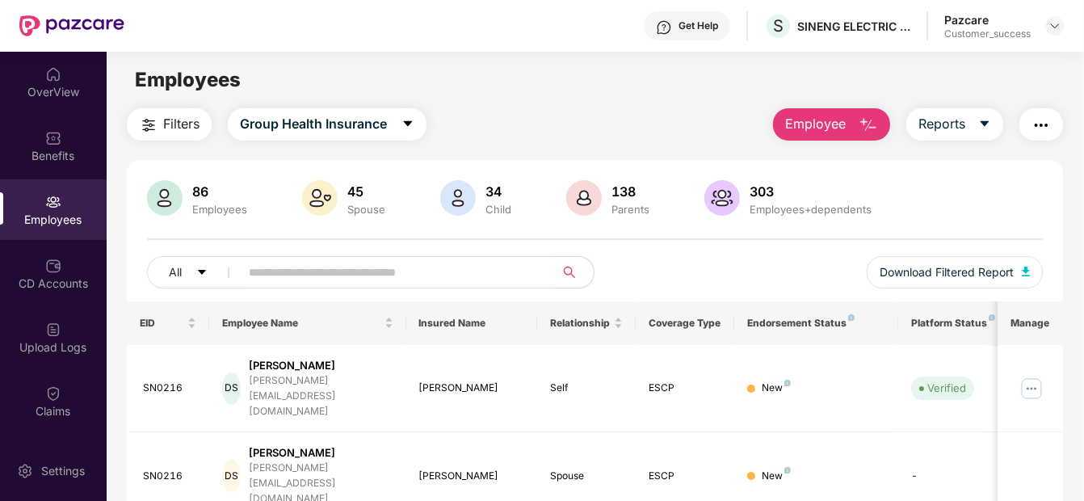
click at [344, 279] on input "text" at bounding box center [391, 272] width 284 height 24
paste input "******"
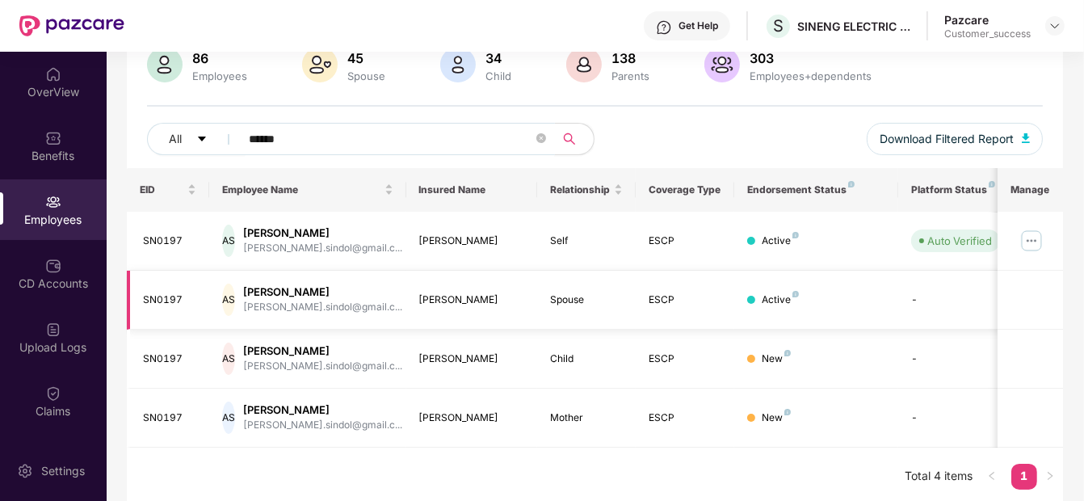
scroll to position [137, 0]
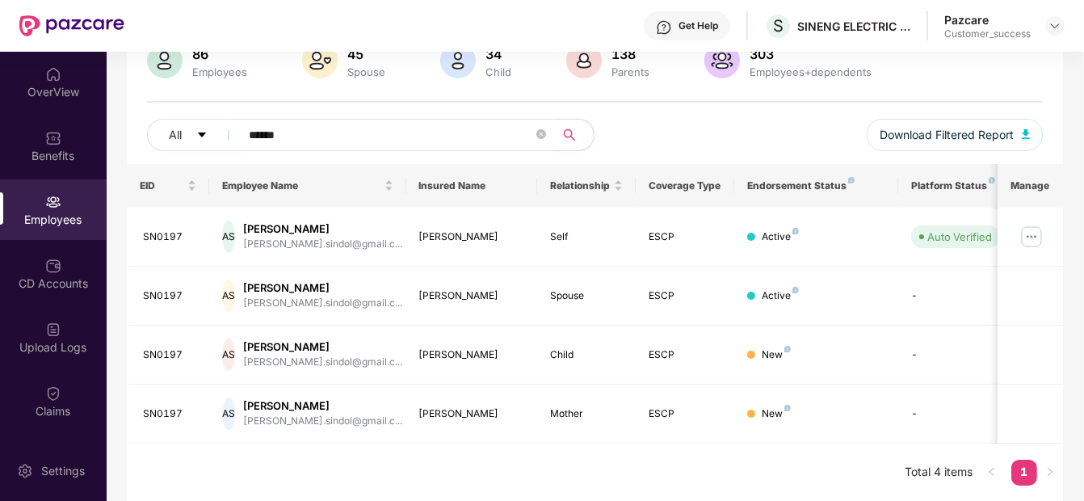
type input "******"
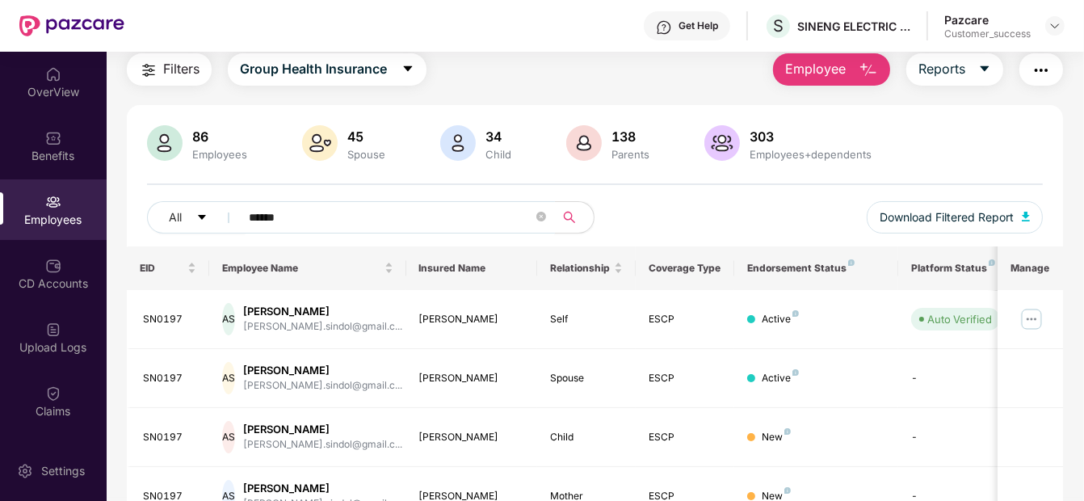
scroll to position [65, 0]
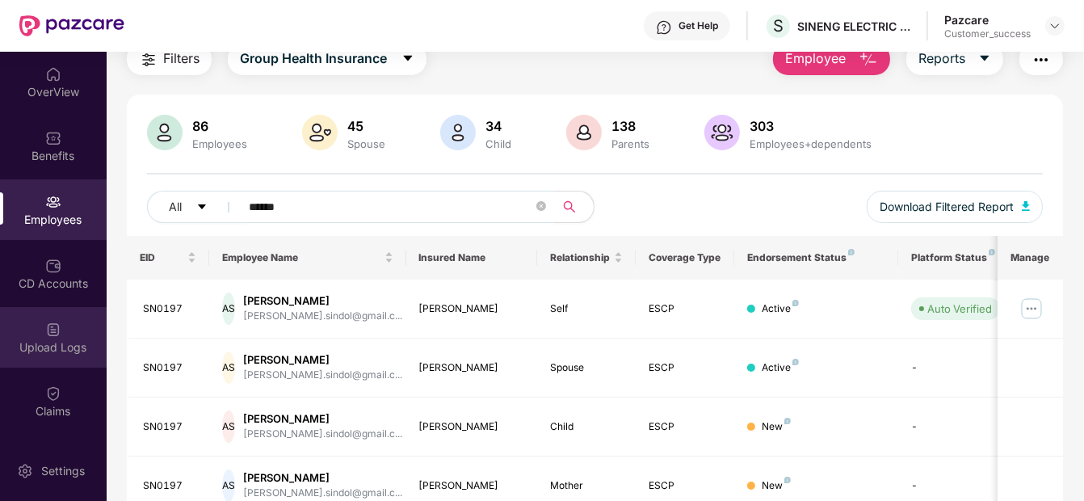
click at [48, 332] on img at bounding box center [53, 330] width 16 height 16
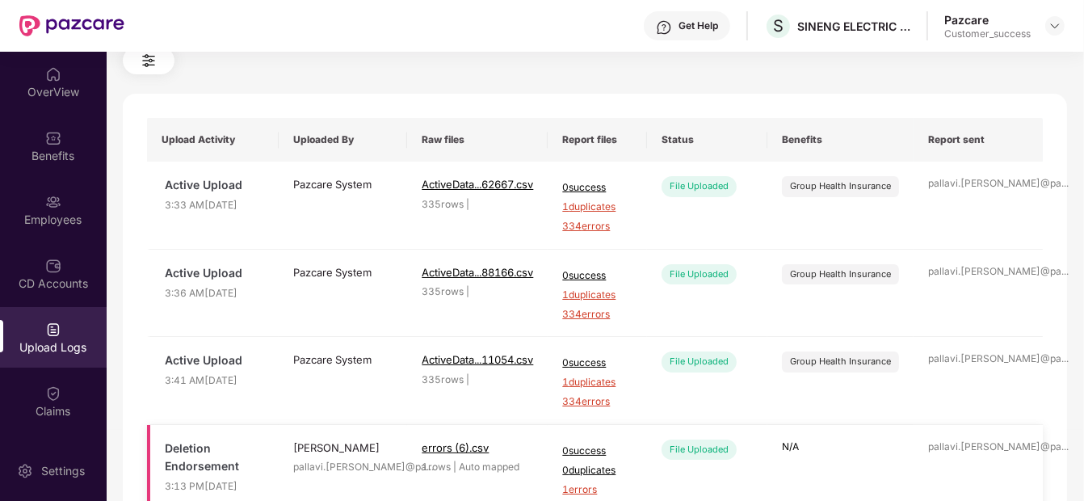
scroll to position [0, 0]
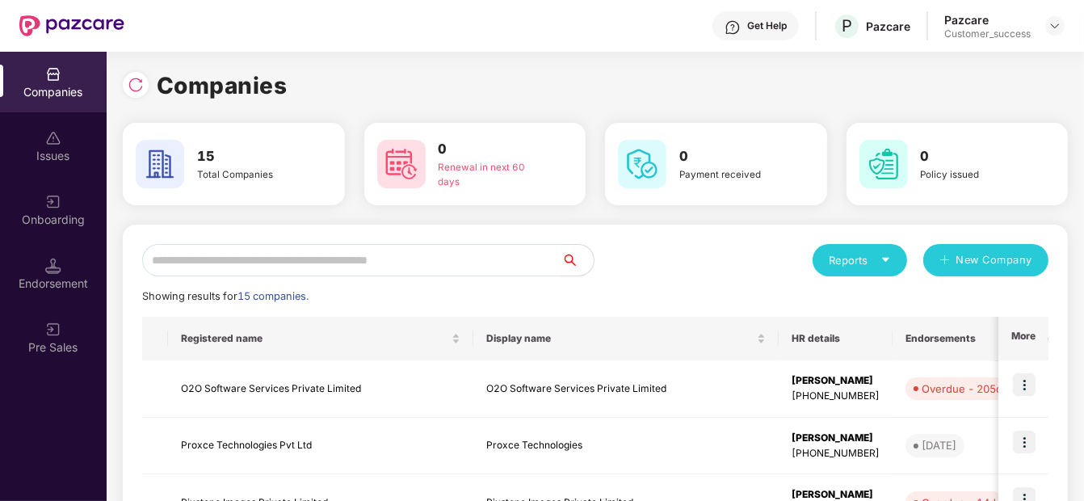
click at [381, 259] on input "text" at bounding box center [351, 260] width 419 height 32
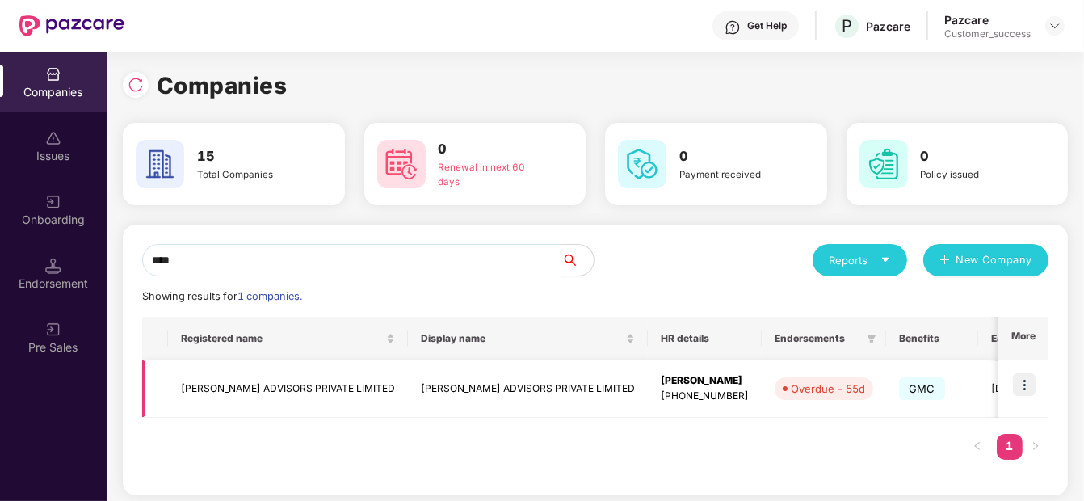
type input "****"
click at [1016, 381] on img at bounding box center [1024, 384] width 23 height 23
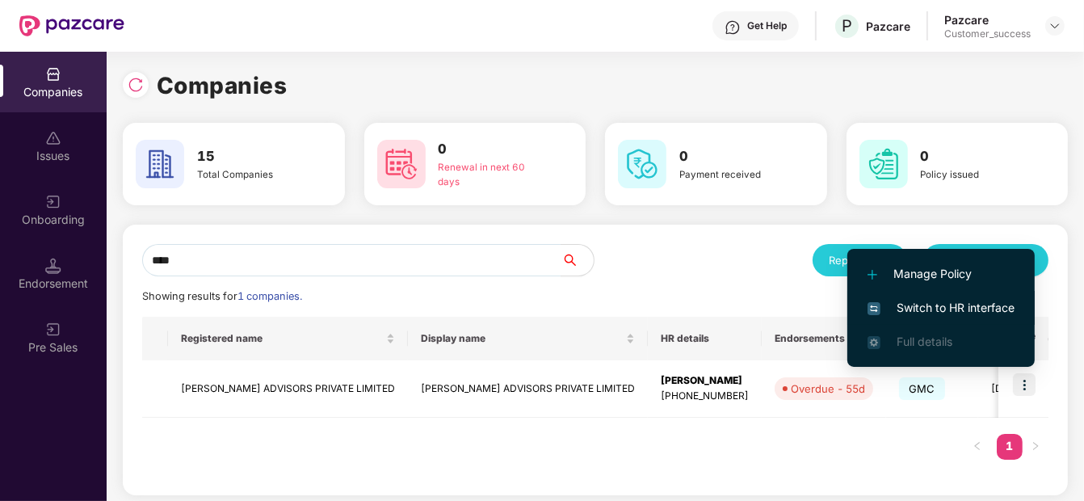
click at [922, 291] on li "Switch to HR interface" at bounding box center [940, 308] width 187 height 34
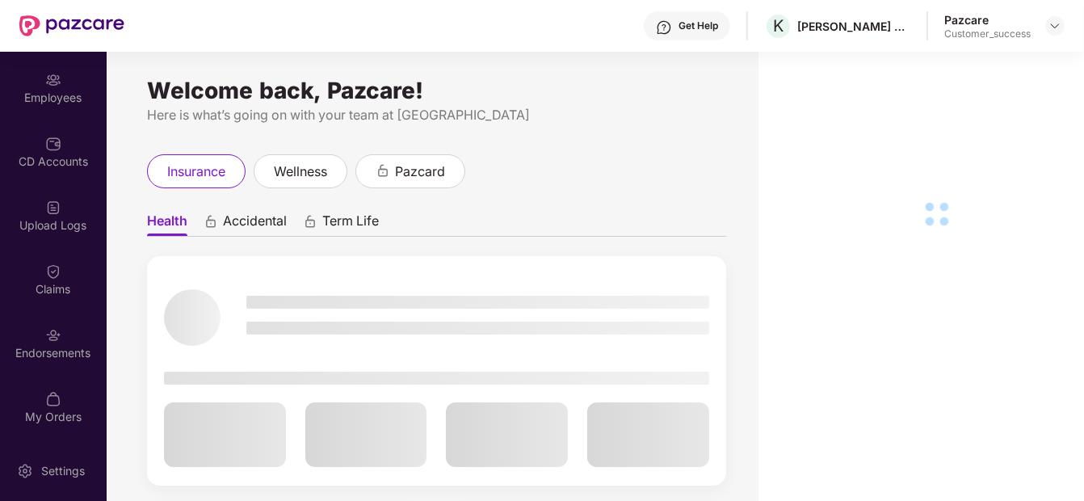
scroll to position [122, 0]
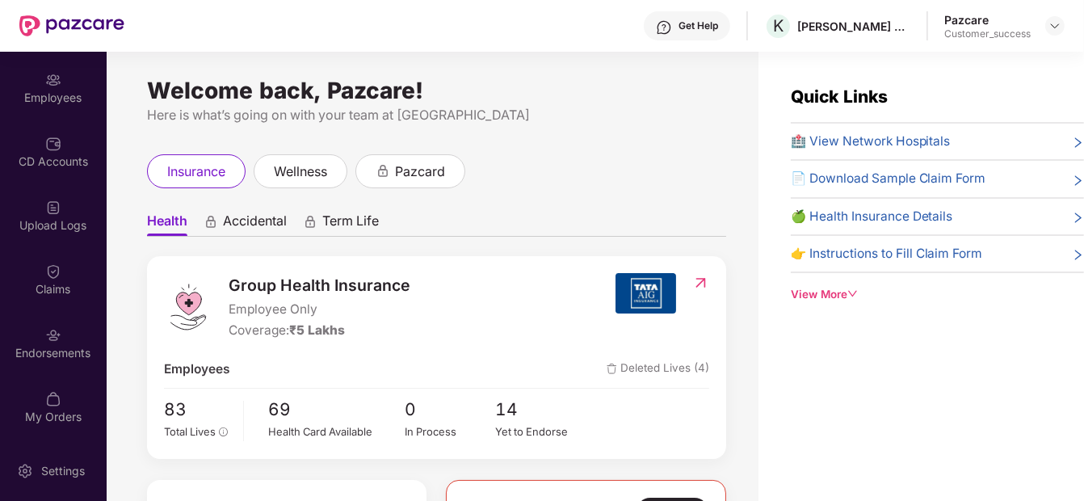
click at [24, 366] on div "Endorsements" at bounding box center [53, 343] width 107 height 61
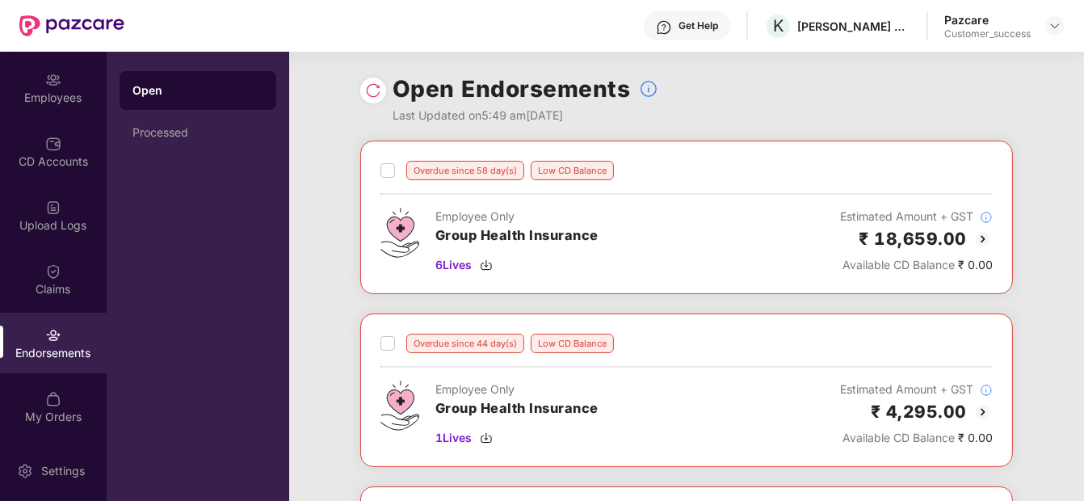
click at [975, 233] on img at bounding box center [983, 238] width 19 height 19
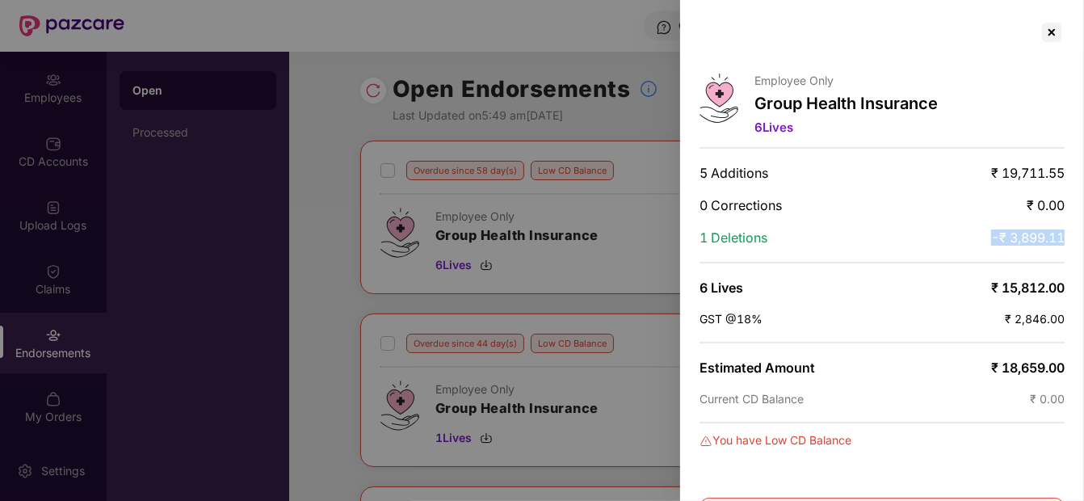
drag, startPoint x: 973, startPoint y: 240, endPoint x: 1070, endPoint y: 238, distance: 97.0
click at [1070, 238] on div "Employee Only Group Health Insurance 6 Lives 5 Additions ₹ 19,711.55 0 Correcti…" at bounding box center [882, 250] width 404 height 501
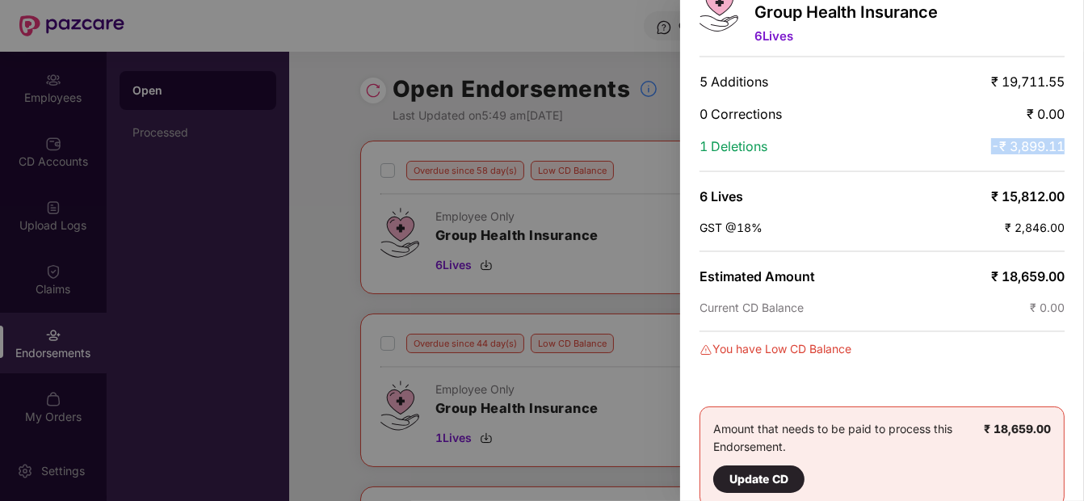
scroll to position [0, 0]
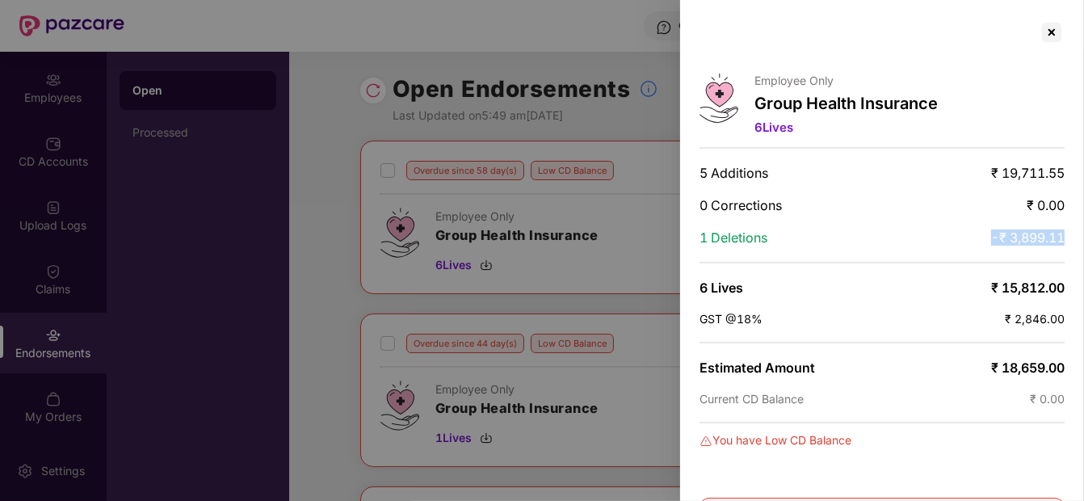
copy span "-₹ 3,899.11"
click at [1051, 29] on div at bounding box center [1052, 32] width 26 height 26
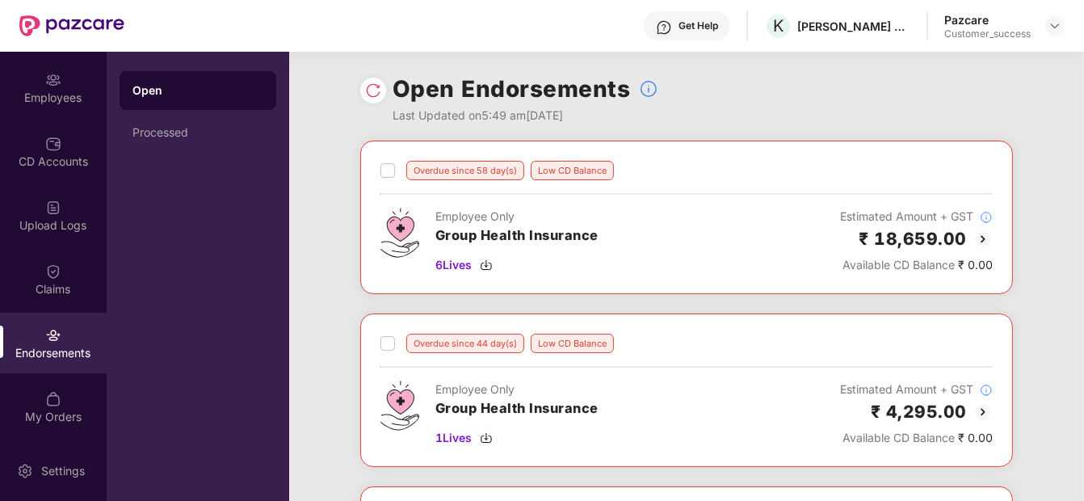
click at [982, 414] on img at bounding box center [983, 411] width 19 height 19
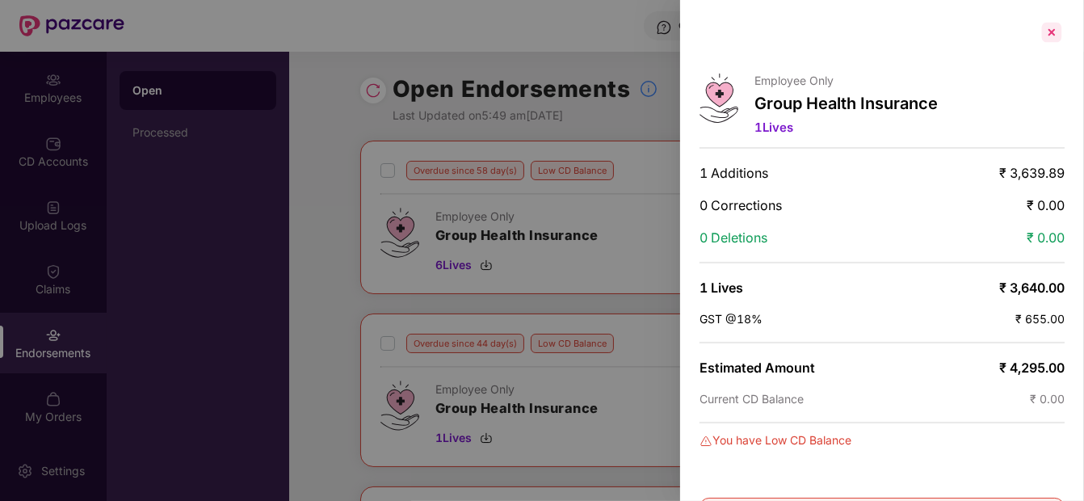
click at [1049, 26] on div at bounding box center [1052, 32] width 26 height 26
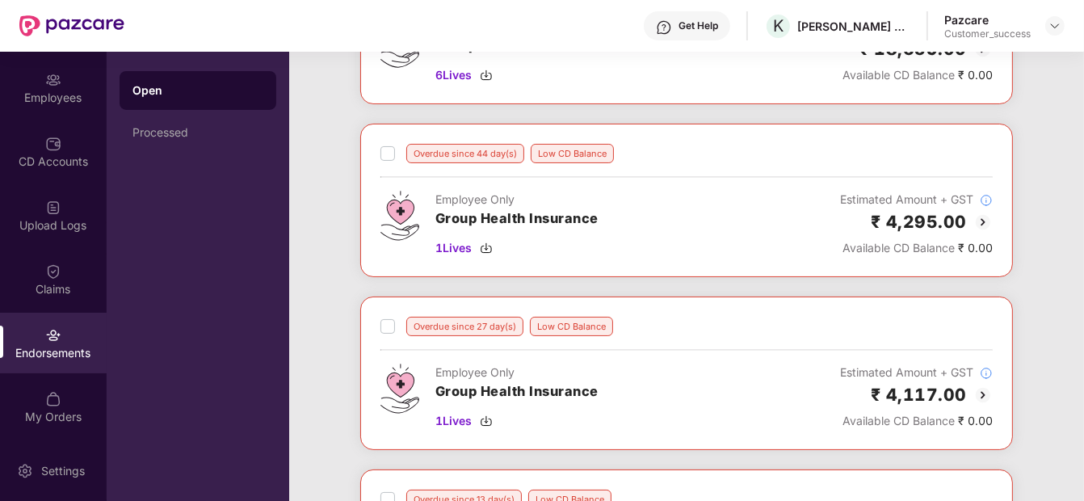
scroll to position [191, 0]
click at [980, 387] on img at bounding box center [983, 394] width 19 height 19
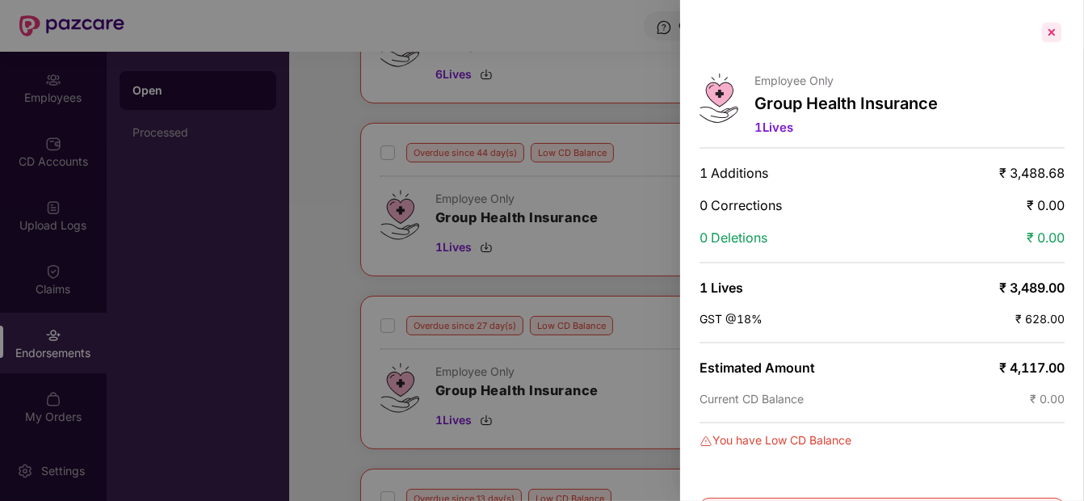
click at [1056, 32] on div at bounding box center [1052, 32] width 26 height 26
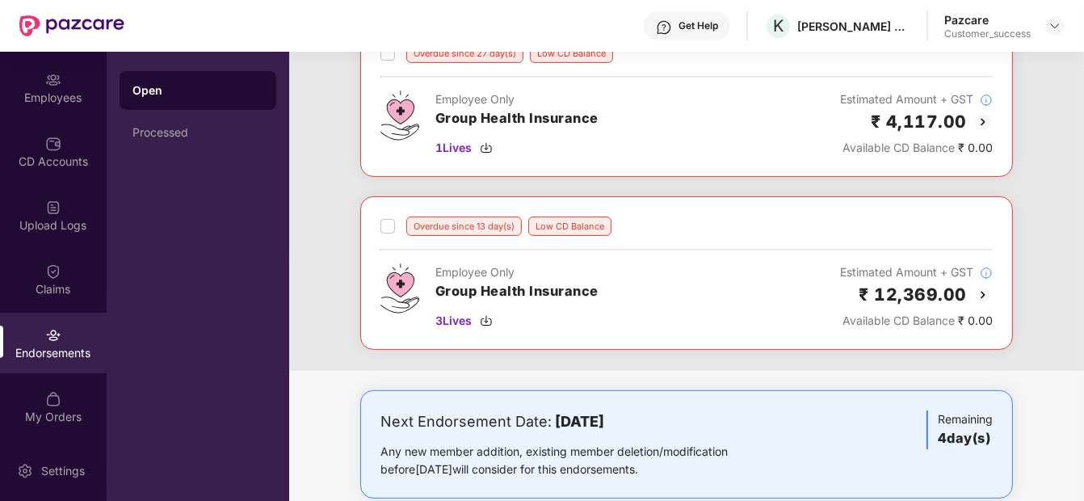
scroll to position [487, 0]
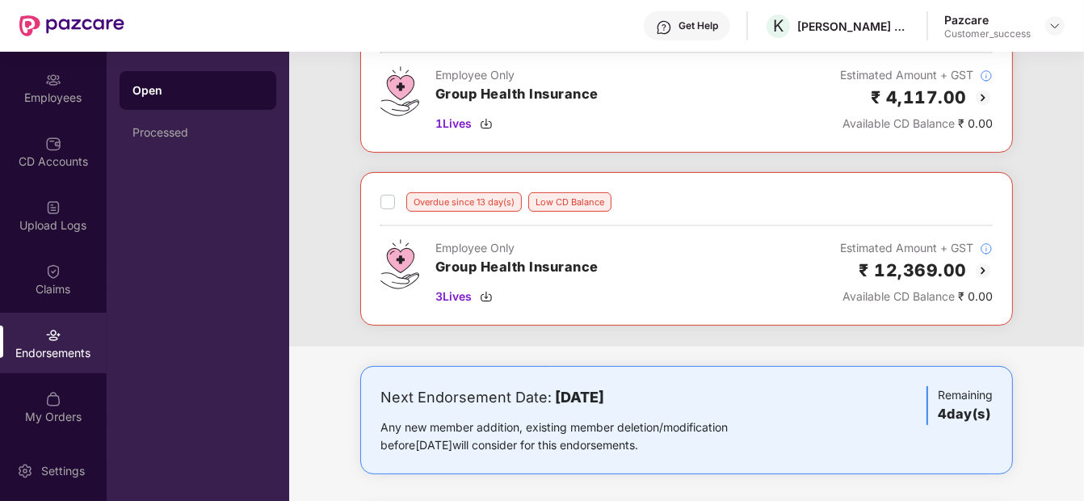
click at [976, 271] on img at bounding box center [983, 270] width 19 height 19
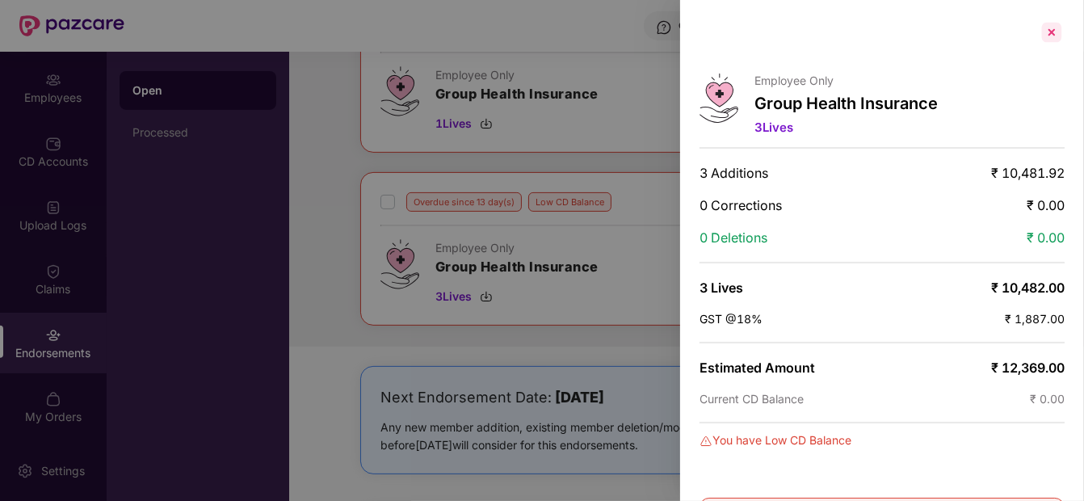
click at [1050, 29] on div at bounding box center [1052, 32] width 26 height 26
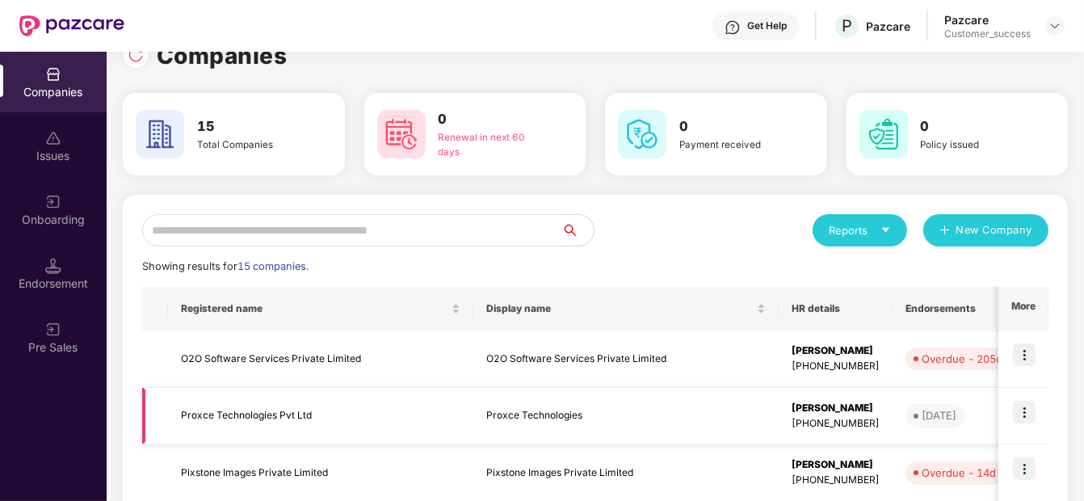
scroll to position [11, 0]
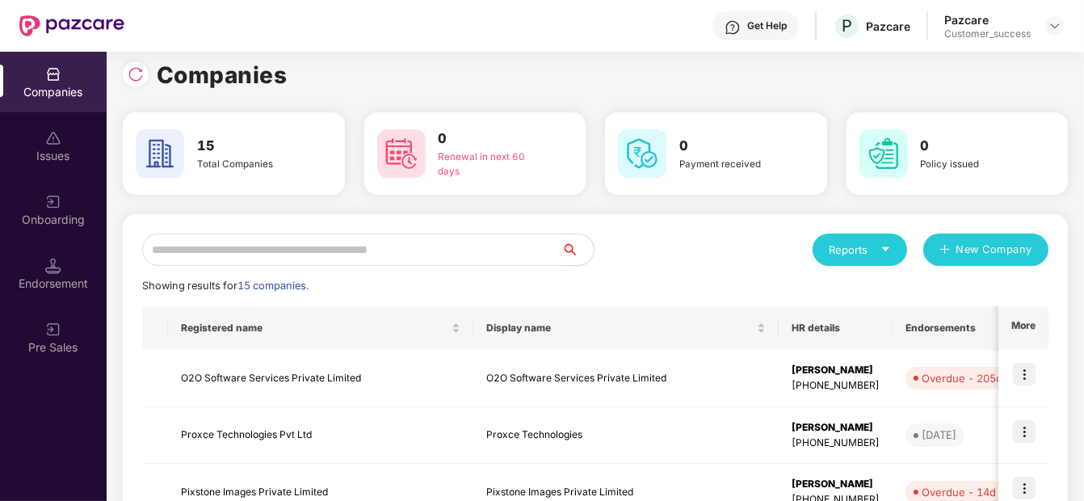
click at [323, 245] on input "text" at bounding box center [351, 249] width 419 height 32
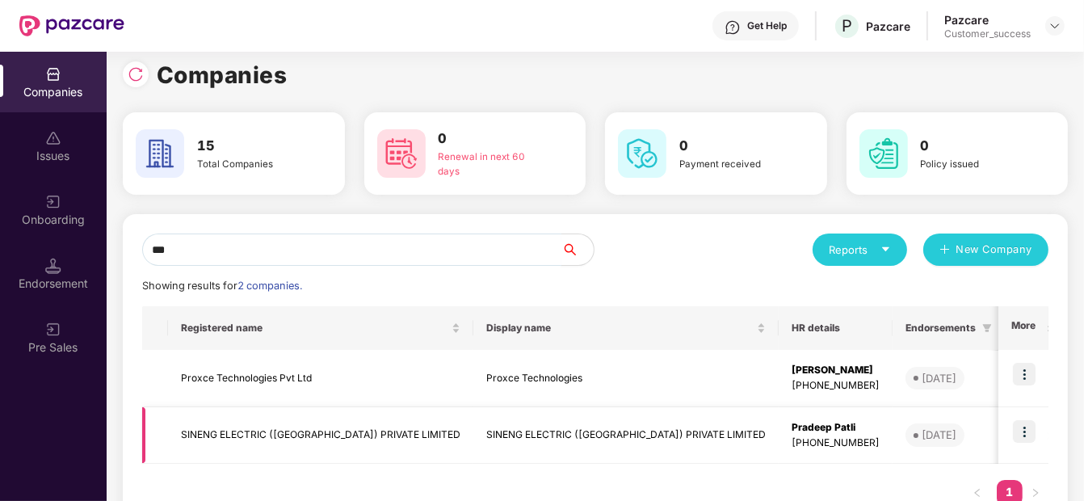
type input "***"
click at [1032, 438] on img at bounding box center [1024, 431] width 23 height 23
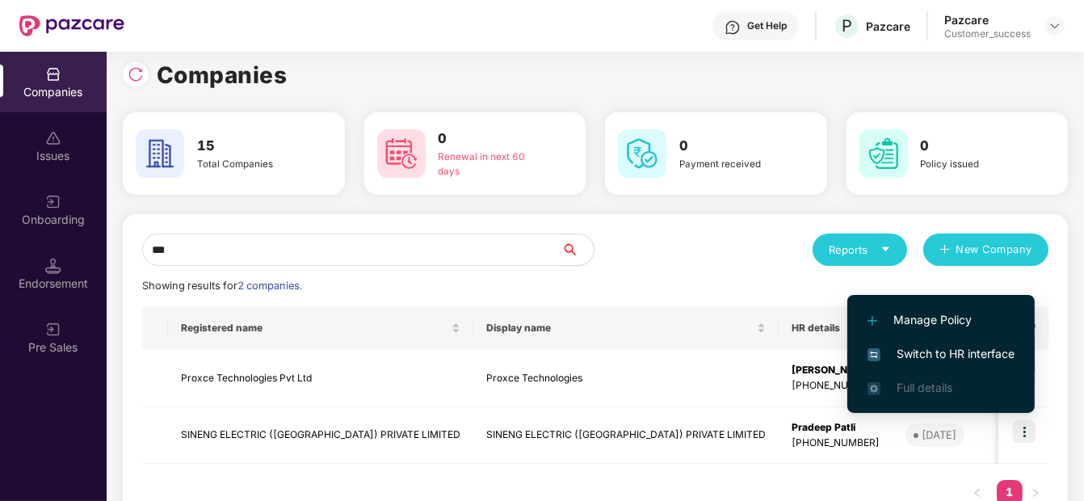
click at [898, 340] on li "Switch to HR interface" at bounding box center [940, 354] width 187 height 34
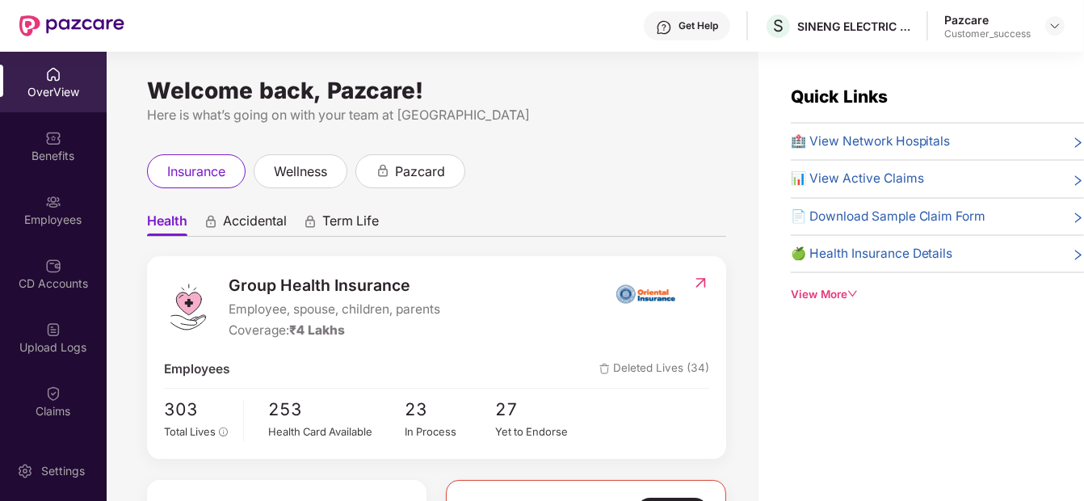
scroll to position [121, 0]
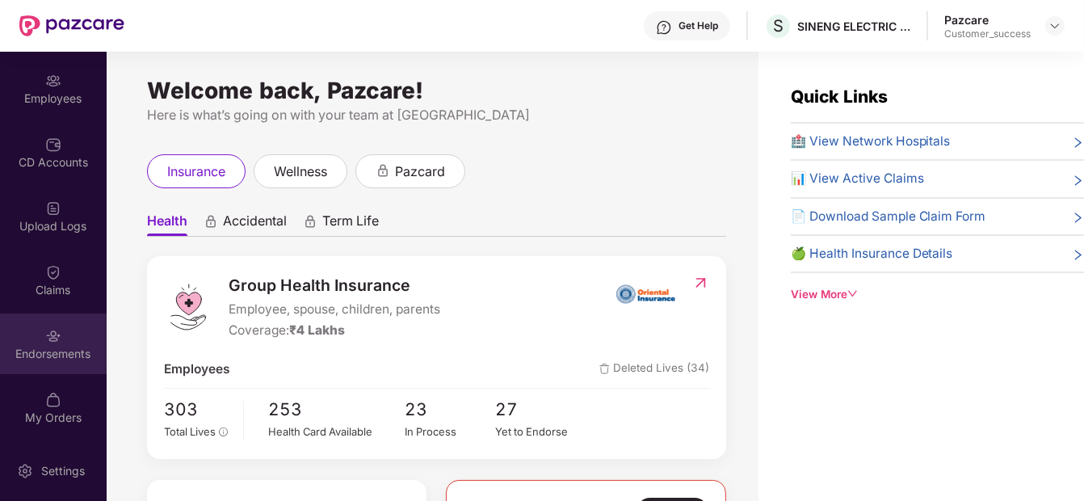
click at [61, 338] on div "Endorsements" at bounding box center [53, 343] width 107 height 61
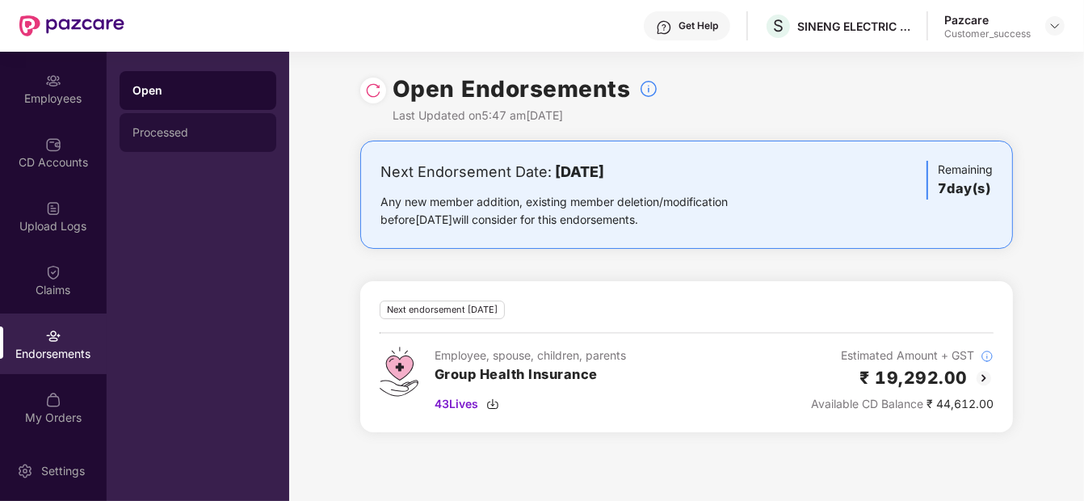
click at [214, 126] on div "Processed" at bounding box center [197, 132] width 131 height 13
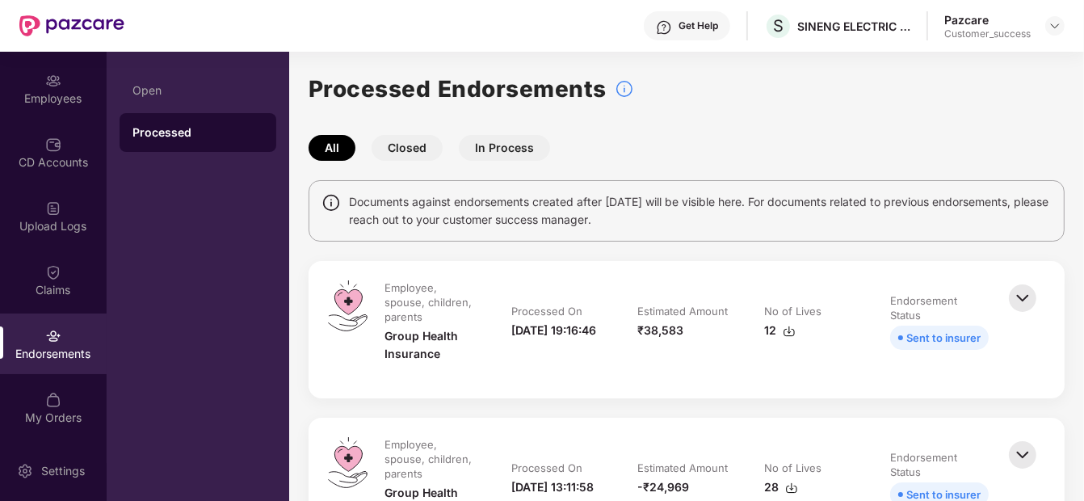
click at [788, 334] on img at bounding box center [789, 331] width 13 height 13
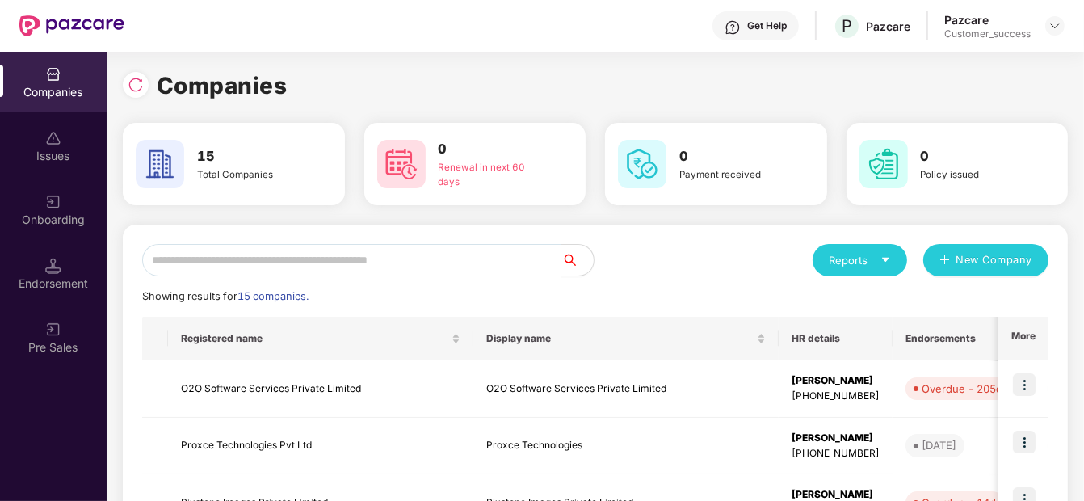
scroll to position [0, 0]
click at [274, 269] on input "text" at bounding box center [351, 260] width 419 height 32
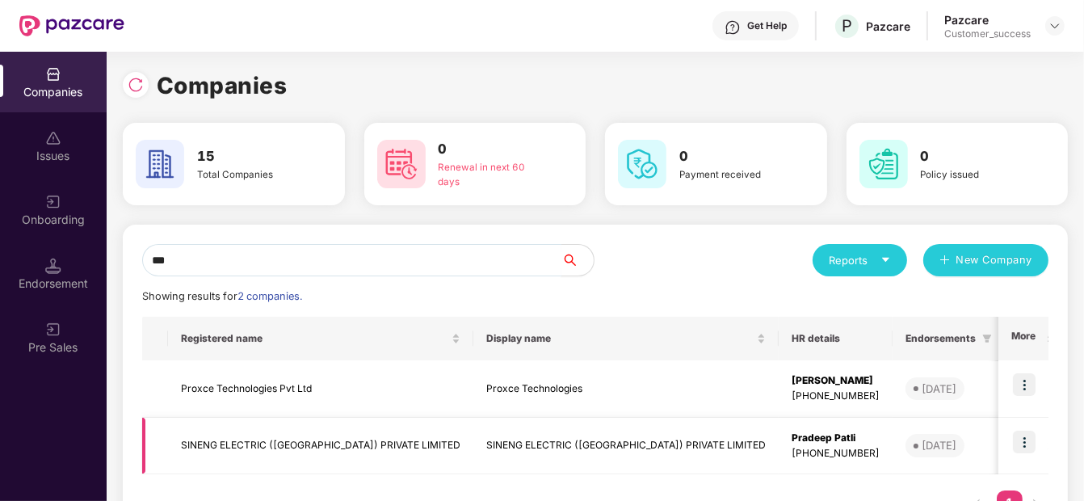
type input "***"
click at [1020, 436] on img at bounding box center [1024, 442] width 23 height 23
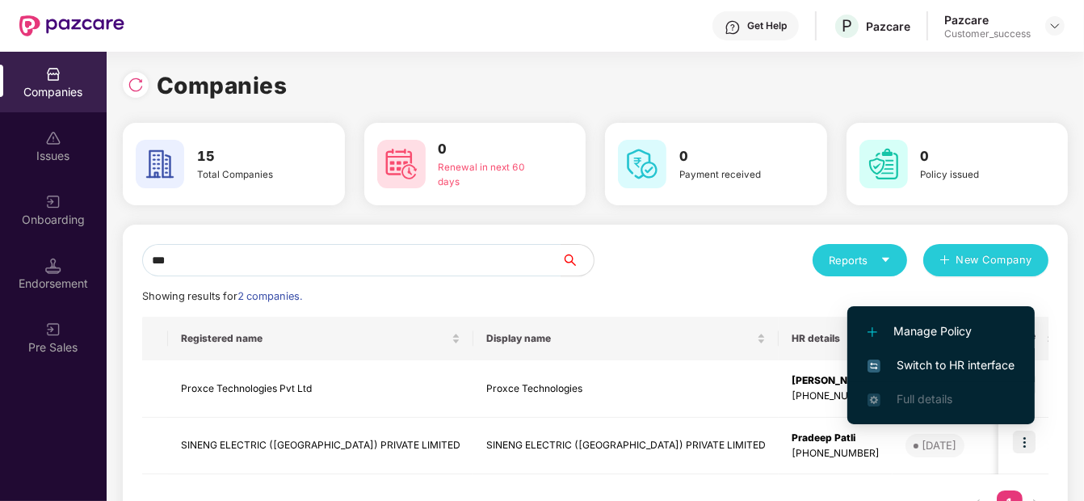
click at [949, 352] on li "Switch to HR interface" at bounding box center [940, 365] width 187 height 34
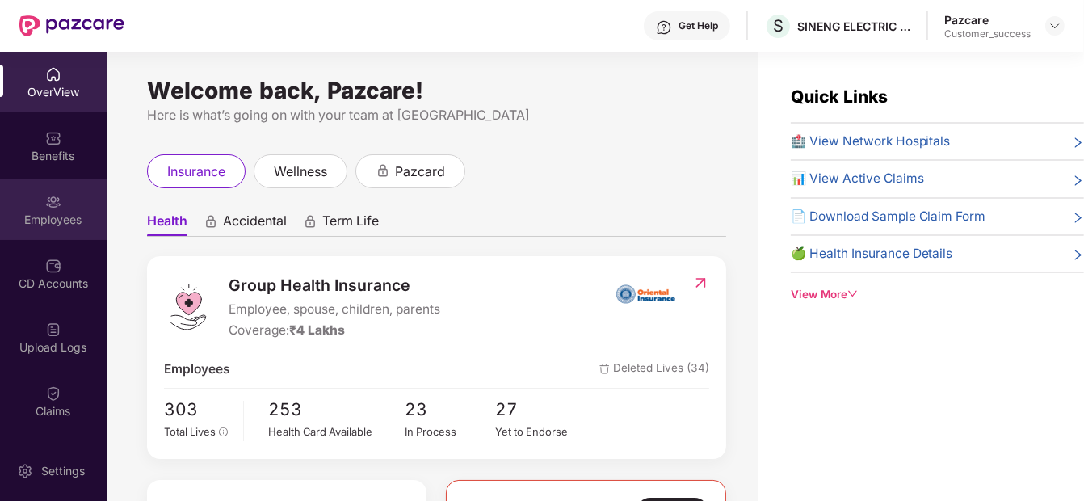
click at [38, 210] on div "Employees" at bounding box center [53, 209] width 107 height 61
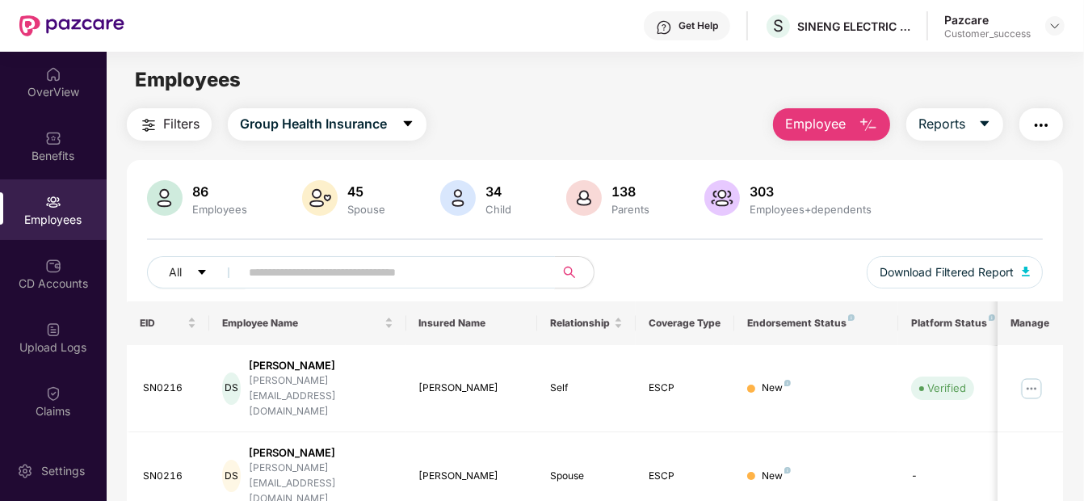
click at [322, 275] on input "text" at bounding box center [391, 272] width 284 height 24
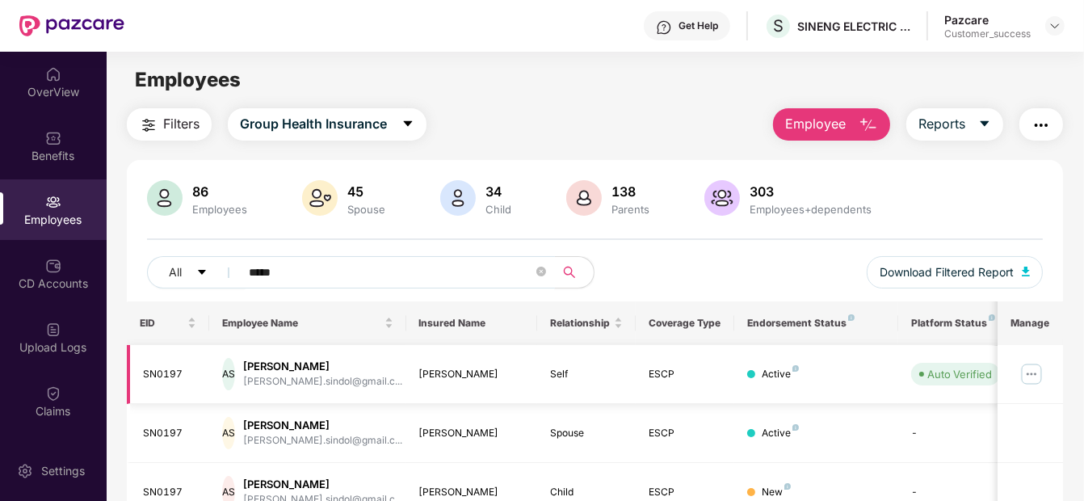
type input "*****"
click at [1023, 373] on img at bounding box center [1032, 374] width 26 height 26
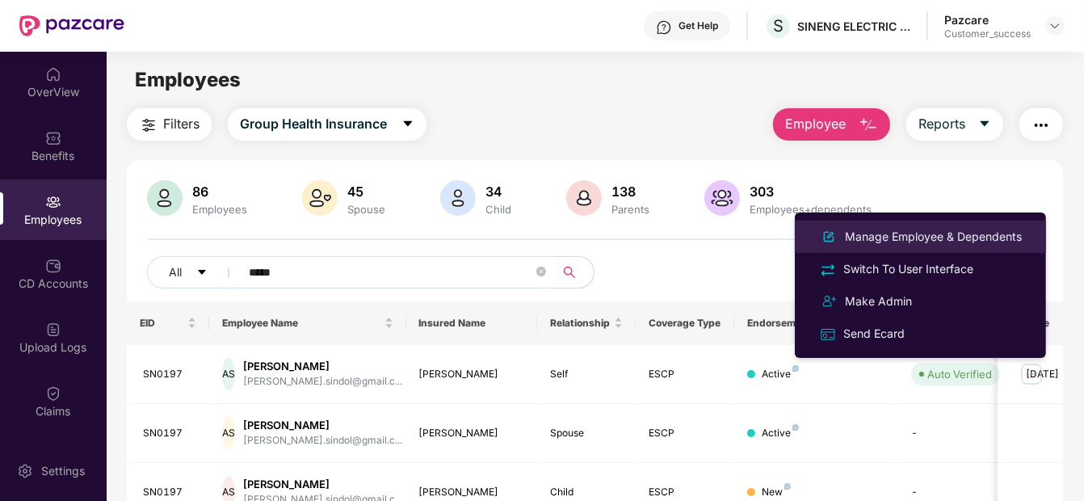
click at [945, 224] on li "Manage Employee & Dependents" at bounding box center [920, 237] width 251 height 32
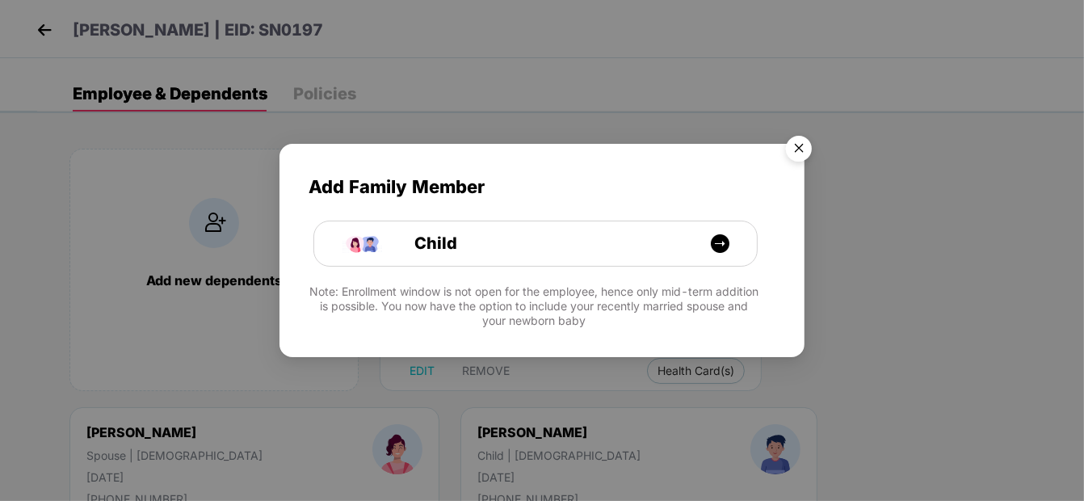
click at [805, 137] on img "Close" at bounding box center [798, 150] width 45 height 45
